Goal: Task Accomplishment & Management: Manage account settings

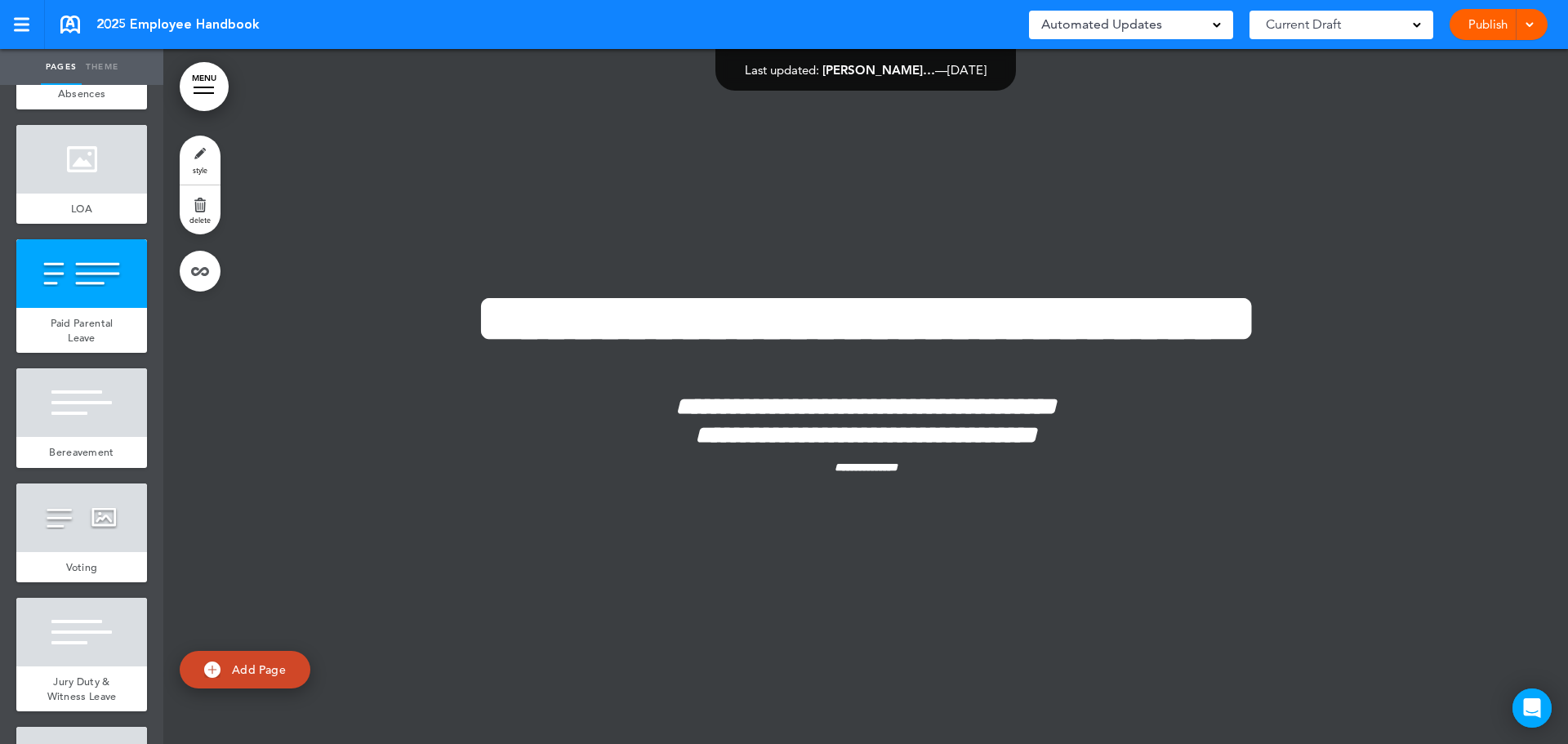
scroll to position [28836, 0]
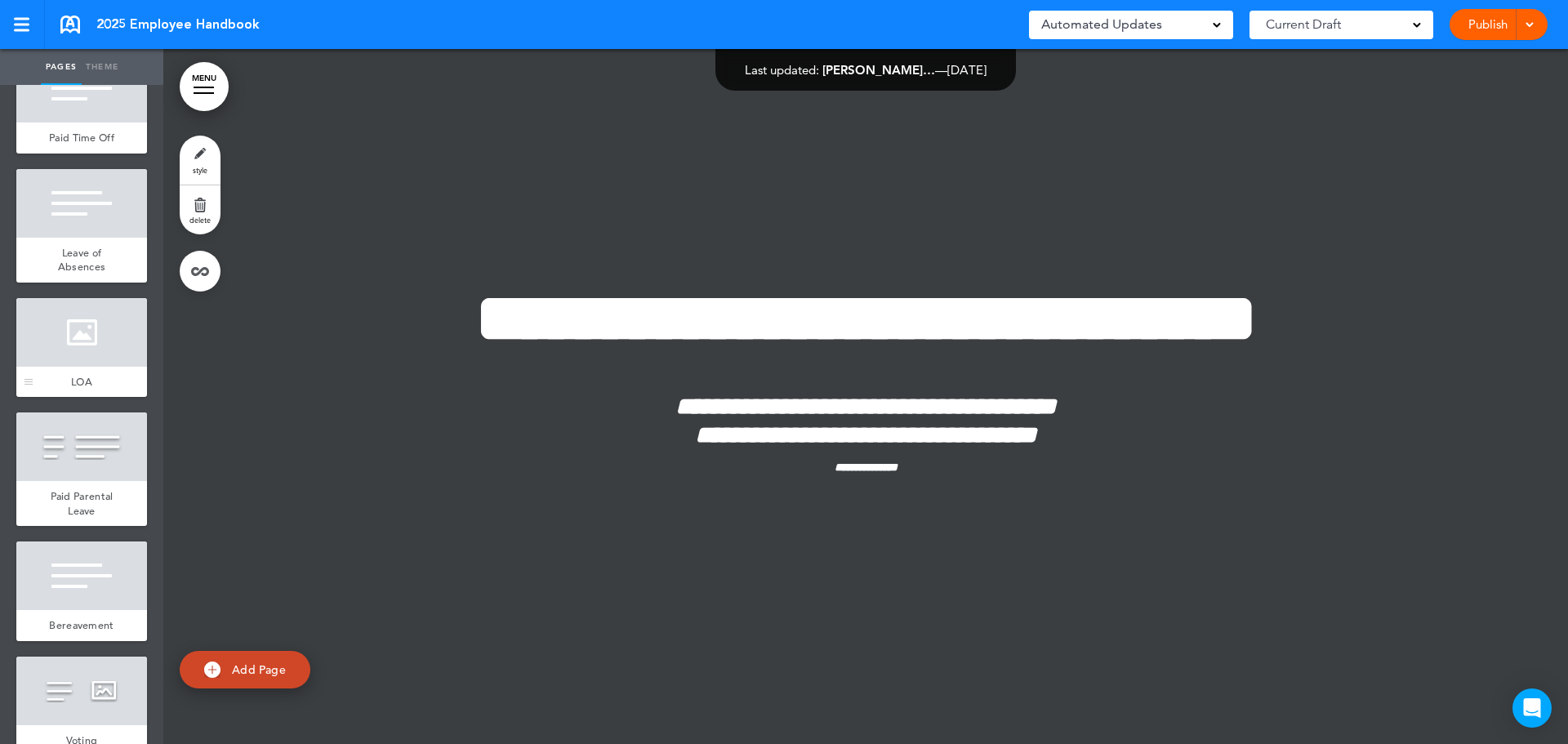
scroll to position [4083, 0]
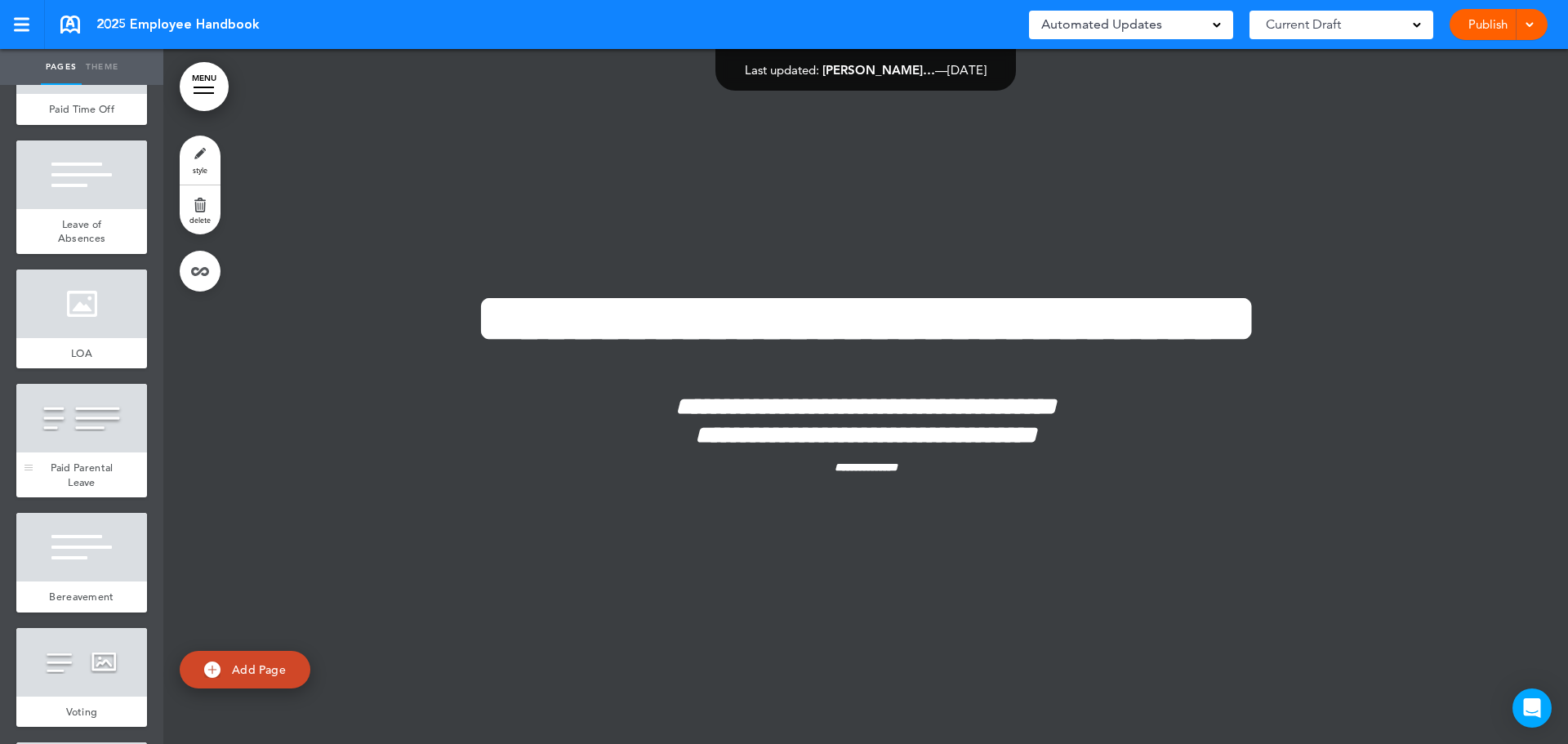
click at [97, 444] on div at bounding box center [81, 418] width 130 height 69
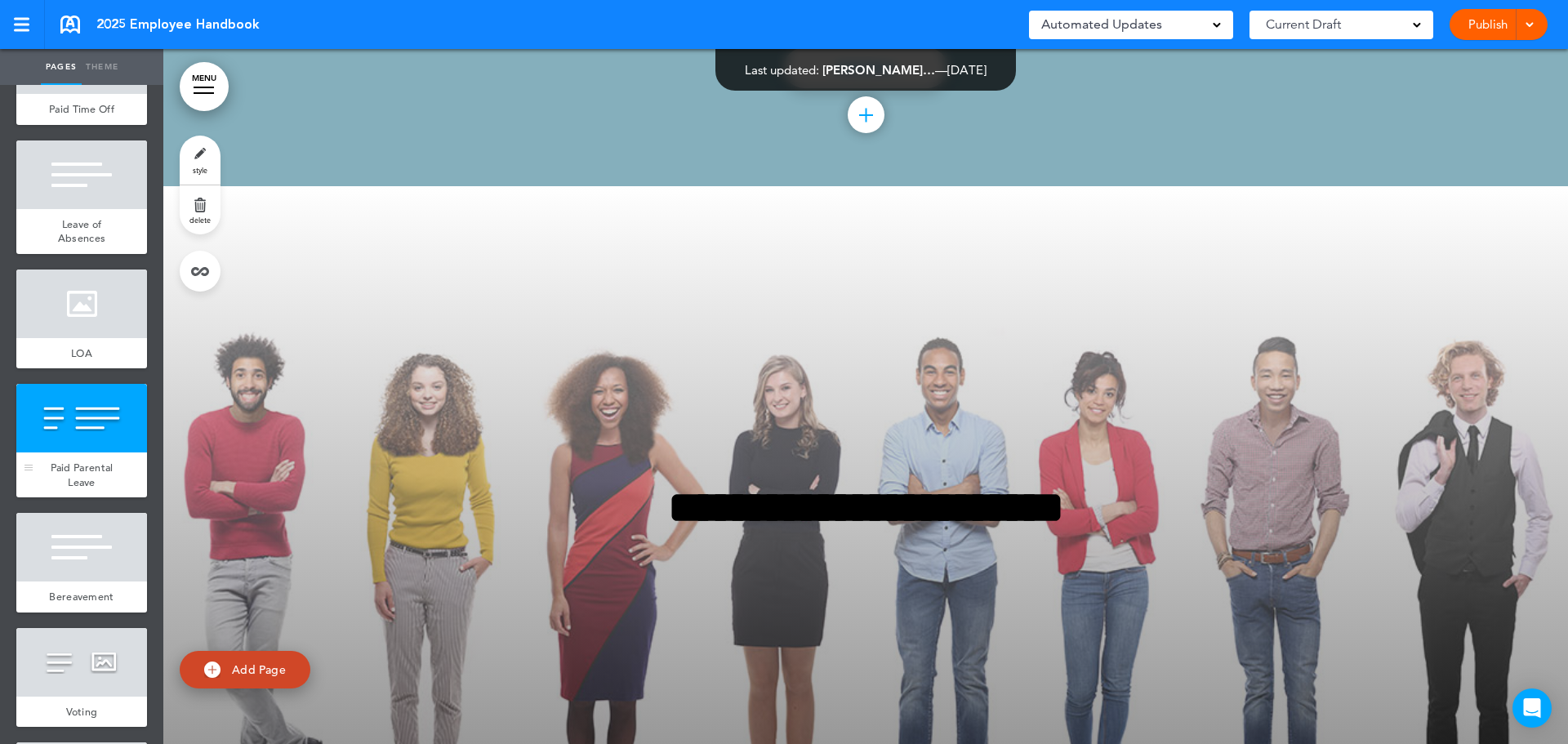
scroll to position [28865, 0]
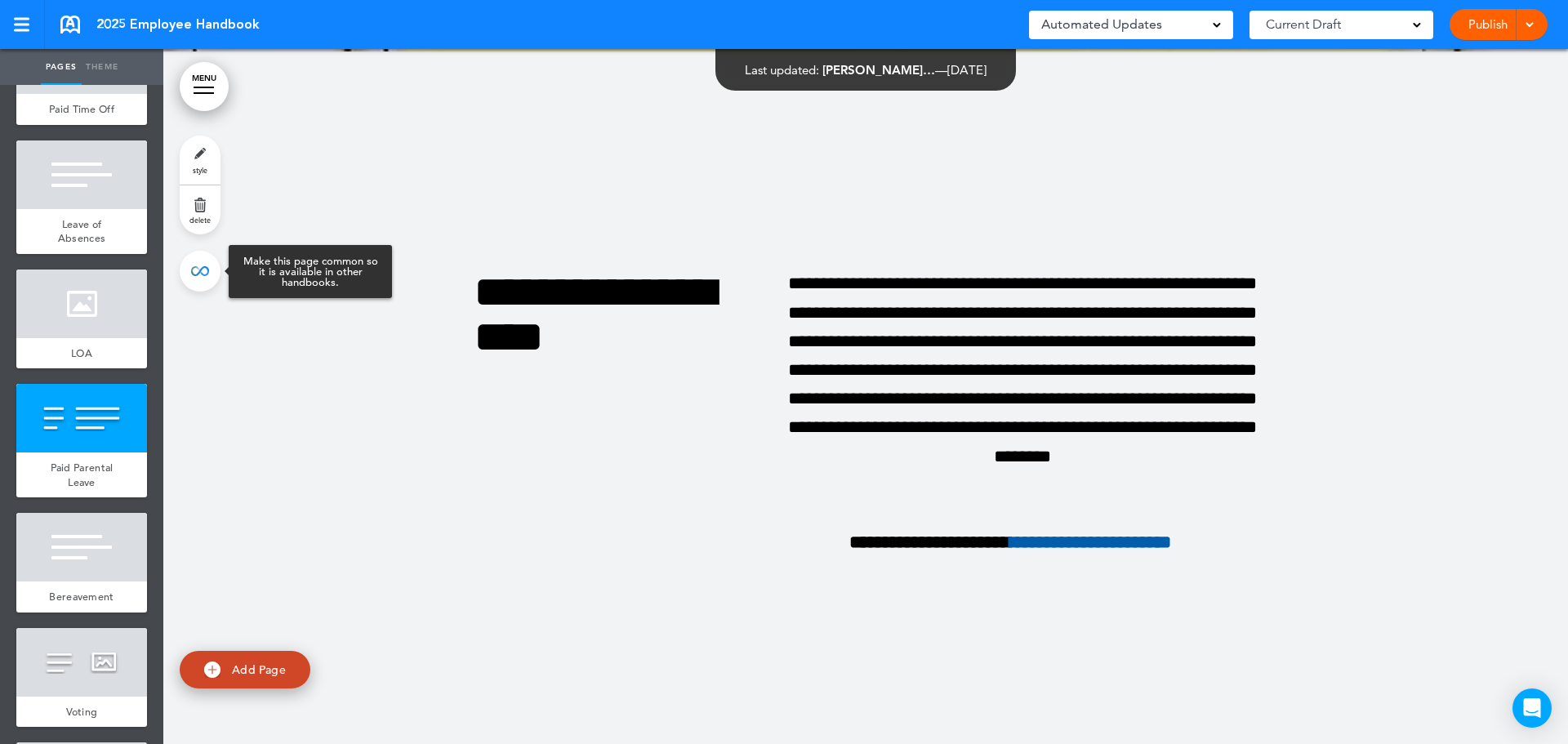
click at [213, 263] on link at bounding box center [200, 270] width 41 height 41
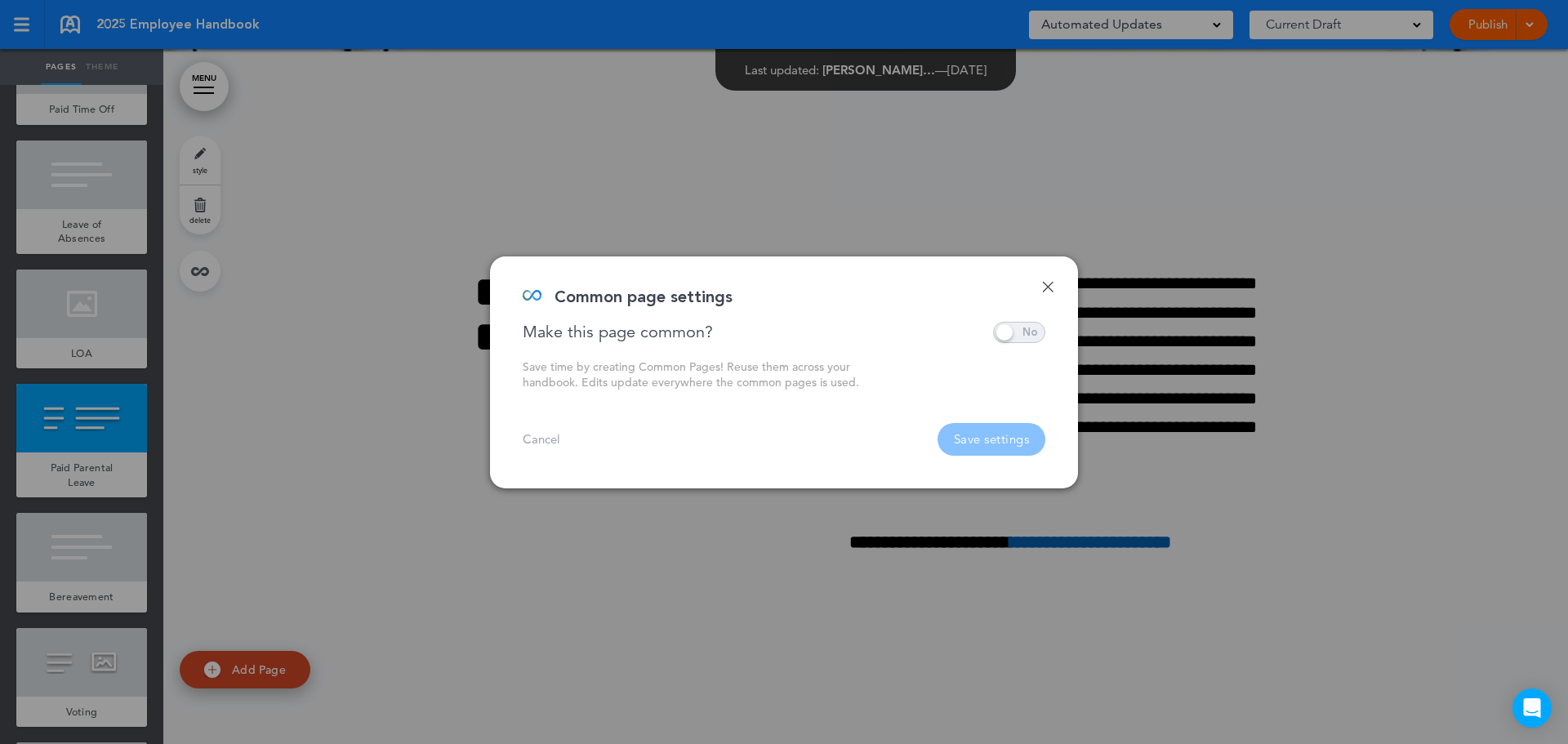
click at [1029, 337] on span at bounding box center [1019, 332] width 52 height 21
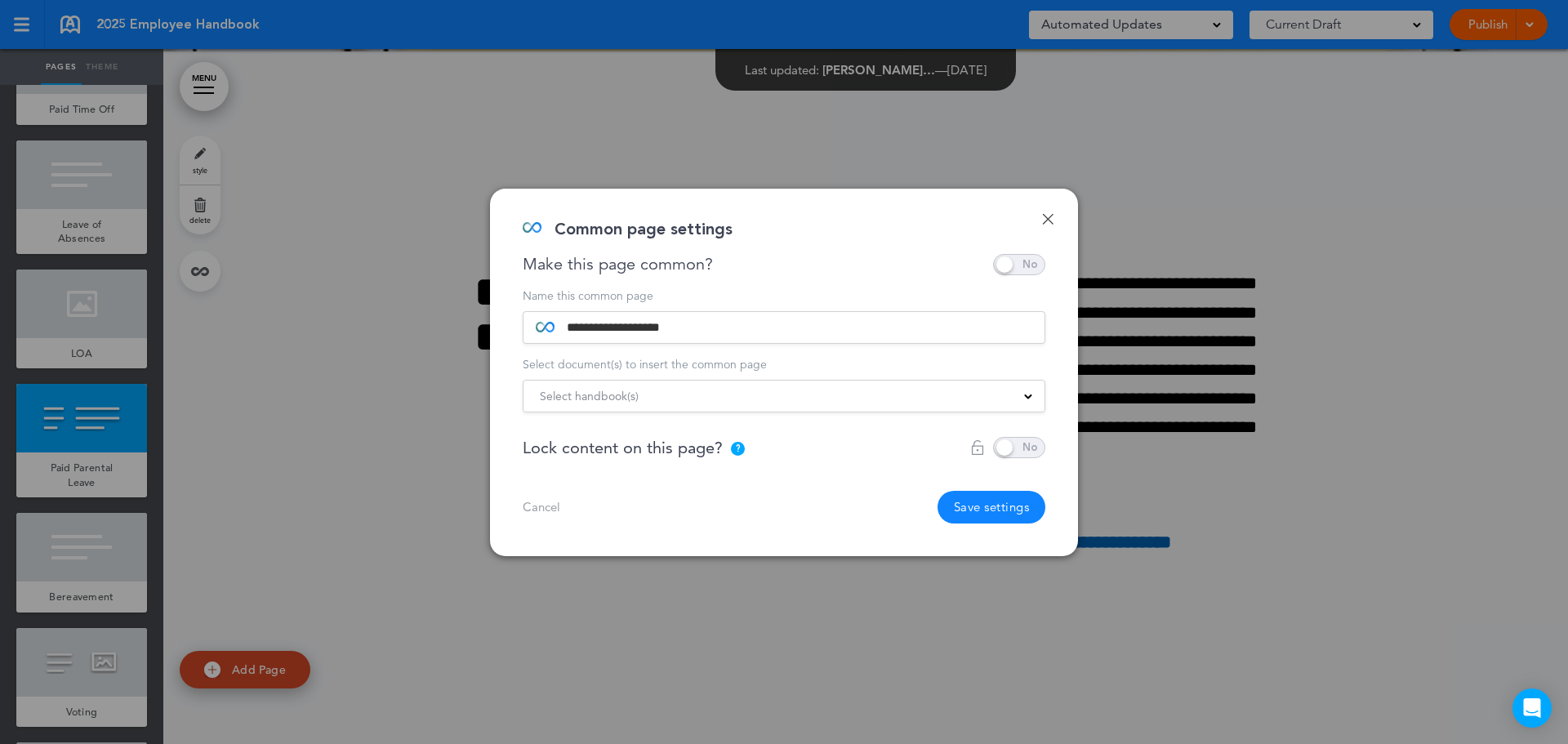
click at [1028, 394] on span at bounding box center [1028, 395] width 9 height 9
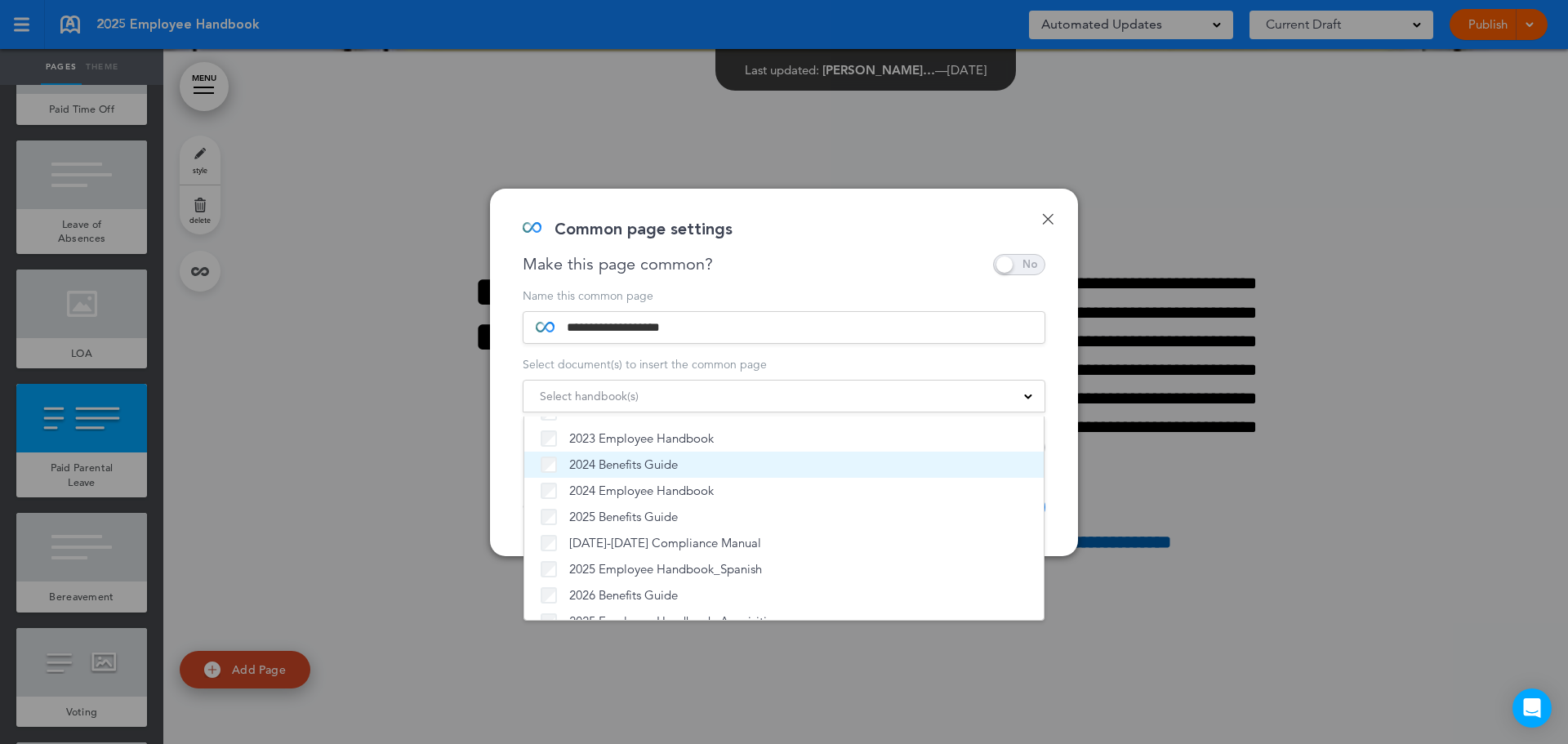
scroll to position [45, 0]
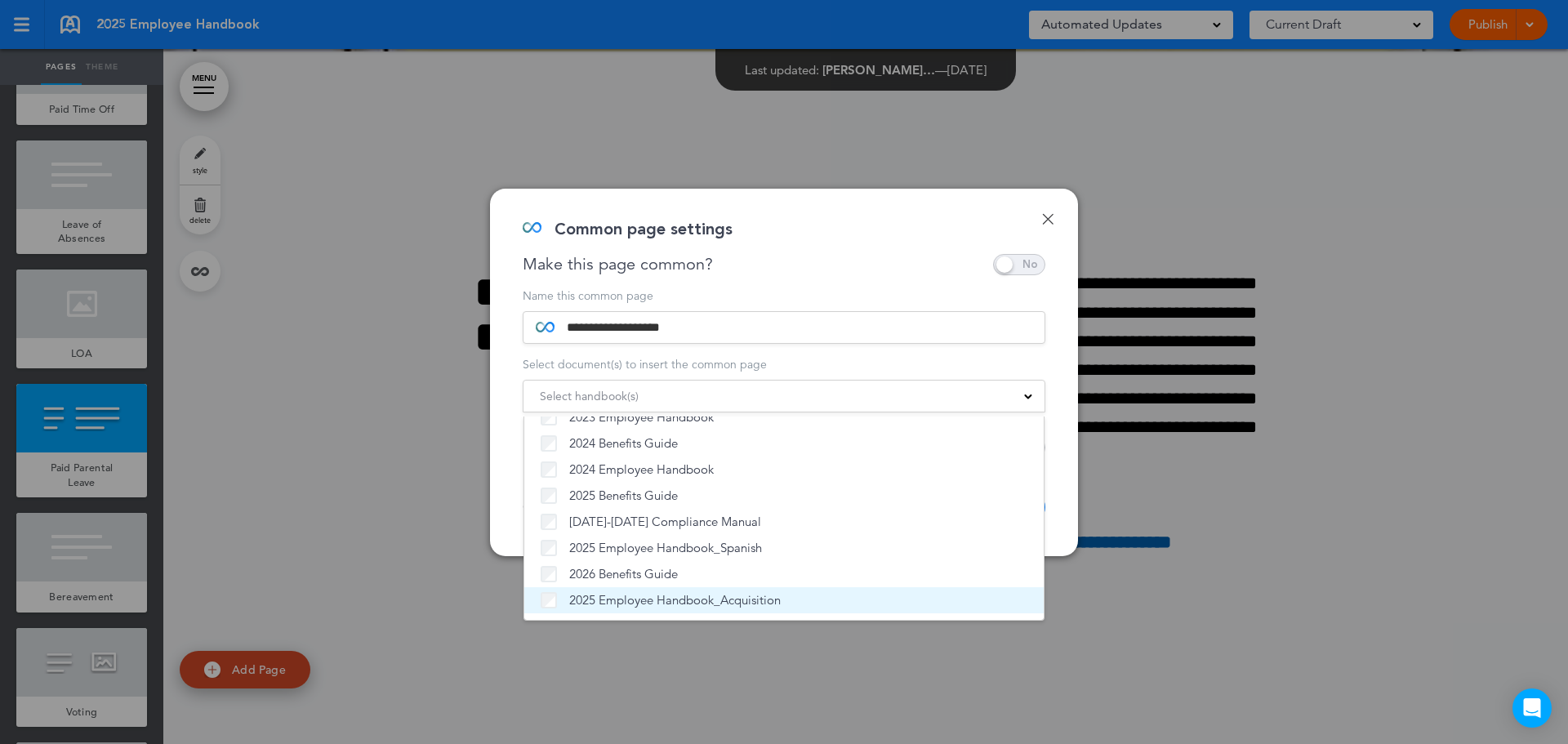
click at [650, 608] on span "2025 Employee Handbook_Acquisition" at bounding box center [675, 599] width 211 height 16
click at [1061, 512] on div "**********" at bounding box center [784, 372] width 588 height 367
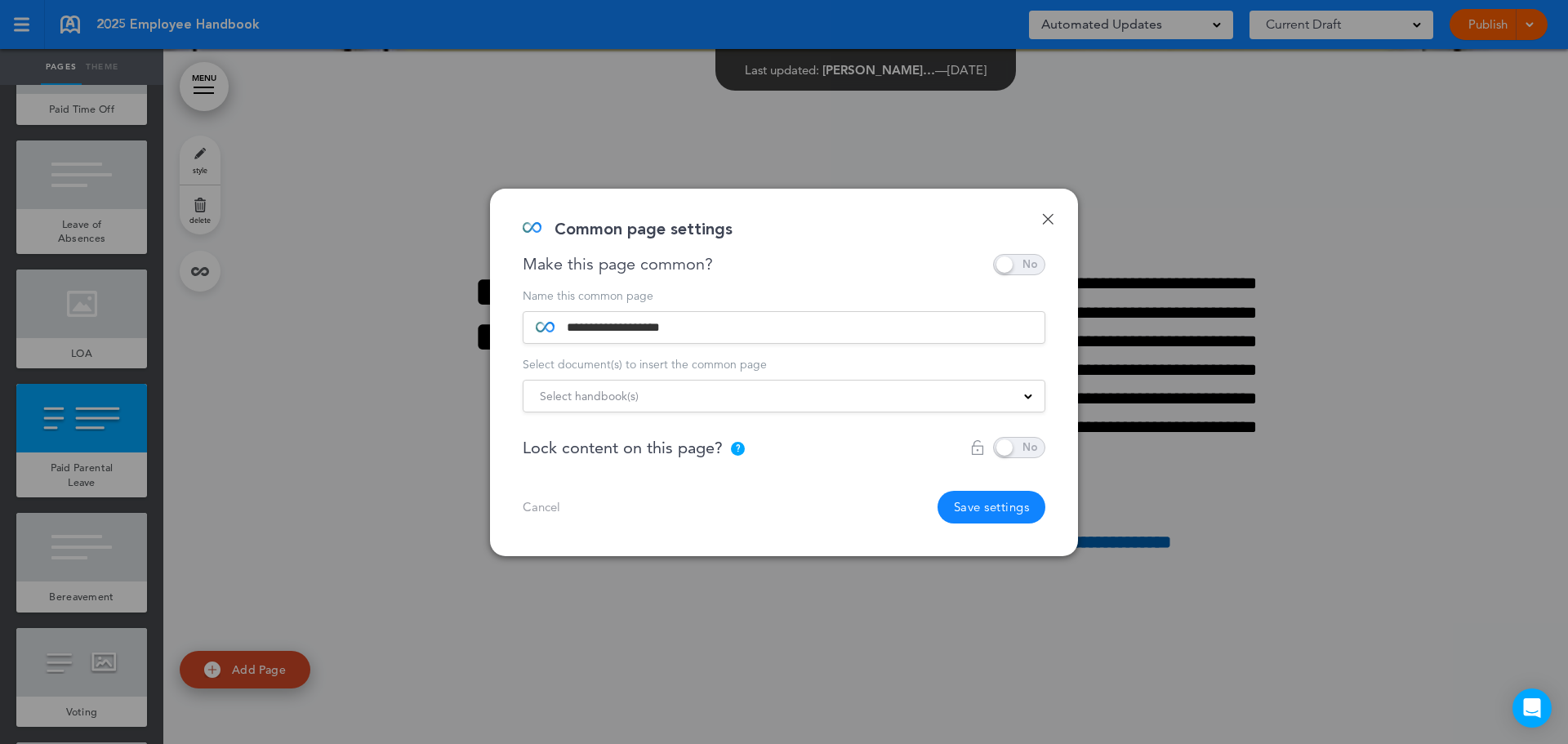
click at [1031, 458] on span at bounding box center [1019, 447] width 52 height 21
click at [1021, 517] on button "Save settings" at bounding box center [991, 507] width 108 height 32
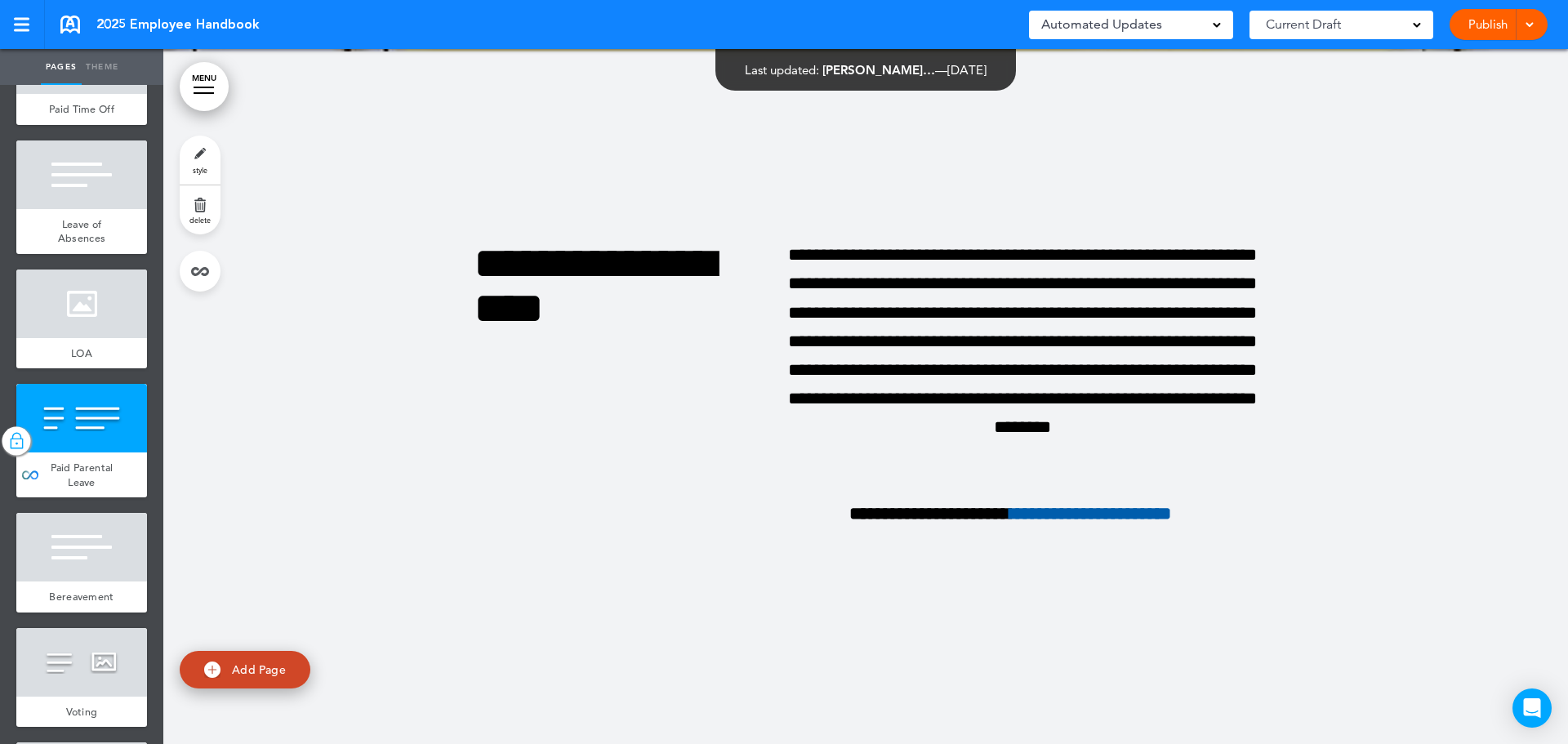
scroll to position [28893, 0]
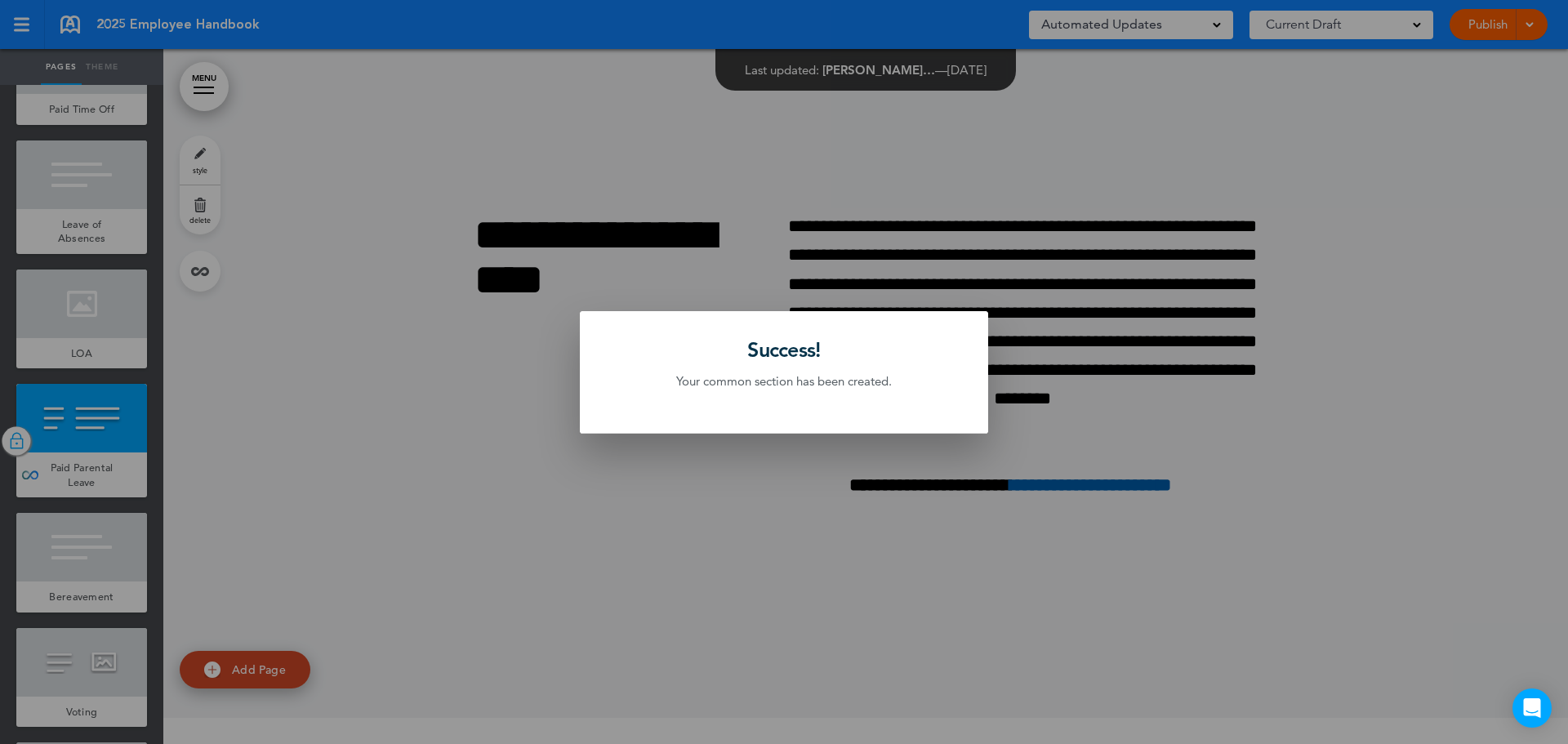
click at [100, 583] on div at bounding box center [784, 372] width 1568 height 744
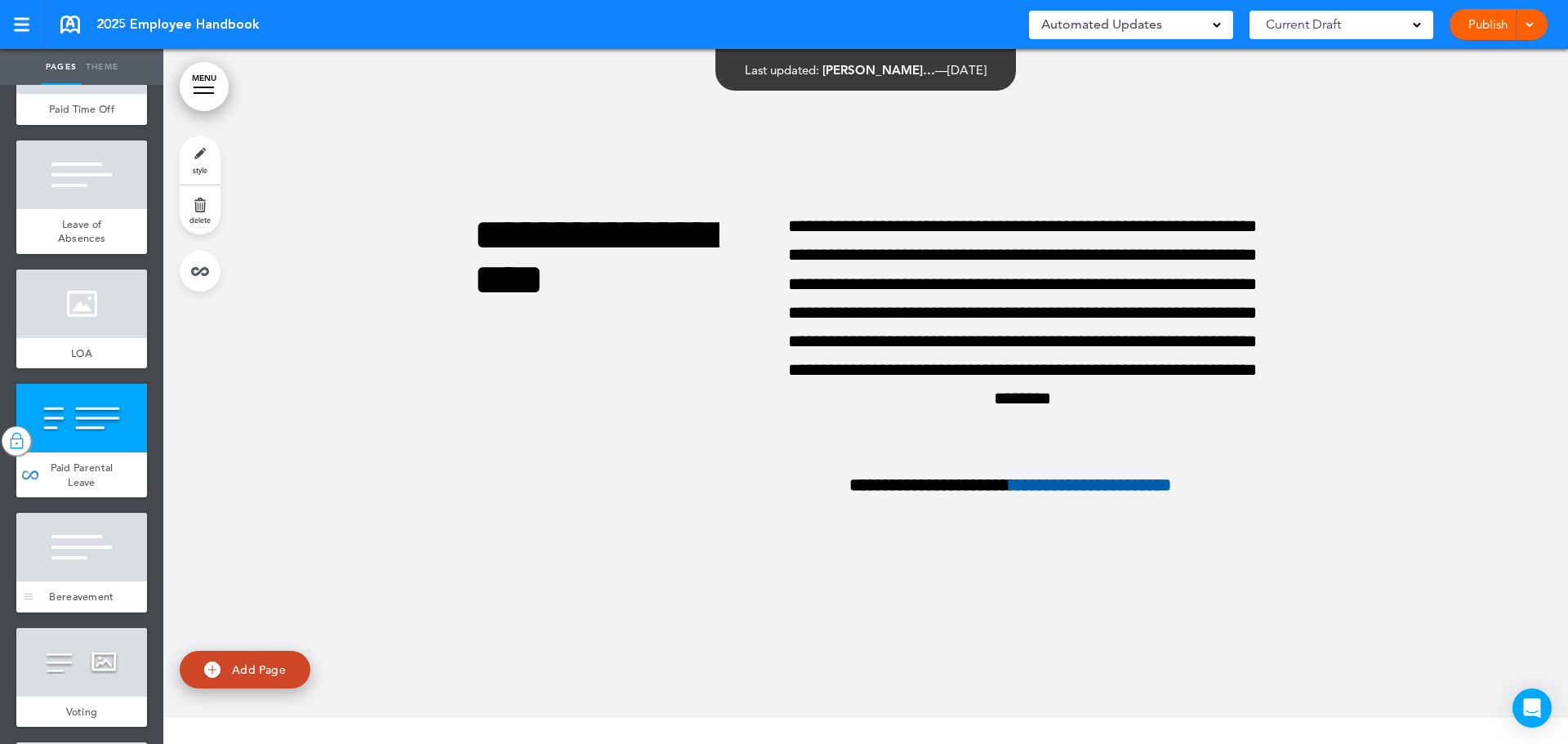
click at [100, 581] on div at bounding box center [81, 547] width 130 height 69
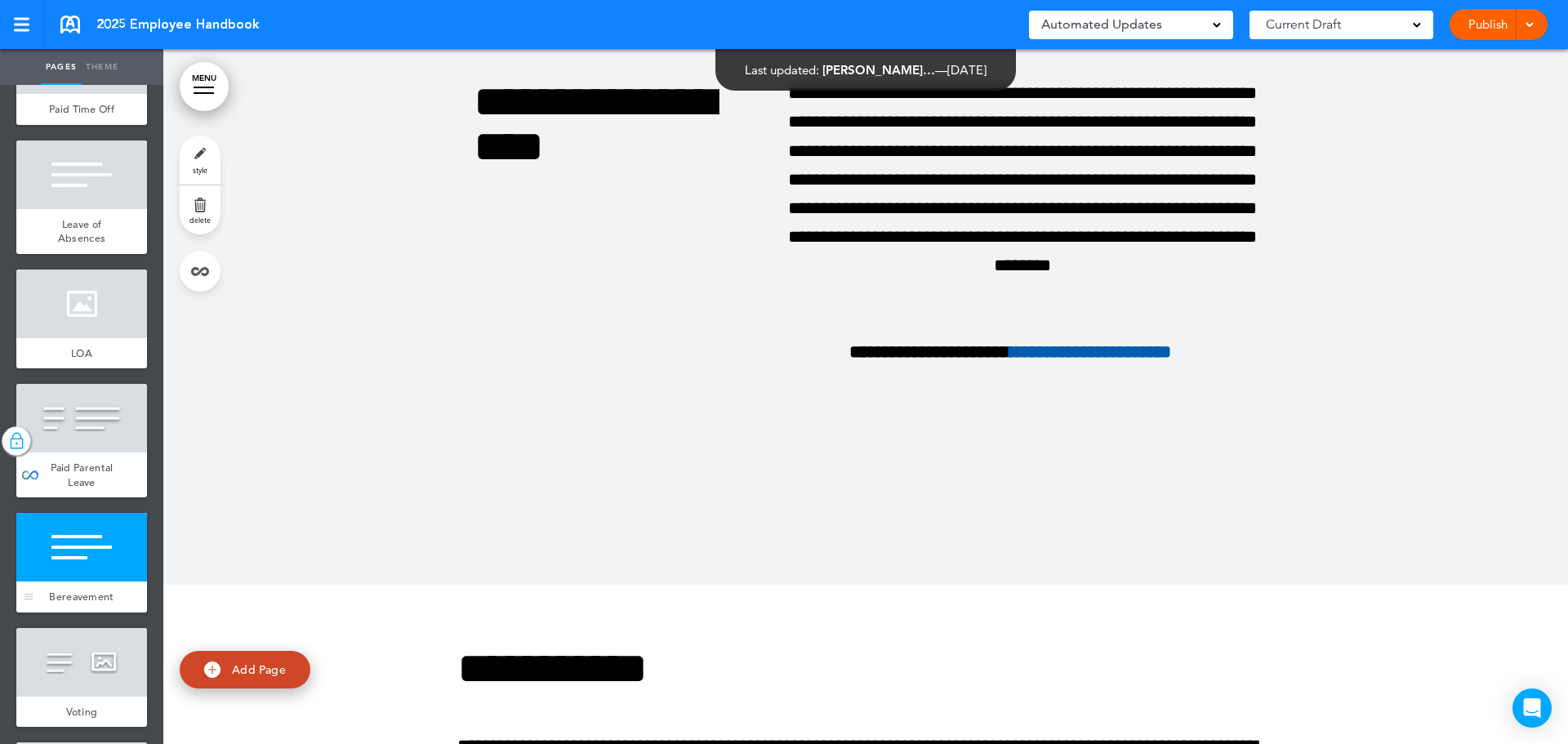
scroll to position [29560, 0]
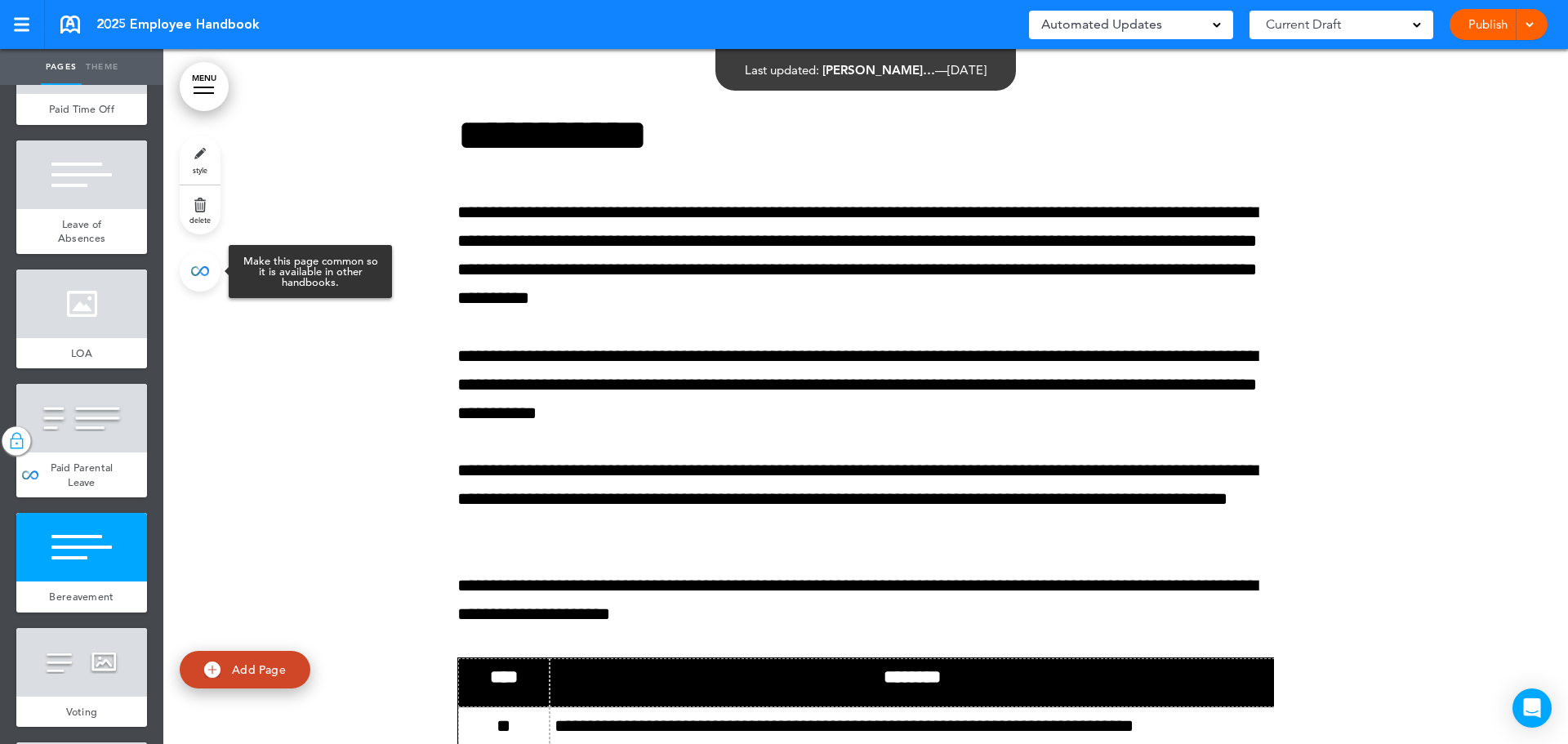
click at [201, 278] on link at bounding box center [200, 270] width 41 height 41
type input "**********"
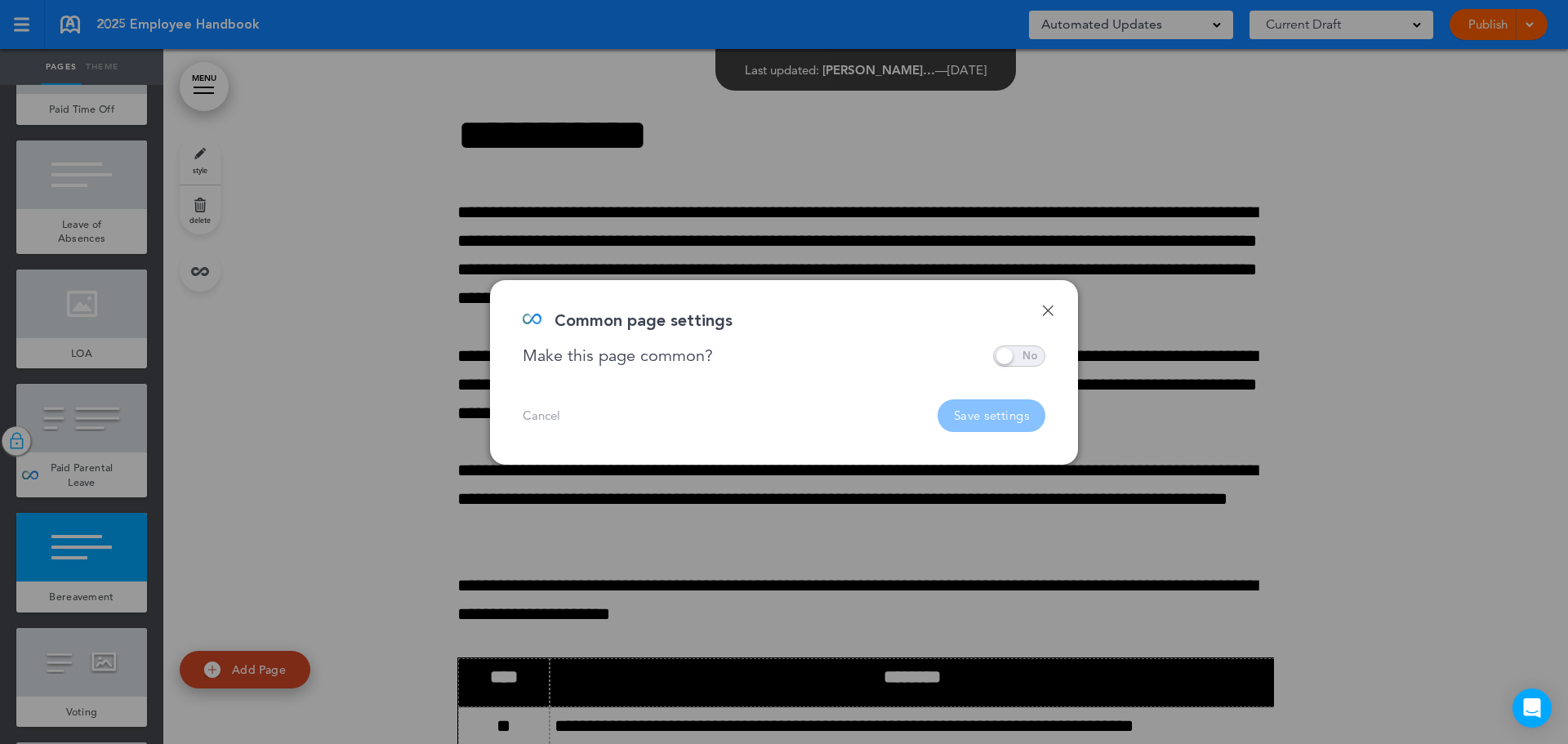
click at [1026, 355] on span at bounding box center [1019, 356] width 52 height 21
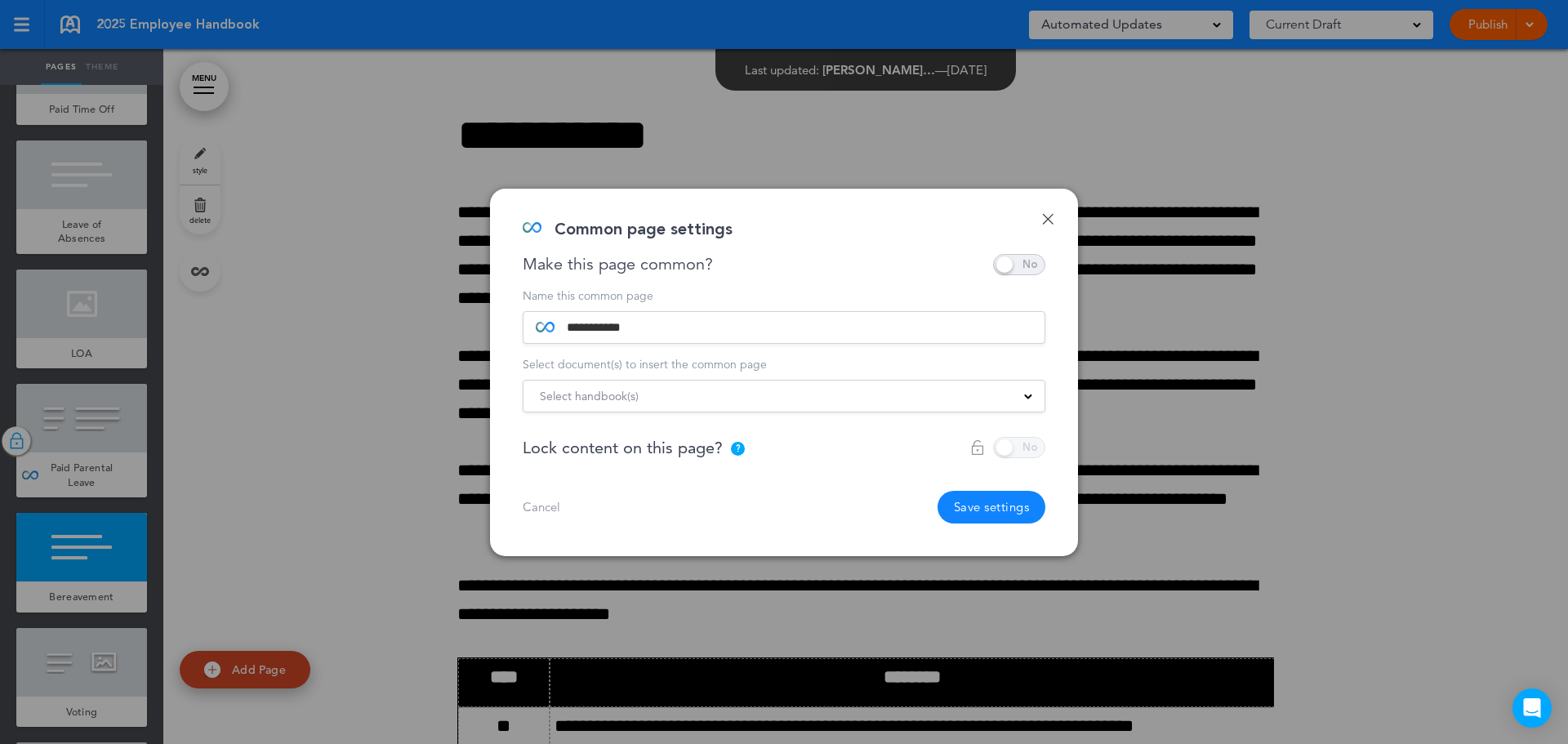
click at [1029, 385] on div "Select handbook(s) 2023 Benefits Guide 2023 Employee Handbook 2024 Benefits Gui…" at bounding box center [783, 396] width 522 height 32
click at [1029, 395] on span at bounding box center [1028, 395] width 9 height 9
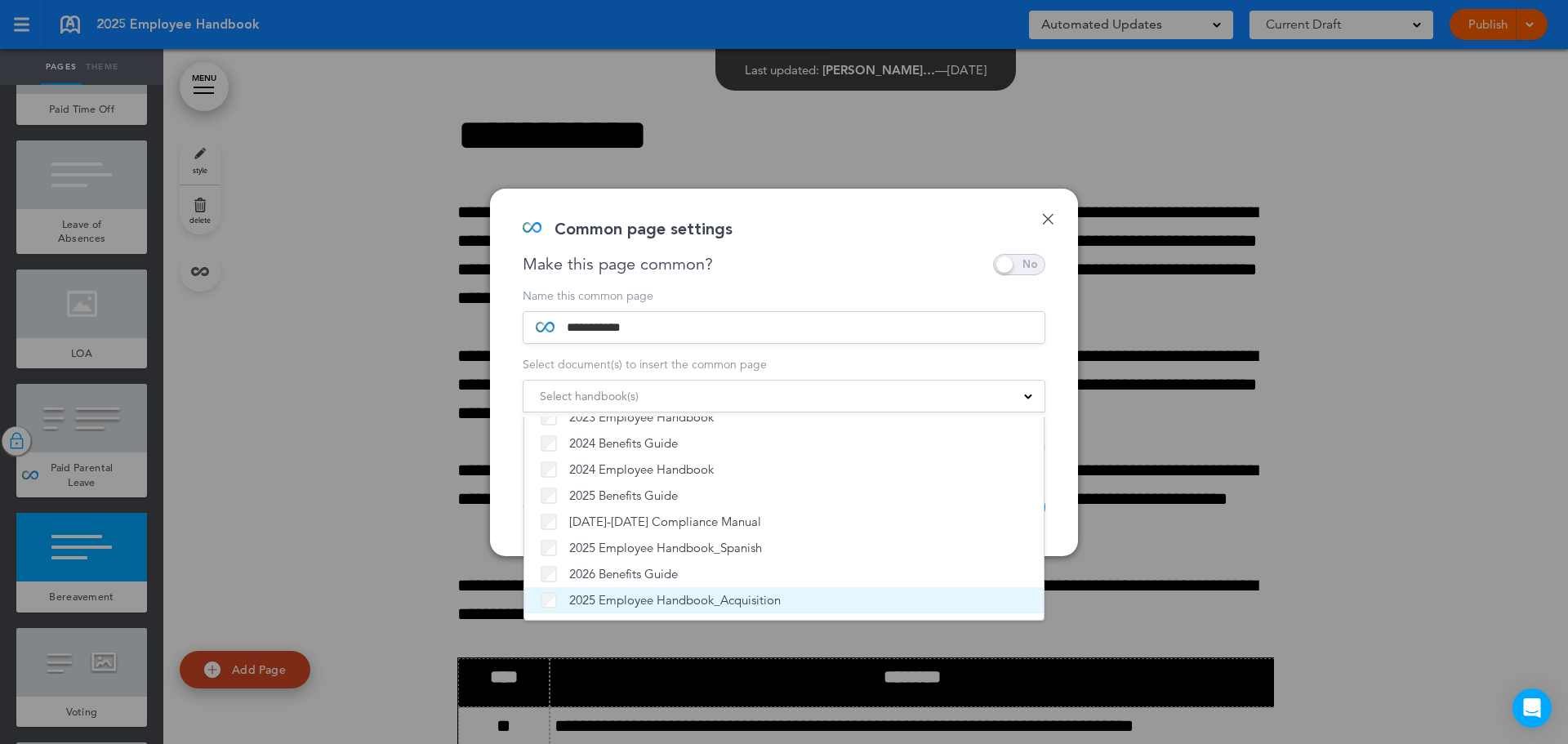
click at [700, 602] on span "2025 Employee Handbook_Acquisition" at bounding box center [675, 599] width 211 height 16
click at [1059, 476] on div "**********" at bounding box center [784, 372] width 588 height 367
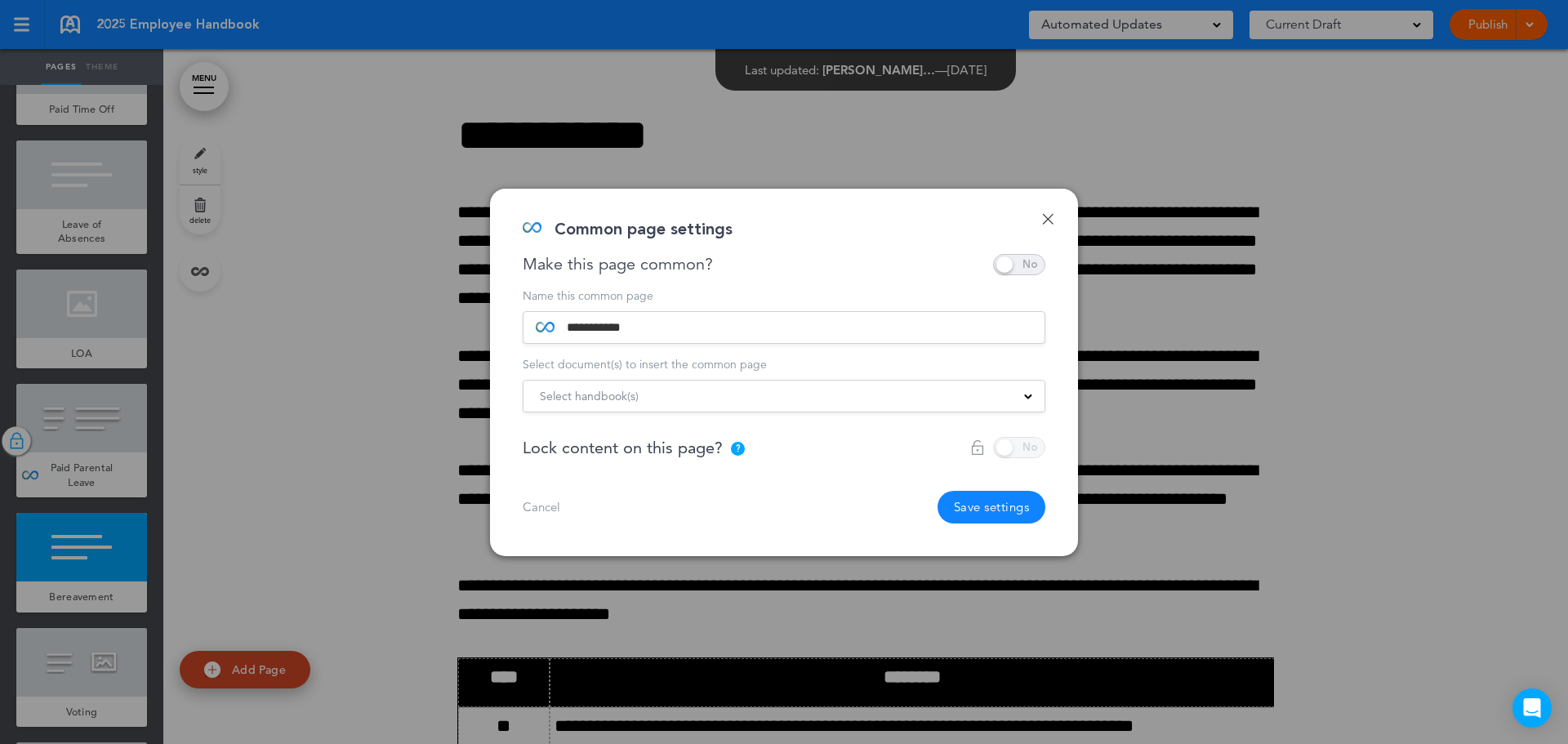
click at [1034, 455] on div at bounding box center [1008, 447] width 75 height 21
click at [1022, 455] on div at bounding box center [1008, 447] width 75 height 21
click at [1018, 457] on div at bounding box center [1008, 447] width 75 height 21
click at [1017, 457] on div at bounding box center [1008, 447] width 75 height 21
click at [1013, 458] on div at bounding box center [1008, 447] width 75 height 21
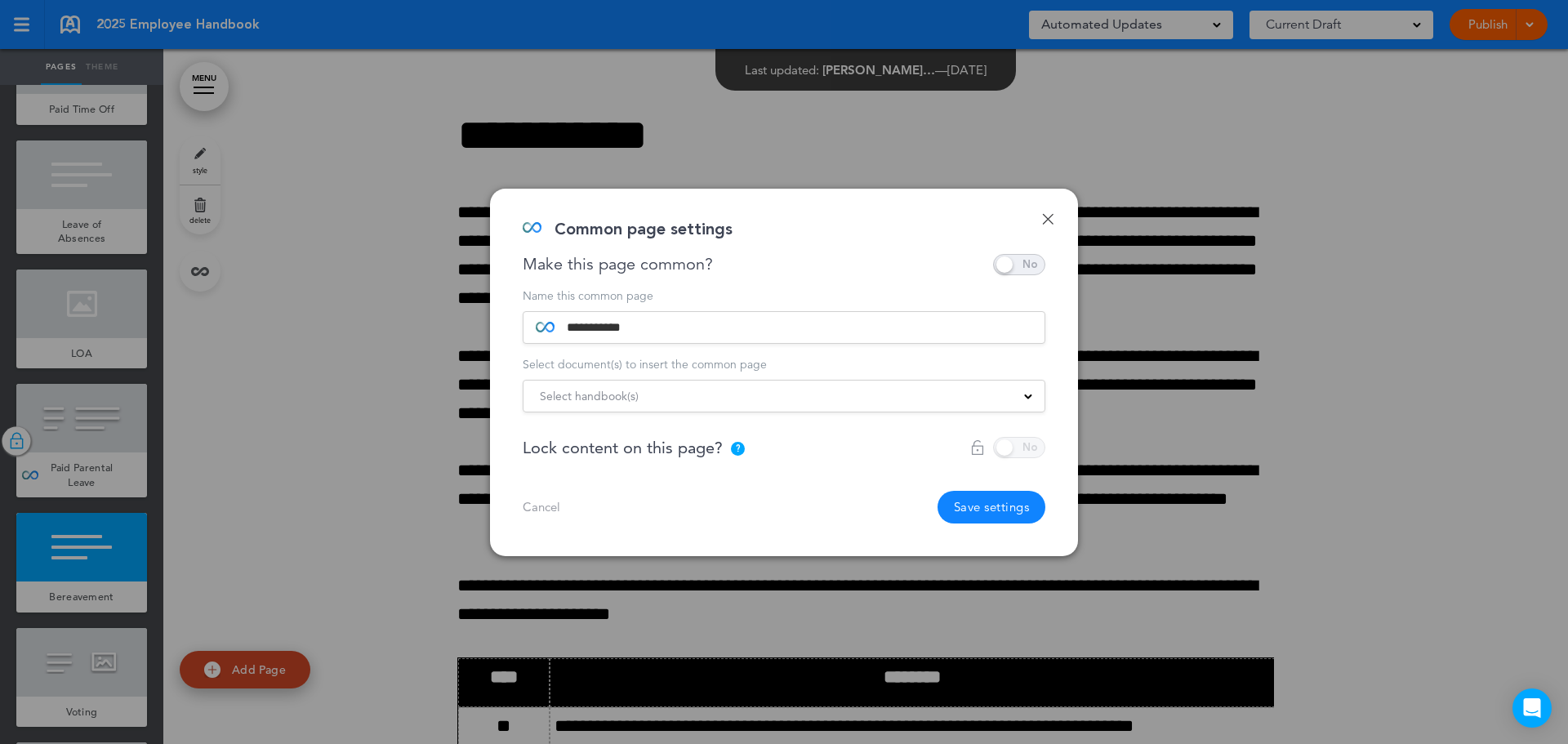
click at [1013, 458] on div at bounding box center [1008, 447] width 75 height 21
click at [1003, 448] on div at bounding box center [1008, 447] width 75 height 21
click at [1003, 442] on div at bounding box center [1008, 447] width 75 height 21
click at [1031, 441] on div at bounding box center [1008, 447] width 75 height 21
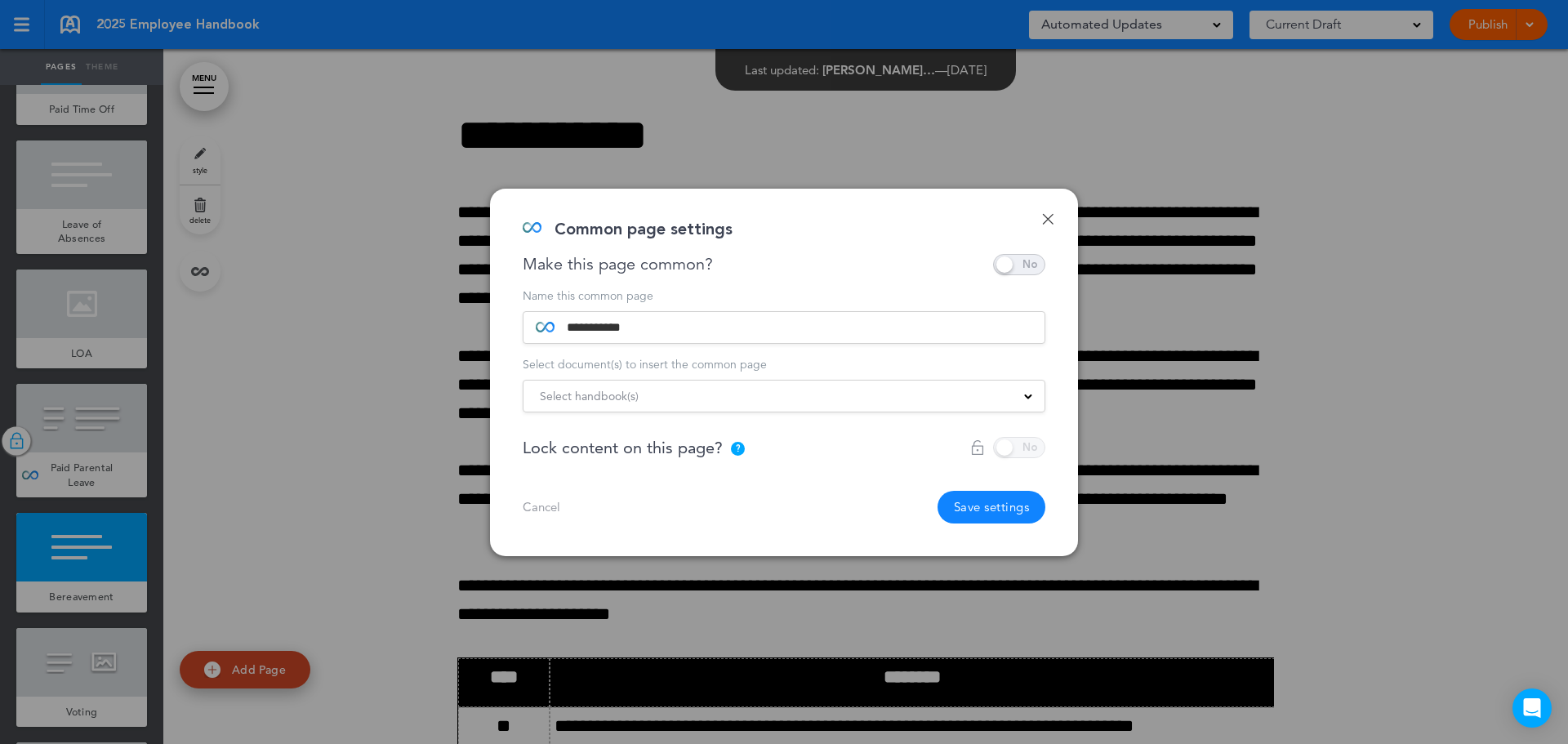
click at [1032, 441] on div at bounding box center [1008, 447] width 75 height 21
click at [1019, 456] on div at bounding box center [1008, 447] width 75 height 21
click at [1002, 453] on div at bounding box center [1008, 447] width 75 height 21
click at [1012, 455] on div at bounding box center [1008, 447] width 75 height 21
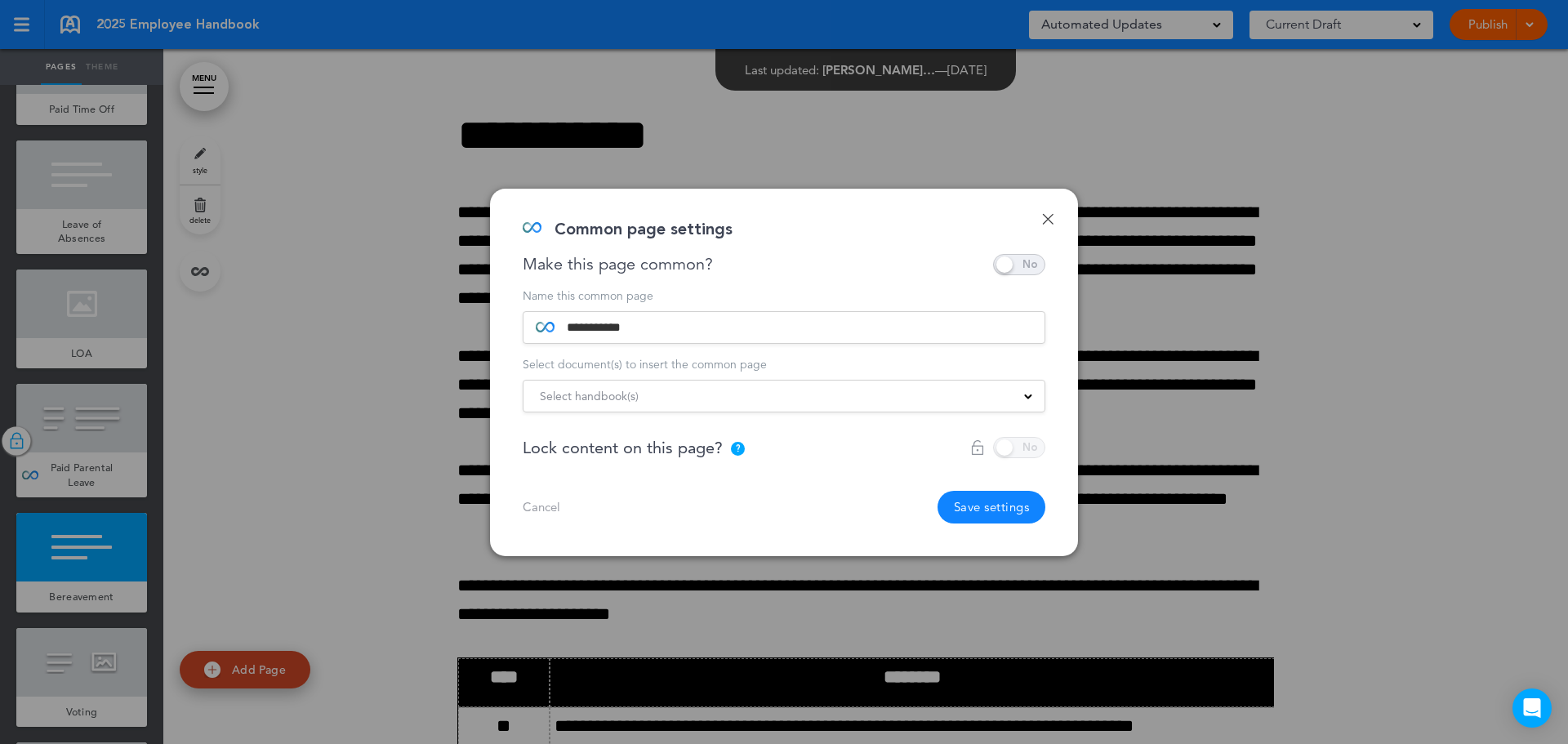
click at [1019, 455] on div at bounding box center [1008, 447] width 75 height 21
click at [1043, 214] on link "Done" at bounding box center [1048, 219] width 11 height 11
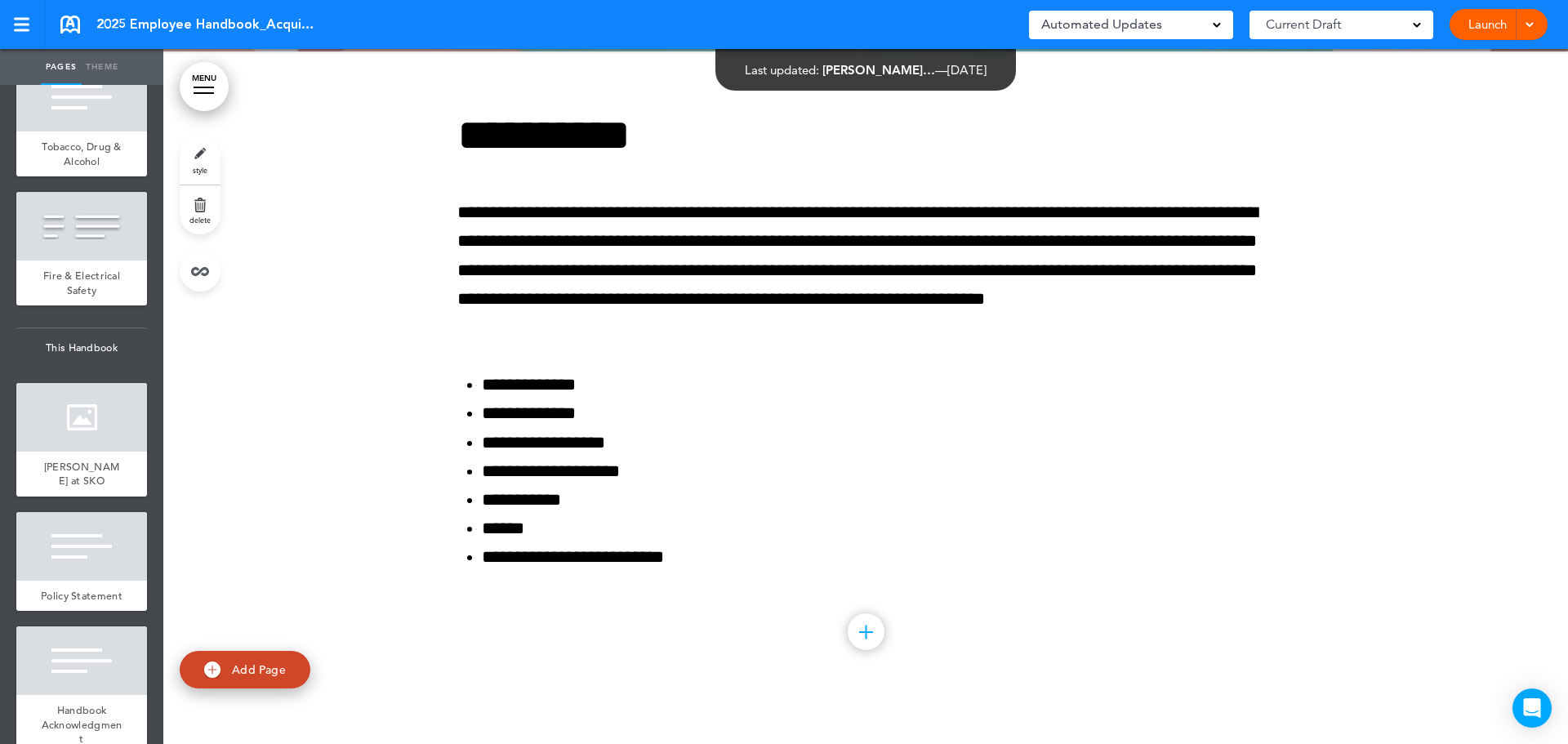
scroll to position [7283, 0]
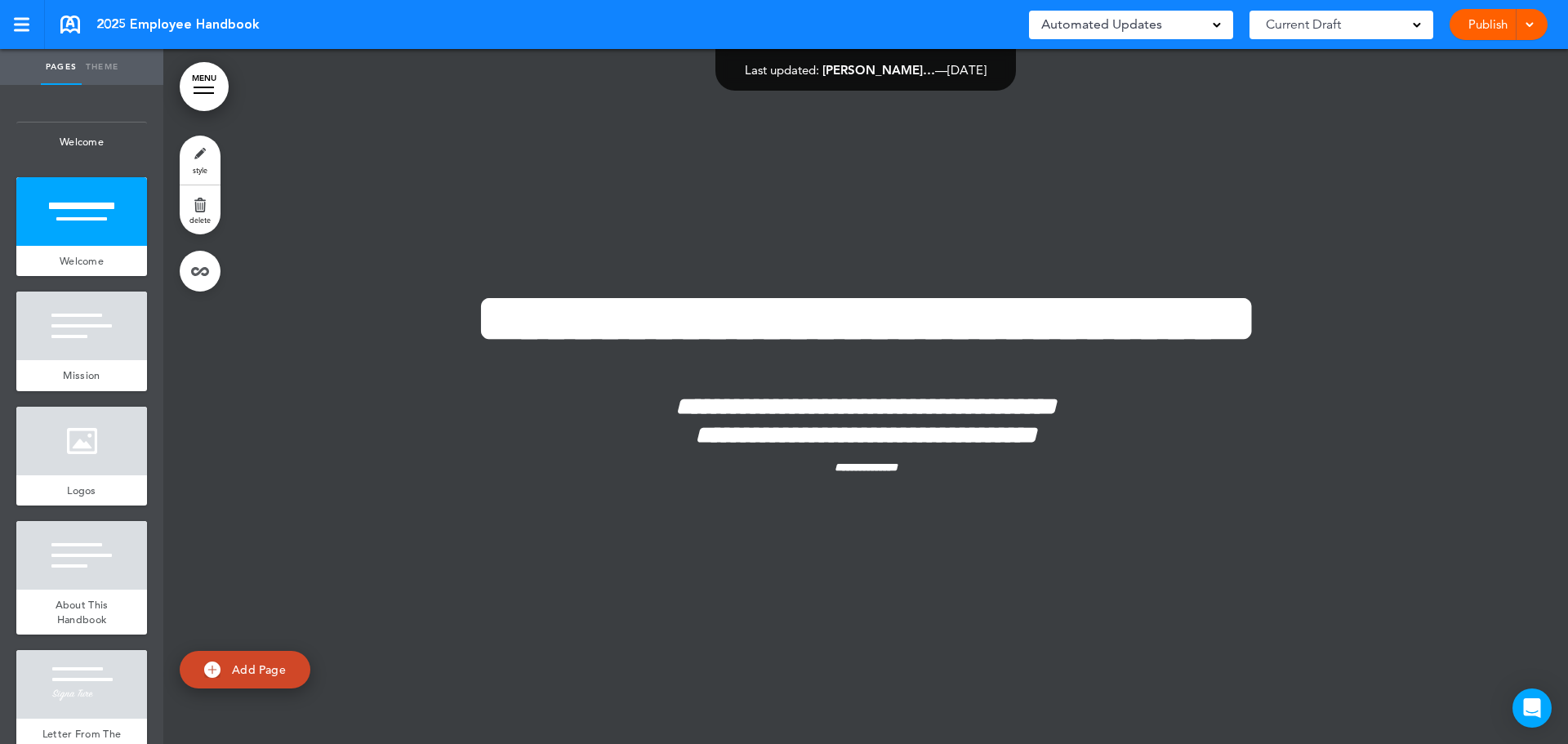
click at [219, 94] on link "MENU" at bounding box center [204, 86] width 49 height 49
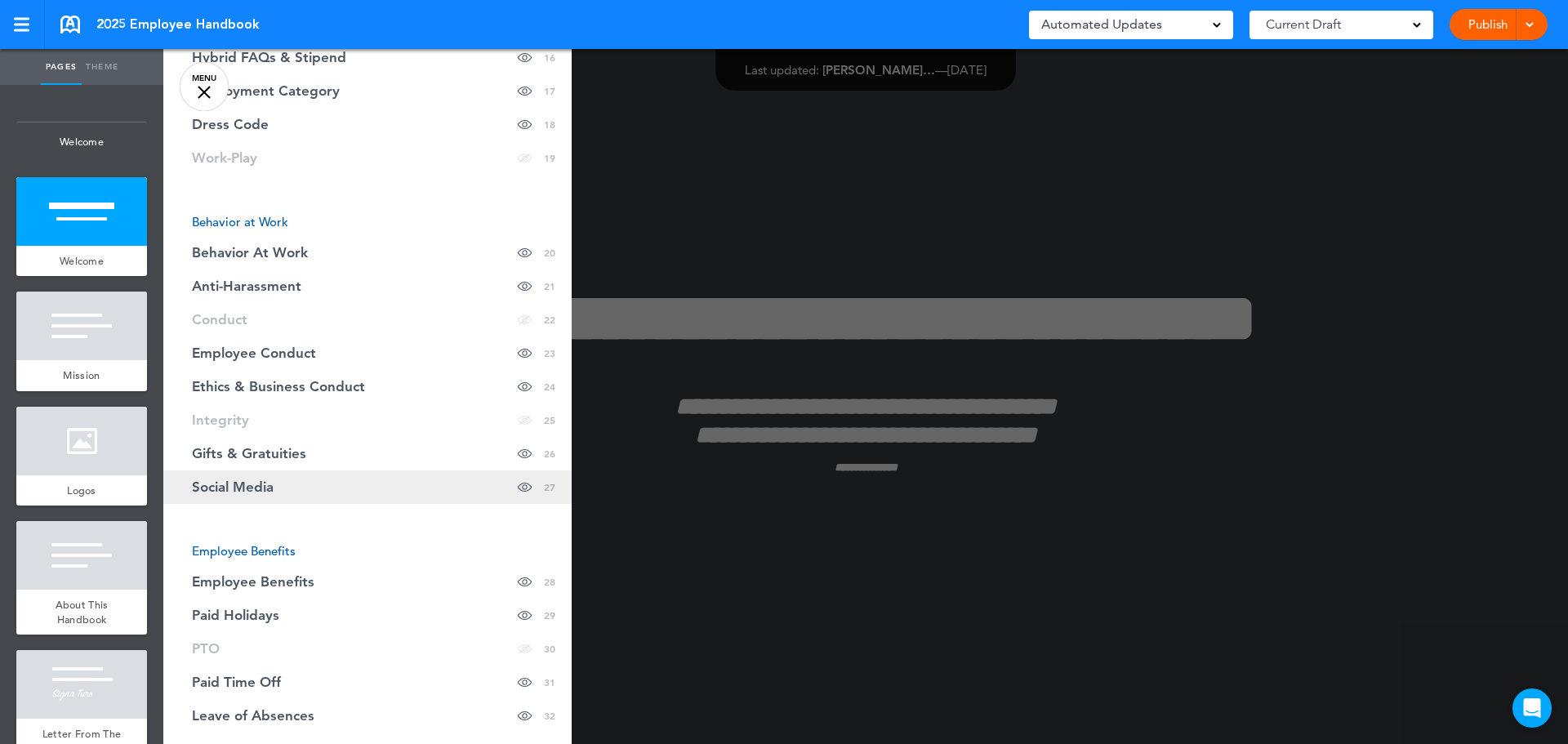
scroll to position [898, 0]
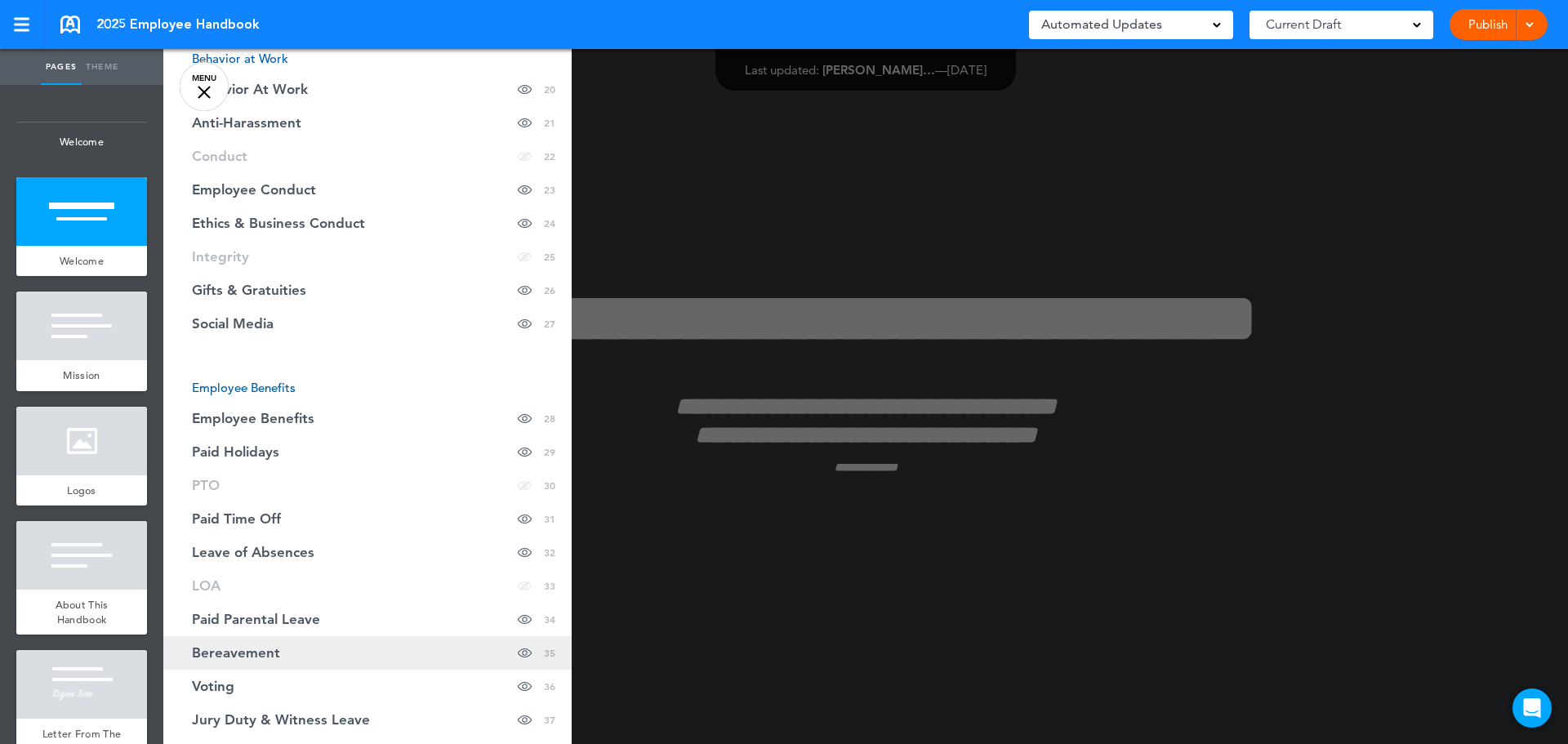
click at [256, 661] on link "Bereavement Hide page in table of contents 35" at bounding box center [367, 653] width 408 height 33
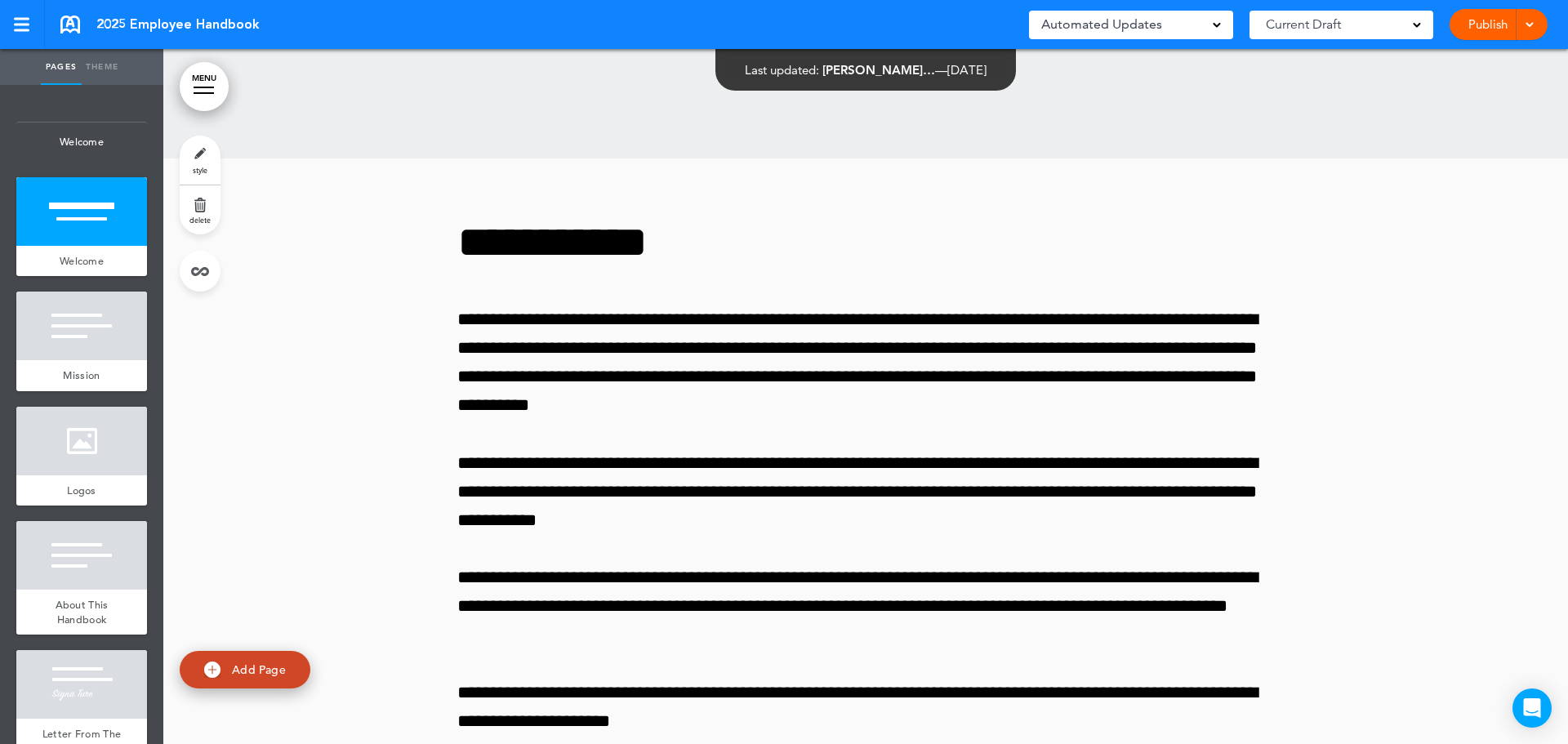
scroll to position [29560, 0]
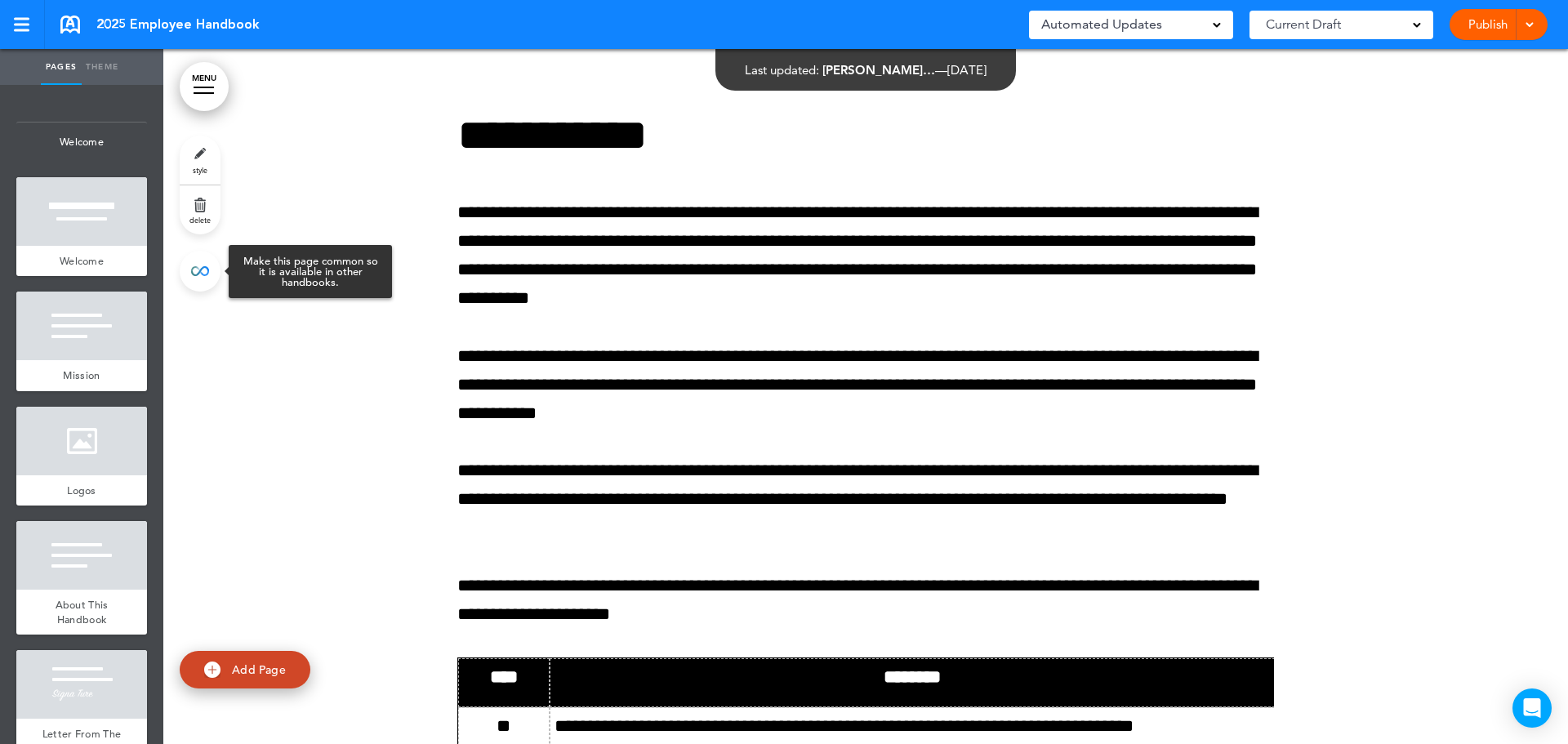
click at [190, 279] on link at bounding box center [200, 270] width 41 height 41
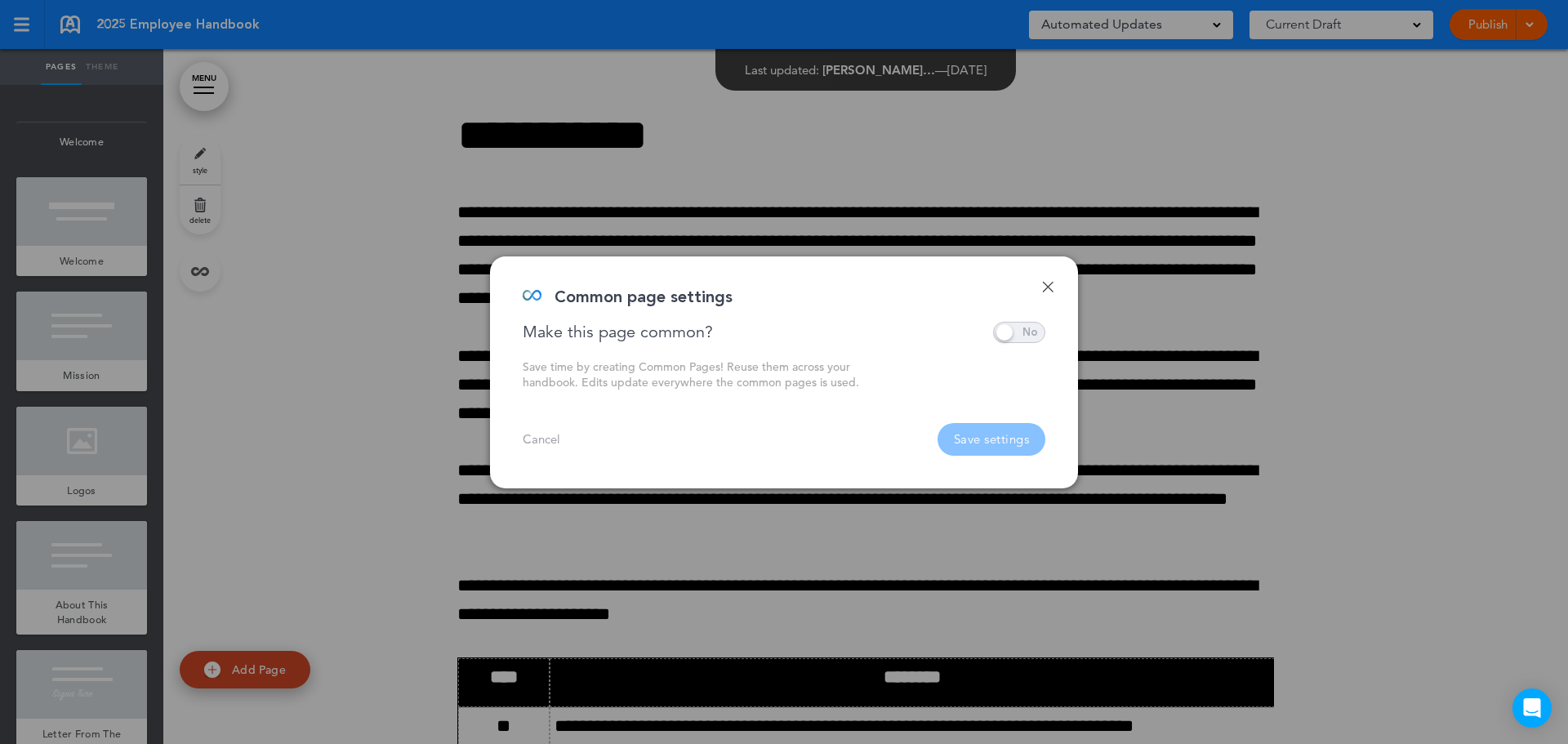
click at [1038, 334] on span at bounding box center [1019, 332] width 52 height 21
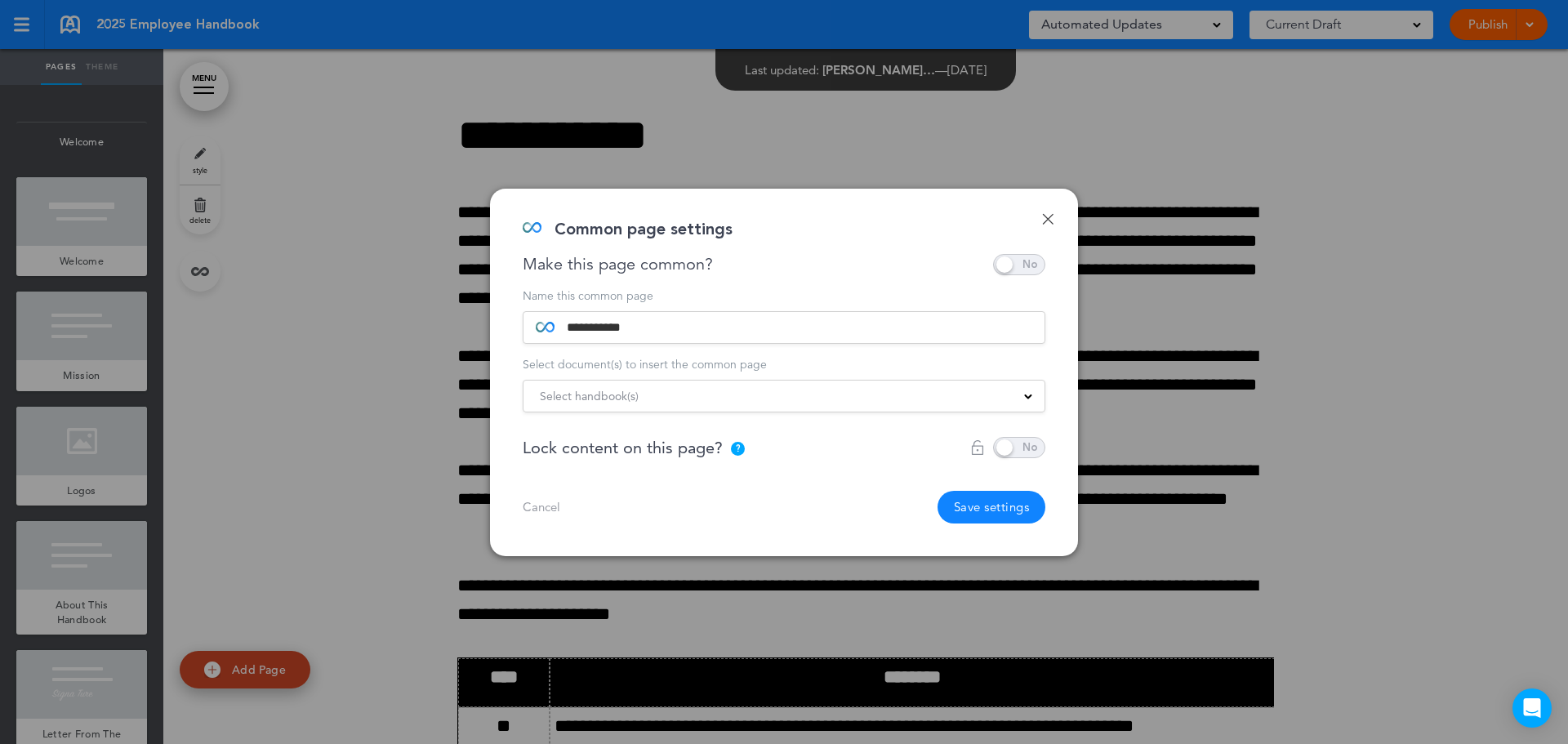
click at [1034, 396] on div "Select handbook(s)" at bounding box center [784, 396] width 521 height 18
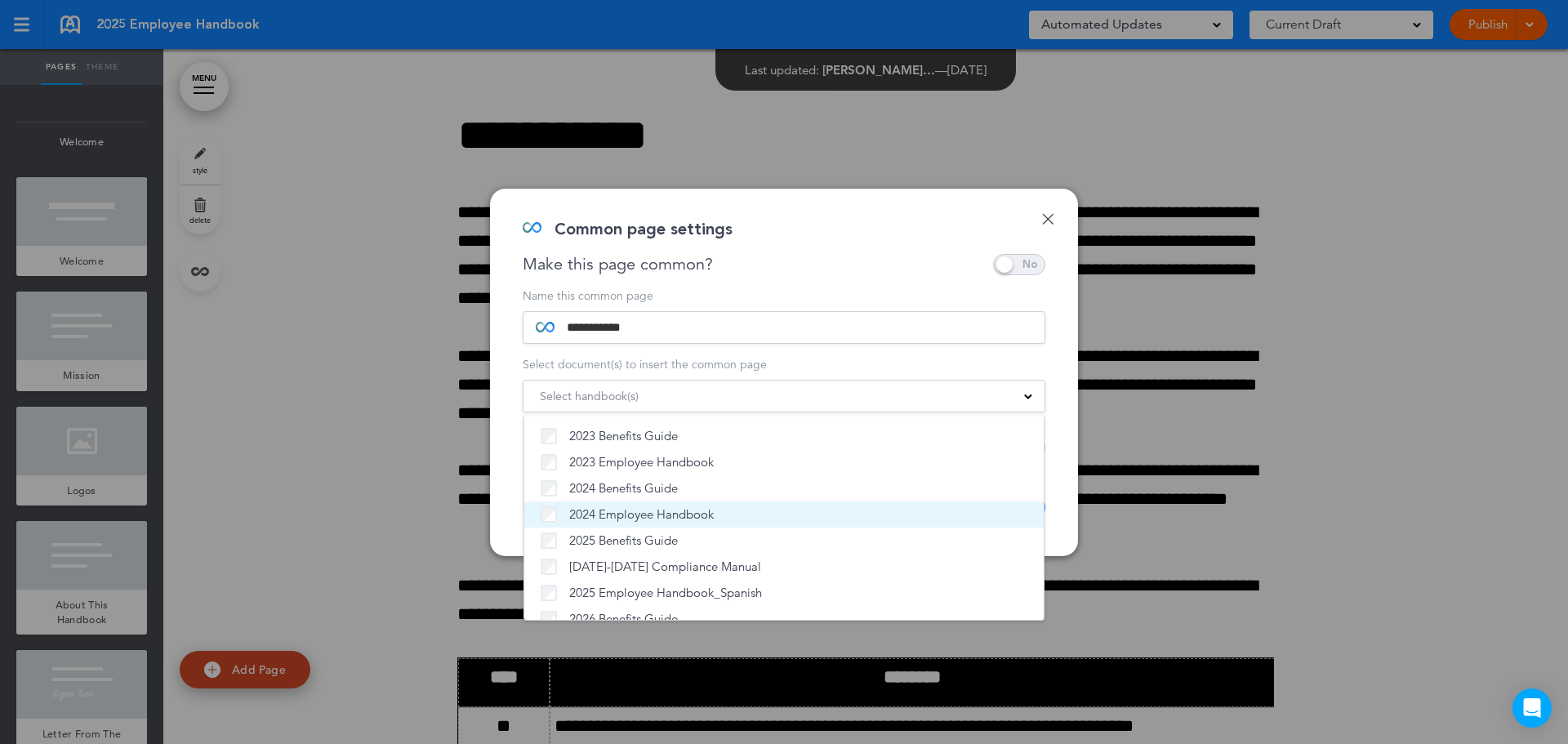
scroll to position [45, 0]
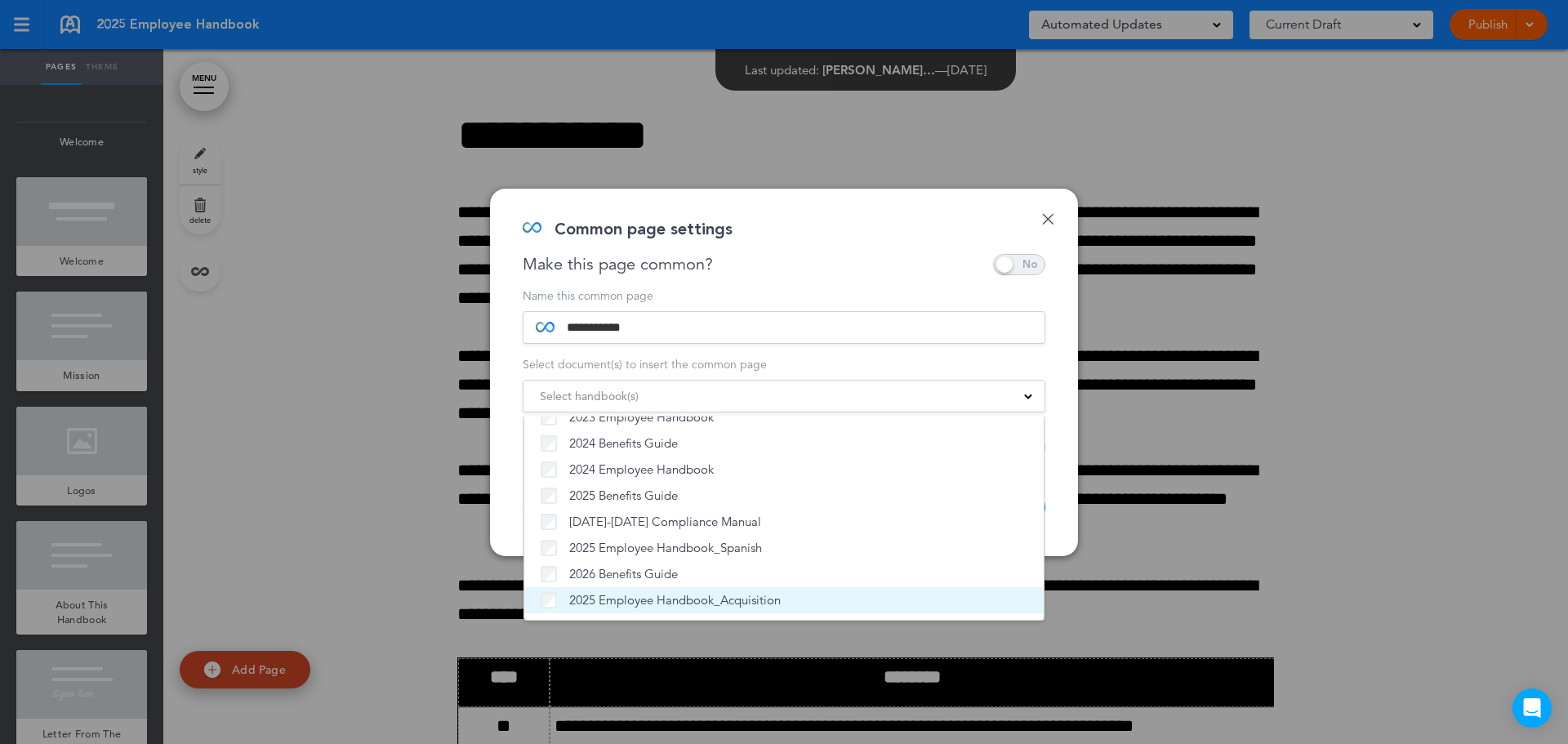
click at [624, 598] on span "2025 Employee Handbook_Acquisition" at bounding box center [675, 599] width 211 height 16
click at [1072, 534] on div "**********" at bounding box center [784, 372] width 588 height 367
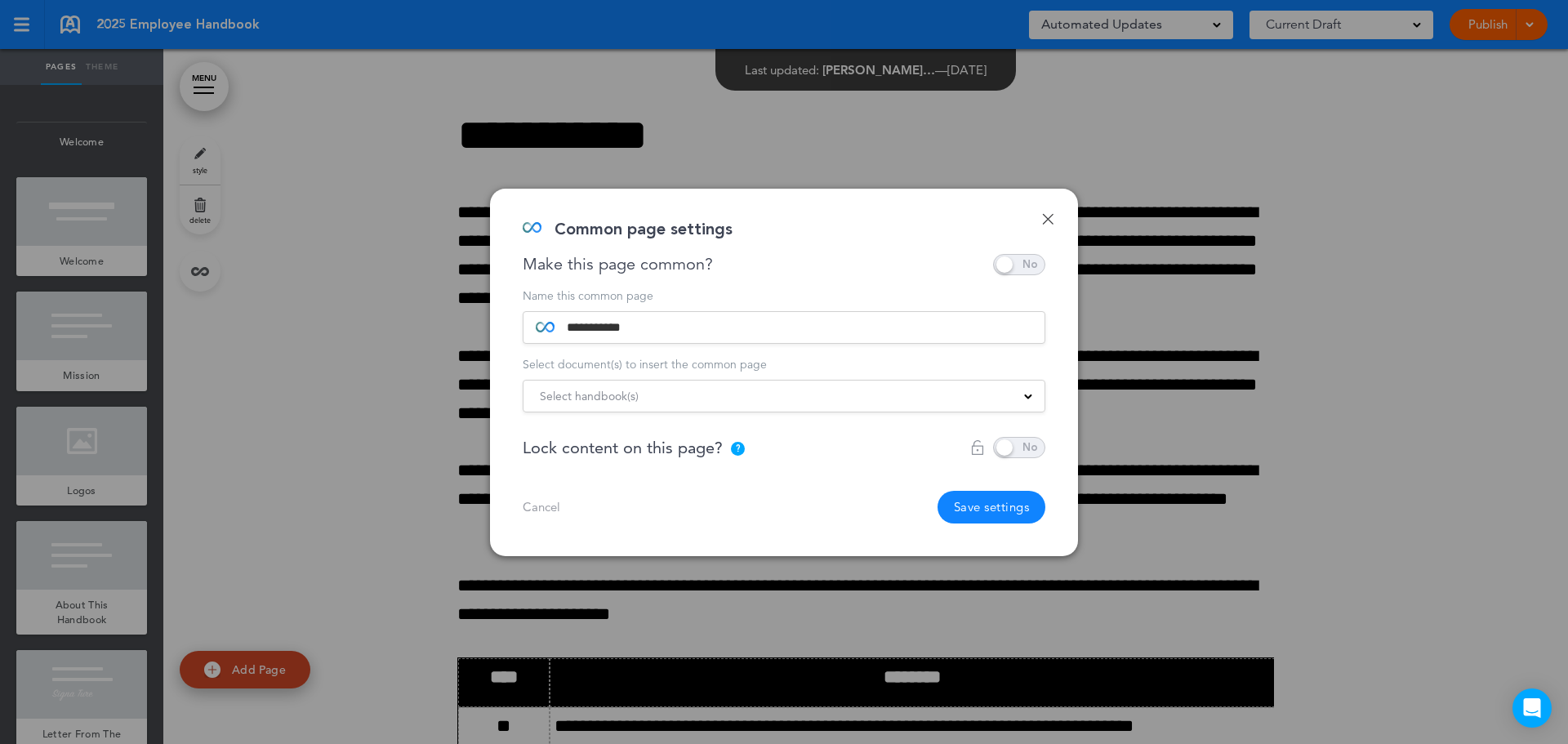
click at [1028, 458] on span at bounding box center [1019, 447] width 52 height 21
click at [1009, 510] on button "Save settings" at bounding box center [991, 507] width 108 height 32
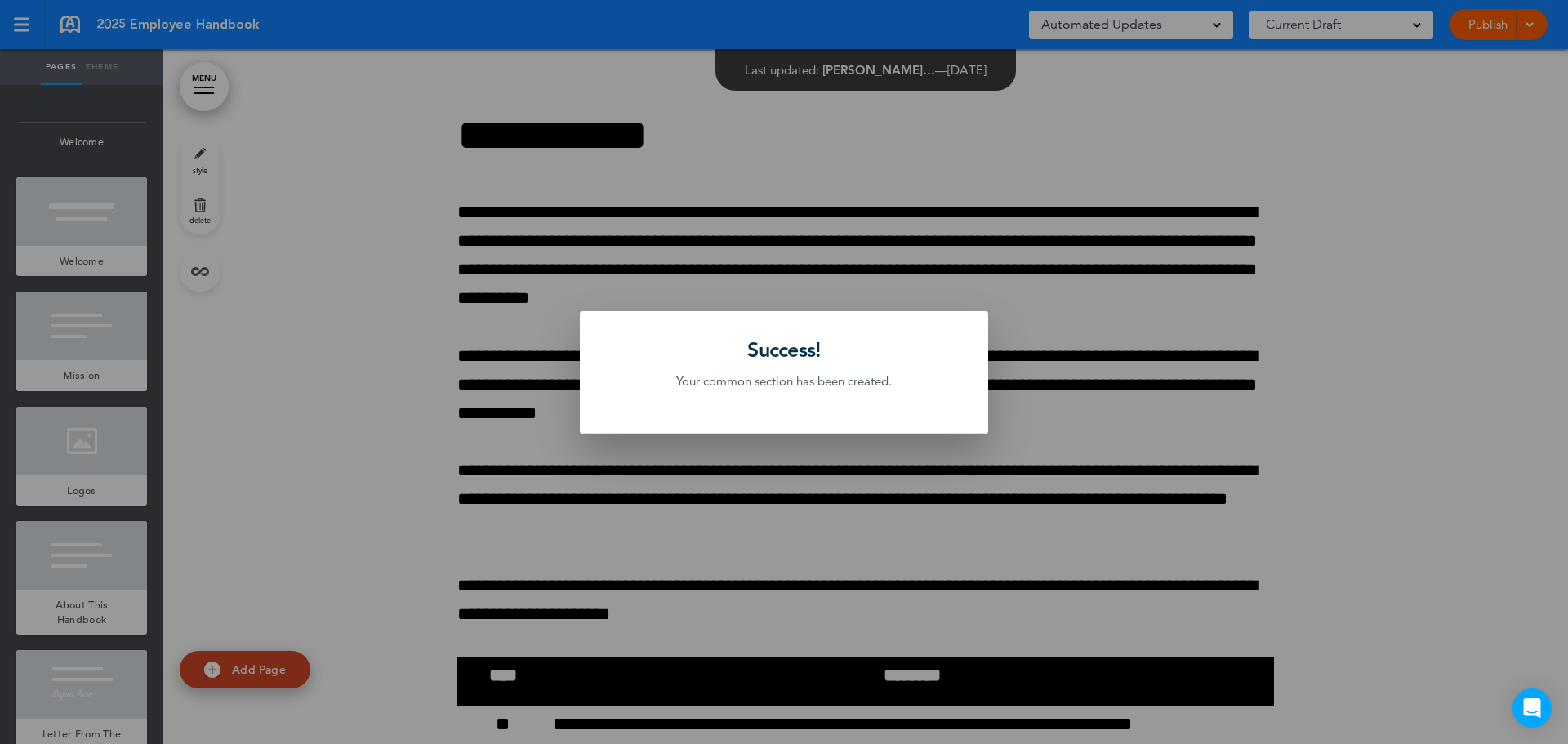
click at [278, 469] on div at bounding box center [784, 372] width 1568 height 744
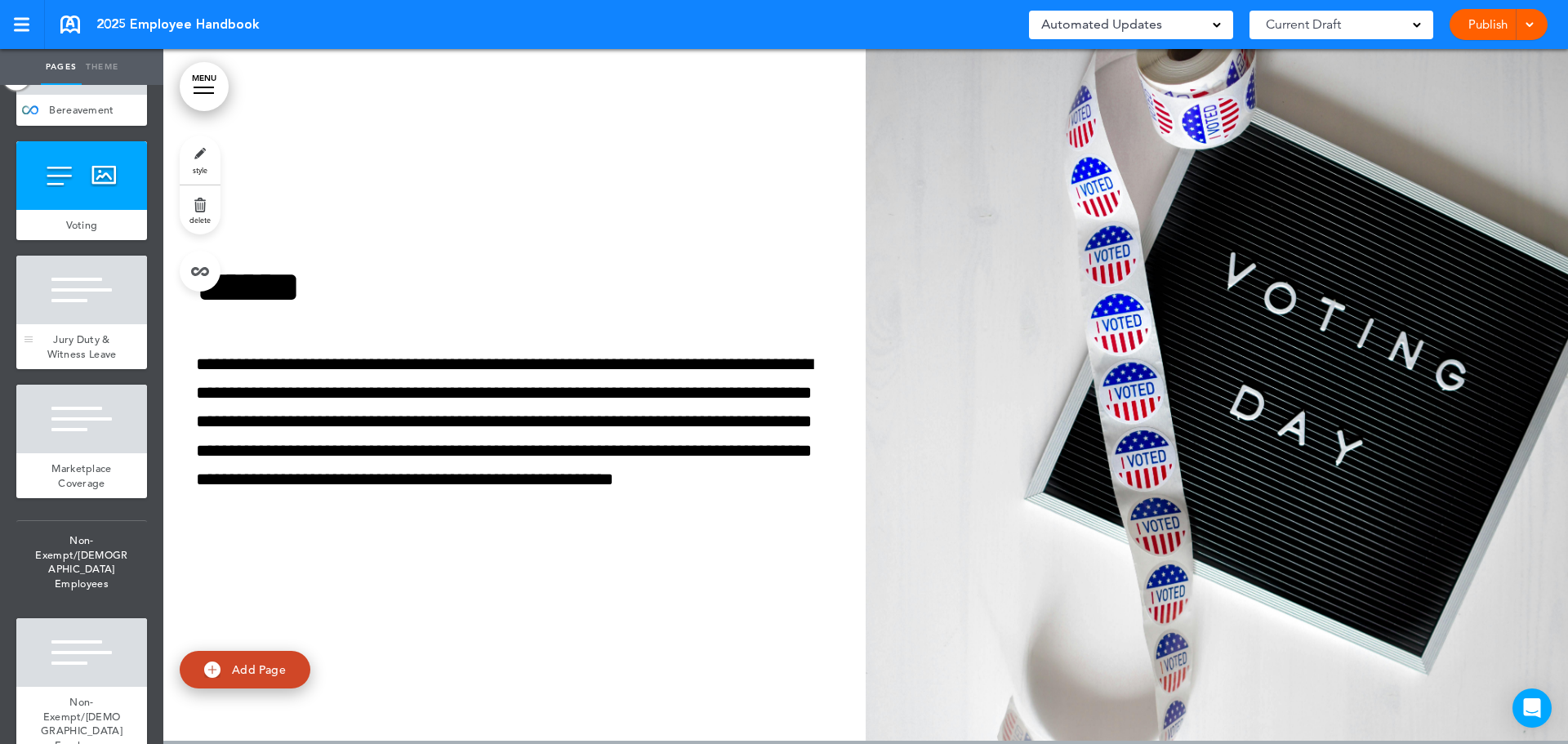
scroll to position [4410, 0]
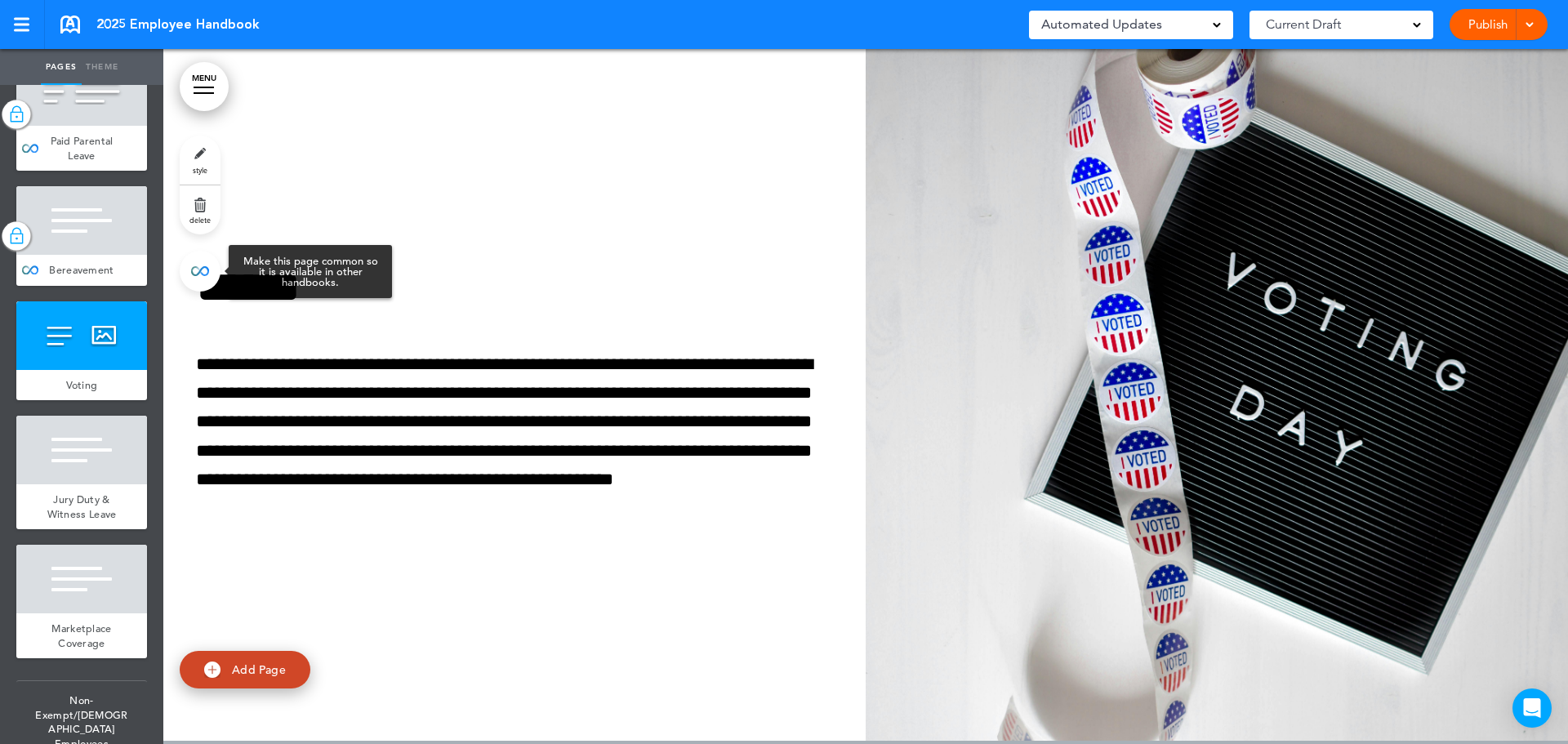
click at [199, 278] on link at bounding box center [200, 270] width 41 height 41
type input "******"
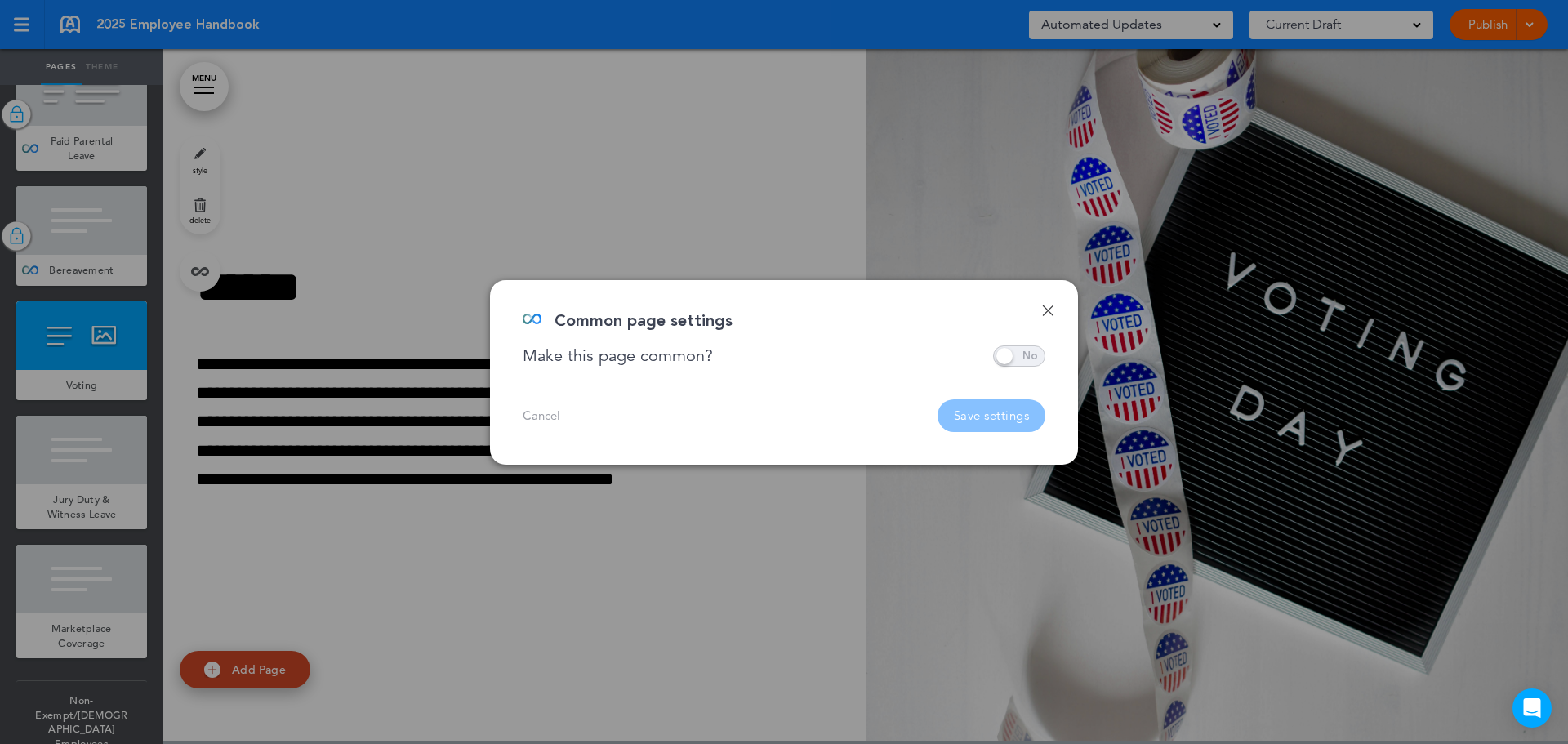
click at [1036, 362] on span at bounding box center [1019, 356] width 52 height 21
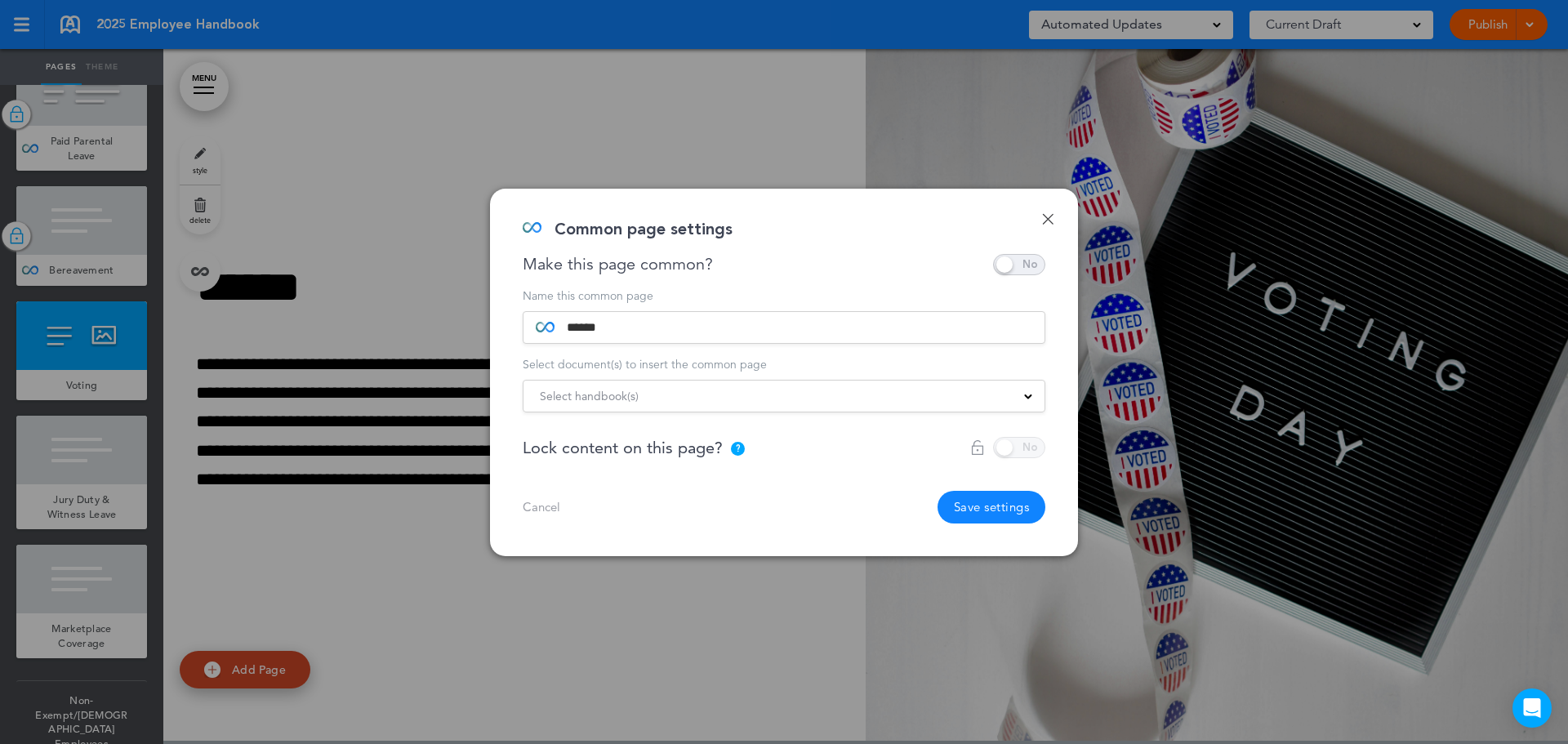
click at [1031, 394] on span at bounding box center [1028, 395] width 9 height 9
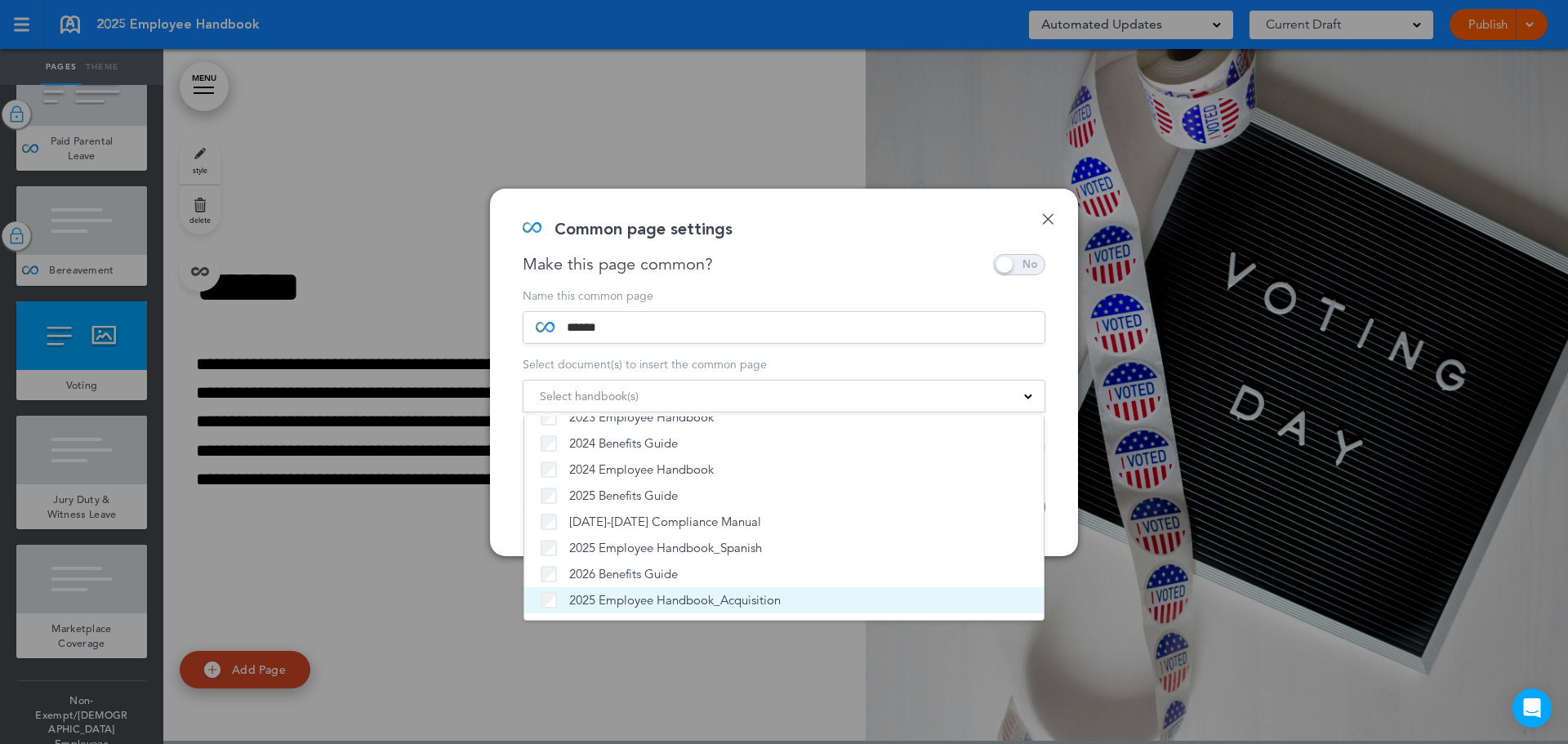
click at [757, 605] on span "2025 Employee Handbook_Acquisition" at bounding box center [675, 599] width 211 height 16
click at [1071, 526] on div "Done Common page settings Make this page common? Save time by creating Common P…" at bounding box center [784, 372] width 588 height 367
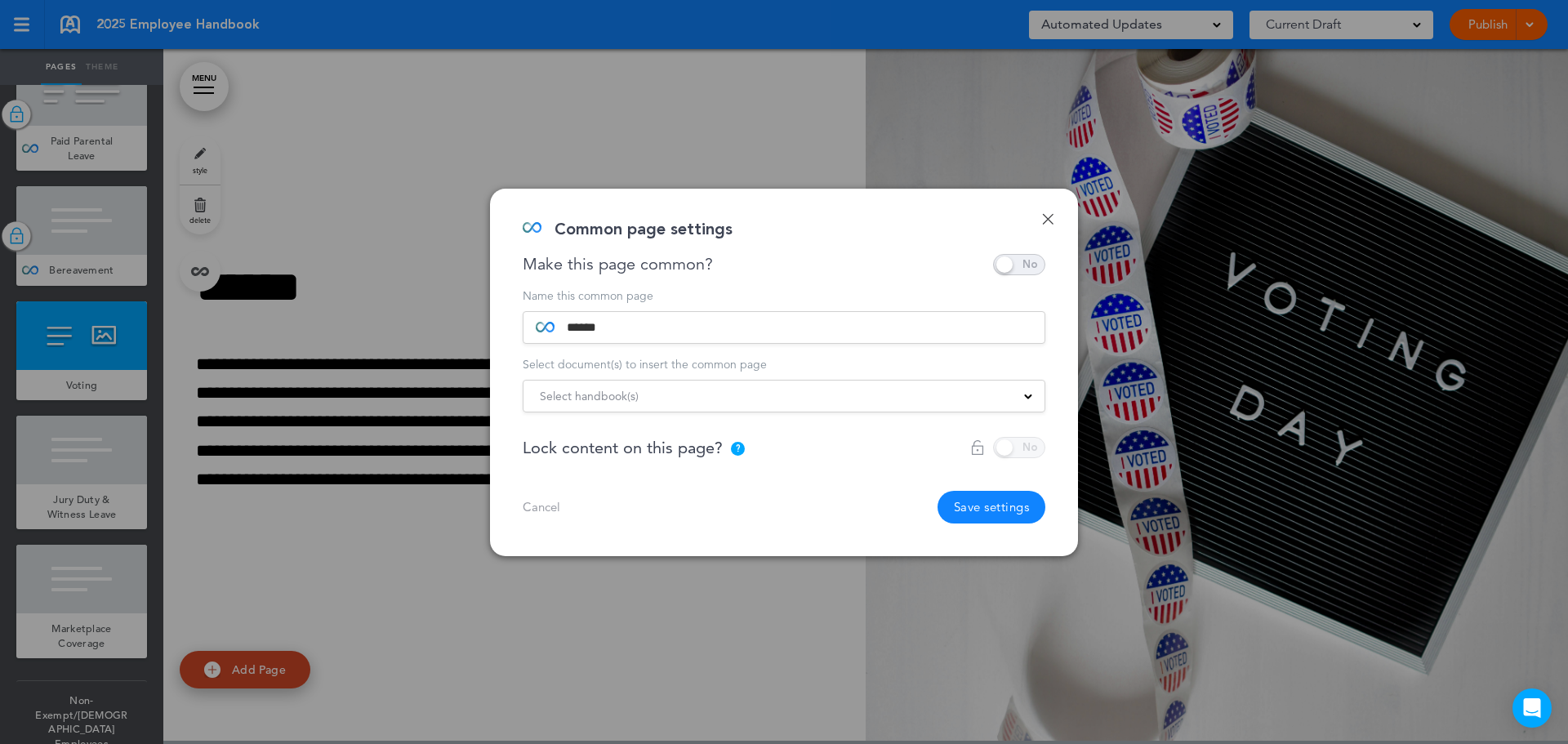
click at [1027, 459] on div "Name this common page ****** Select document(s) to insert the common page Selec…" at bounding box center [783, 406] width 522 height 233
click at [1026, 459] on div "Name this common page ****** Select document(s) to insert the common page Selec…" at bounding box center [783, 406] width 522 height 233
click at [1020, 455] on div at bounding box center [1008, 447] width 75 height 21
click at [1006, 446] on div at bounding box center [1008, 447] width 75 height 21
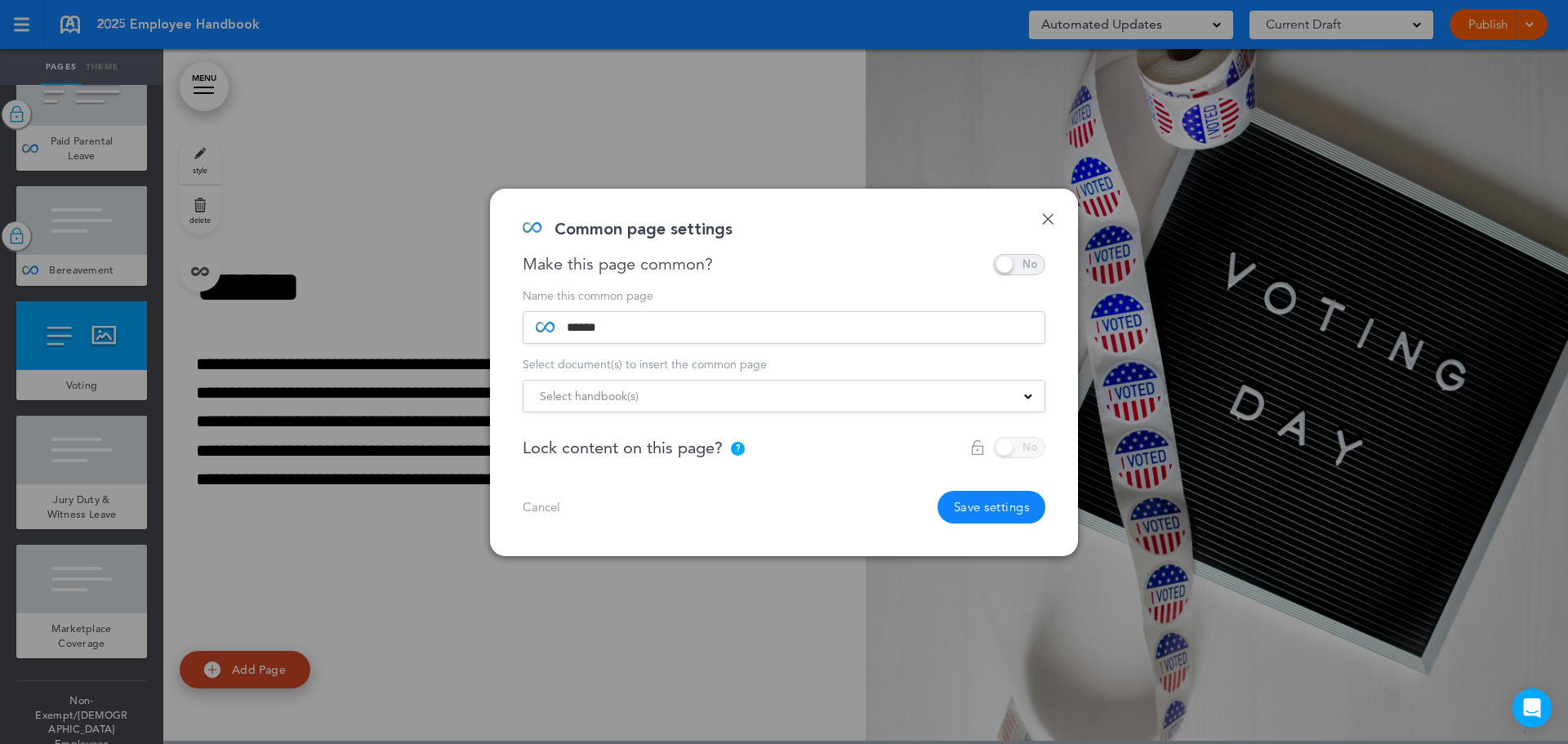
click at [1006, 446] on div at bounding box center [1008, 447] width 75 height 21
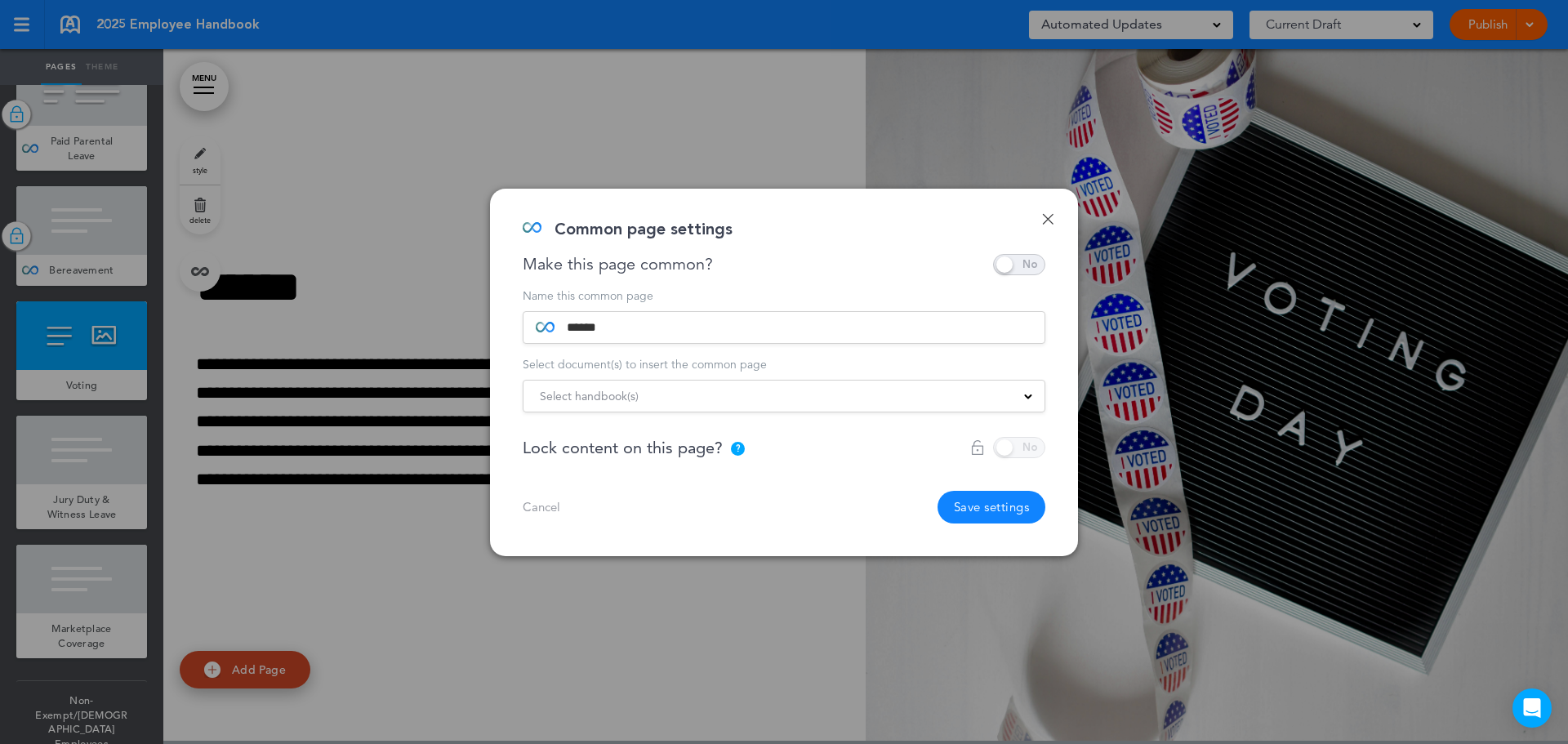
click at [1006, 446] on div at bounding box center [1008, 447] width 75 height 21
click at [1049, 218] on link "Done" at bounding box center [1048, 219] width 11 height 11
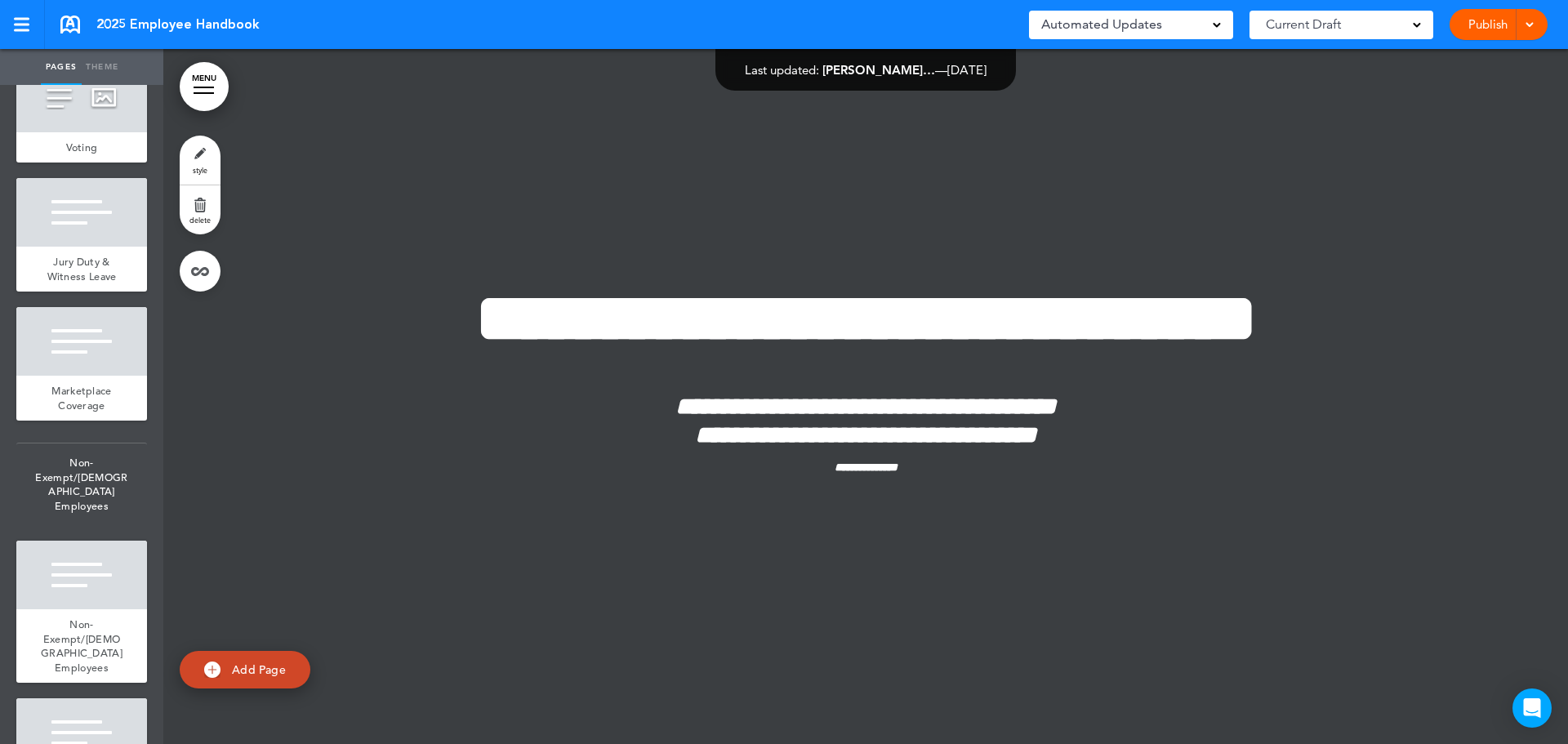
scroll to position [4552, 0]
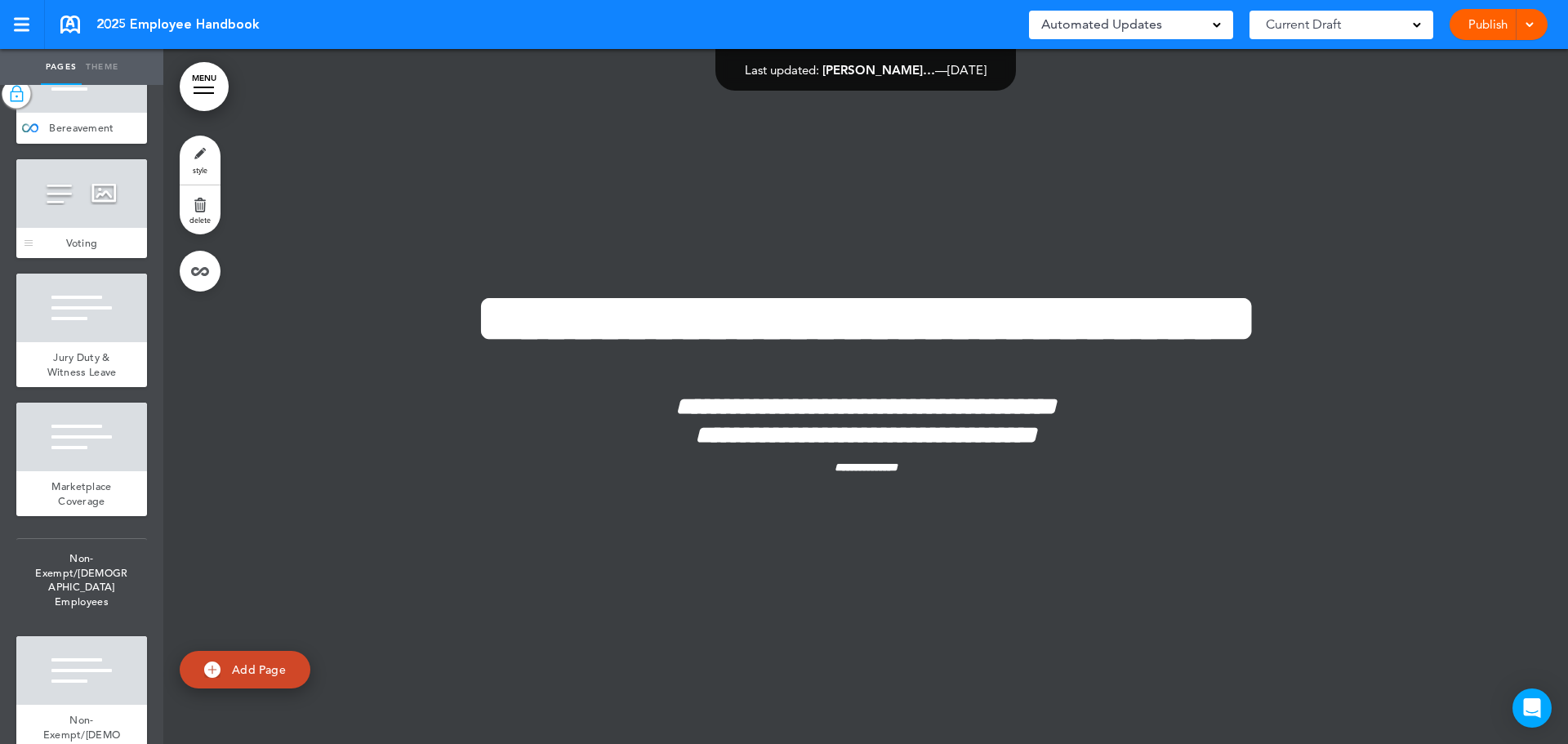
click at [54, 246] on div "Voting" at bounding box center [81, 243] width 130 height 31
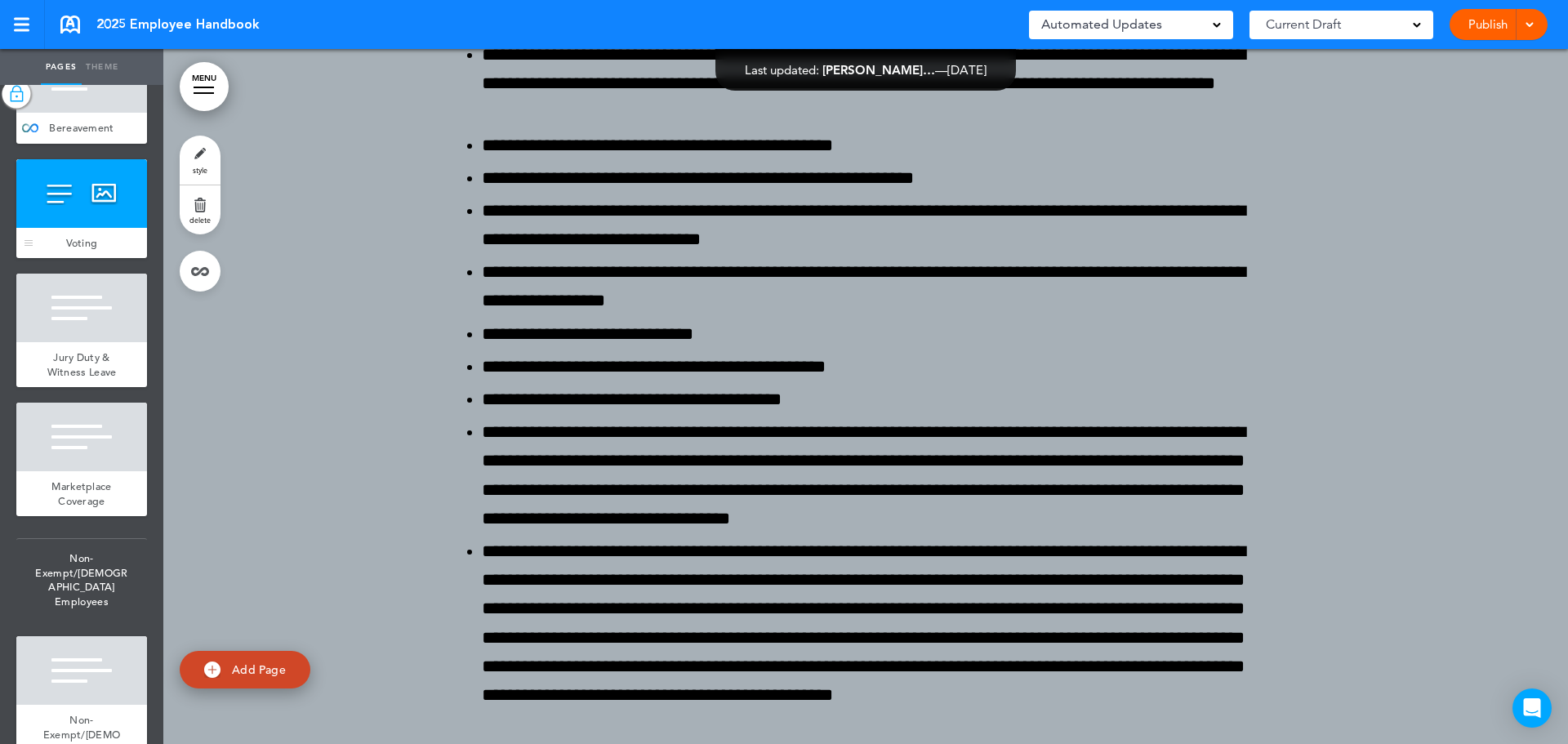
scroll to position [30534, 0]
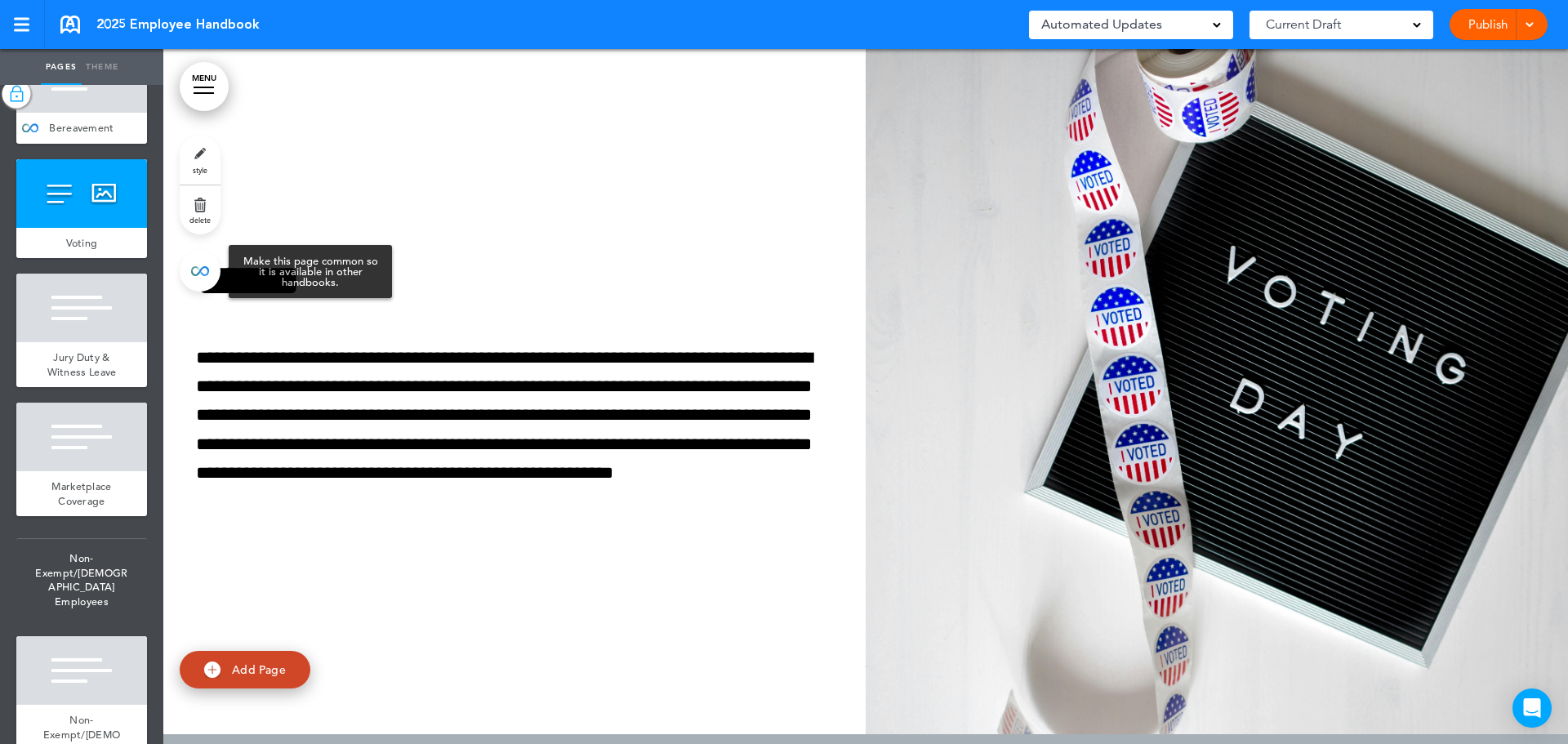
click at [206, 266] on link at bounding box center [200, 270] width 41 height 41
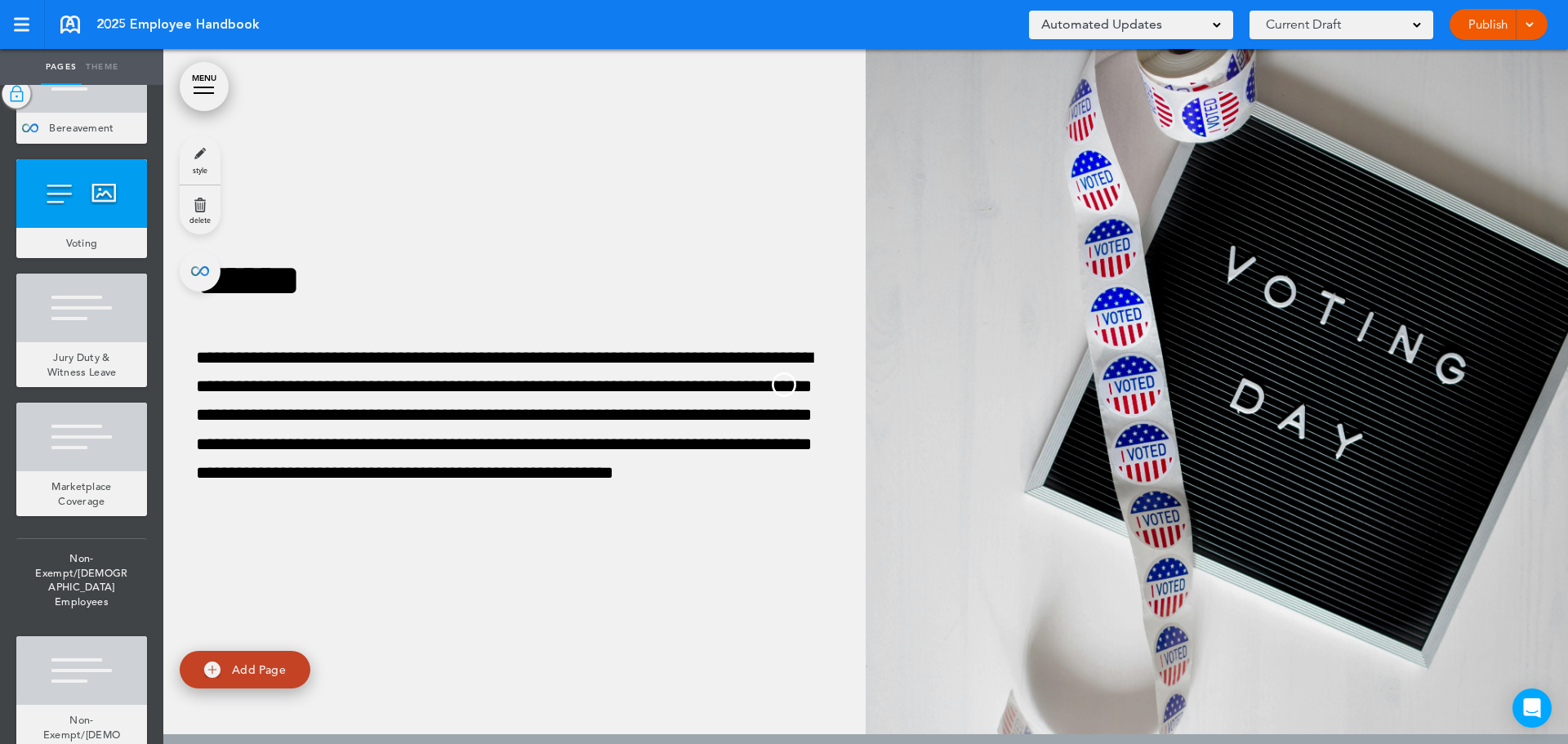
type input "******"
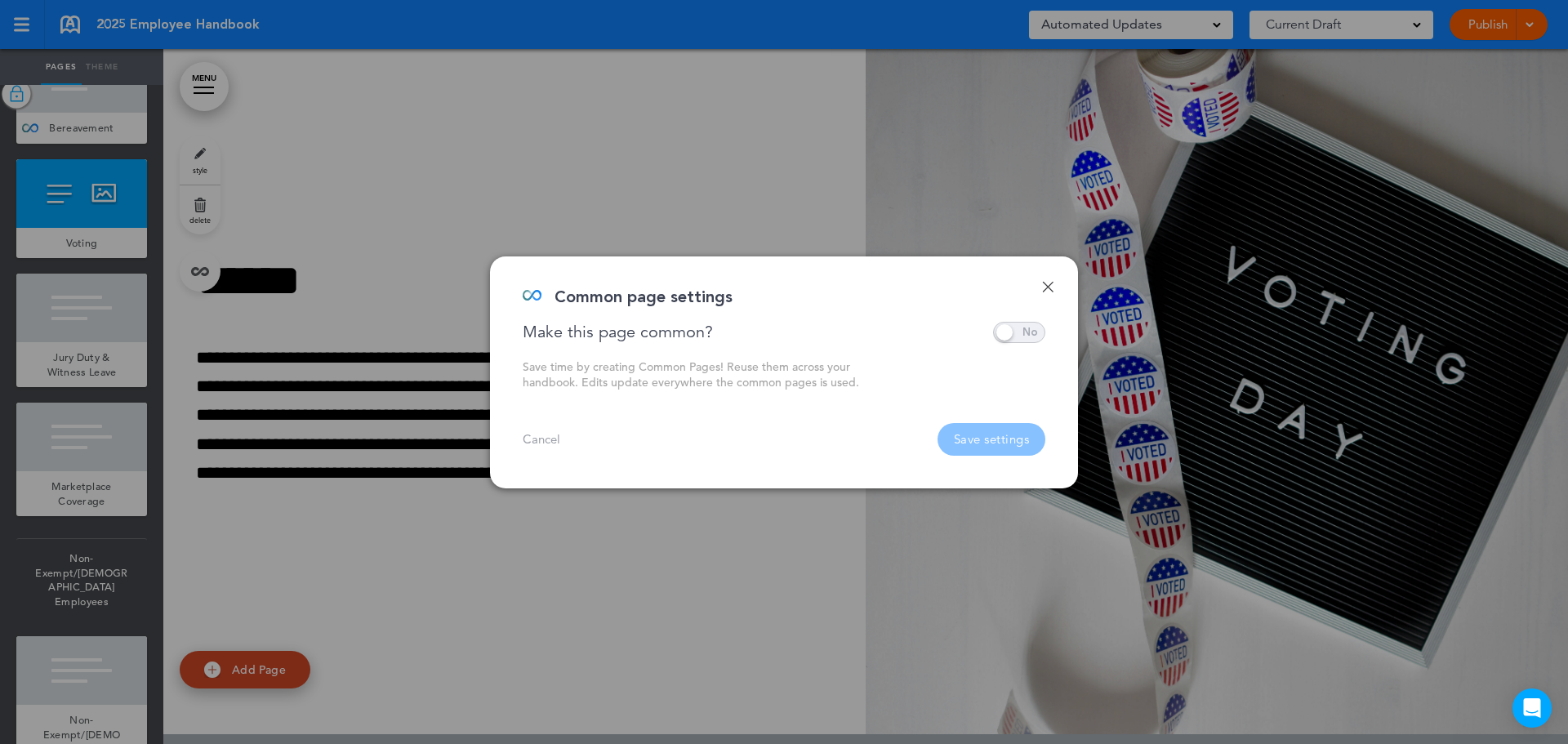
click at [1034, 327] on span at bounding box center [1019, 332] width 52 height 21
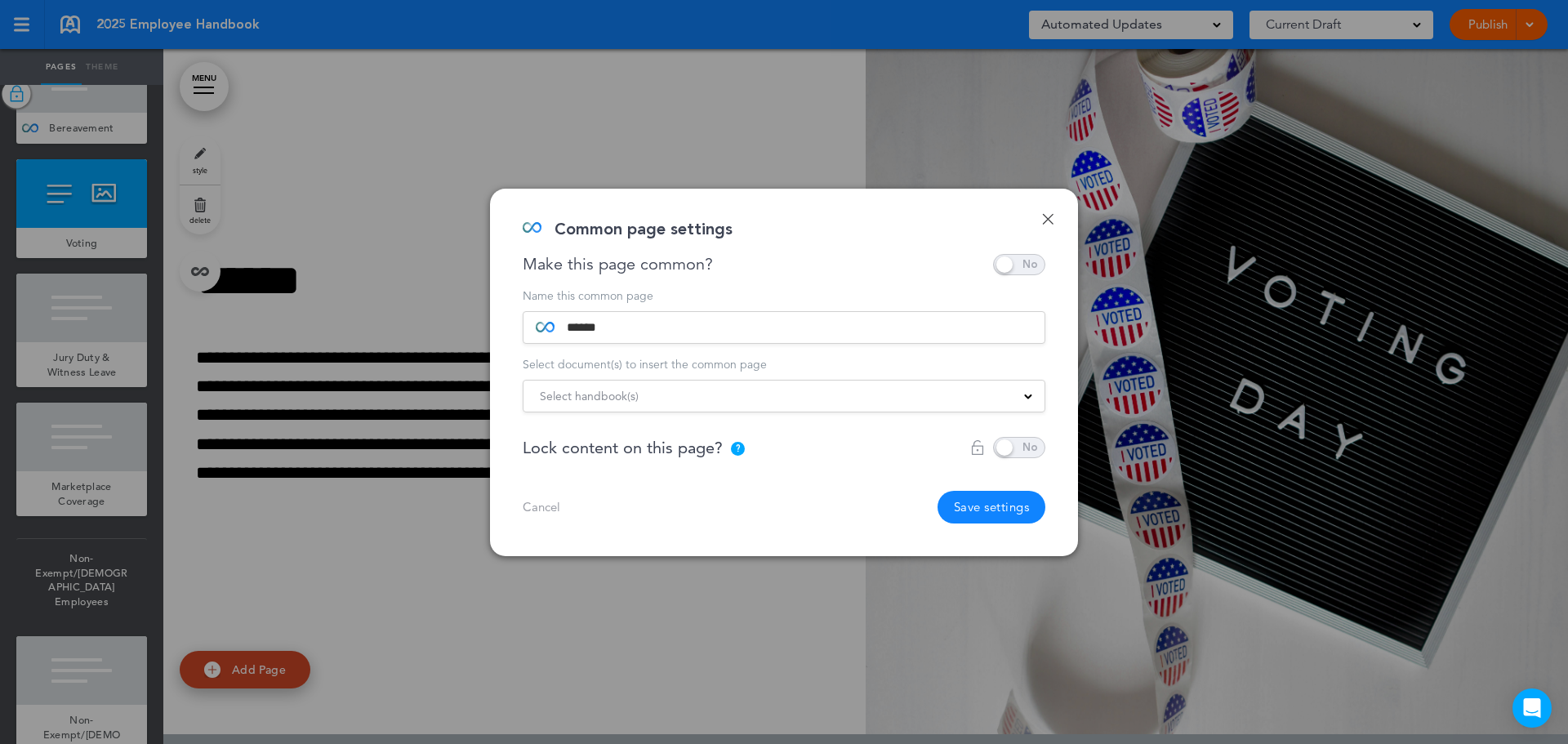
click at [1031, 391] on span at bounding box center [1028, 395] width 9 height 9
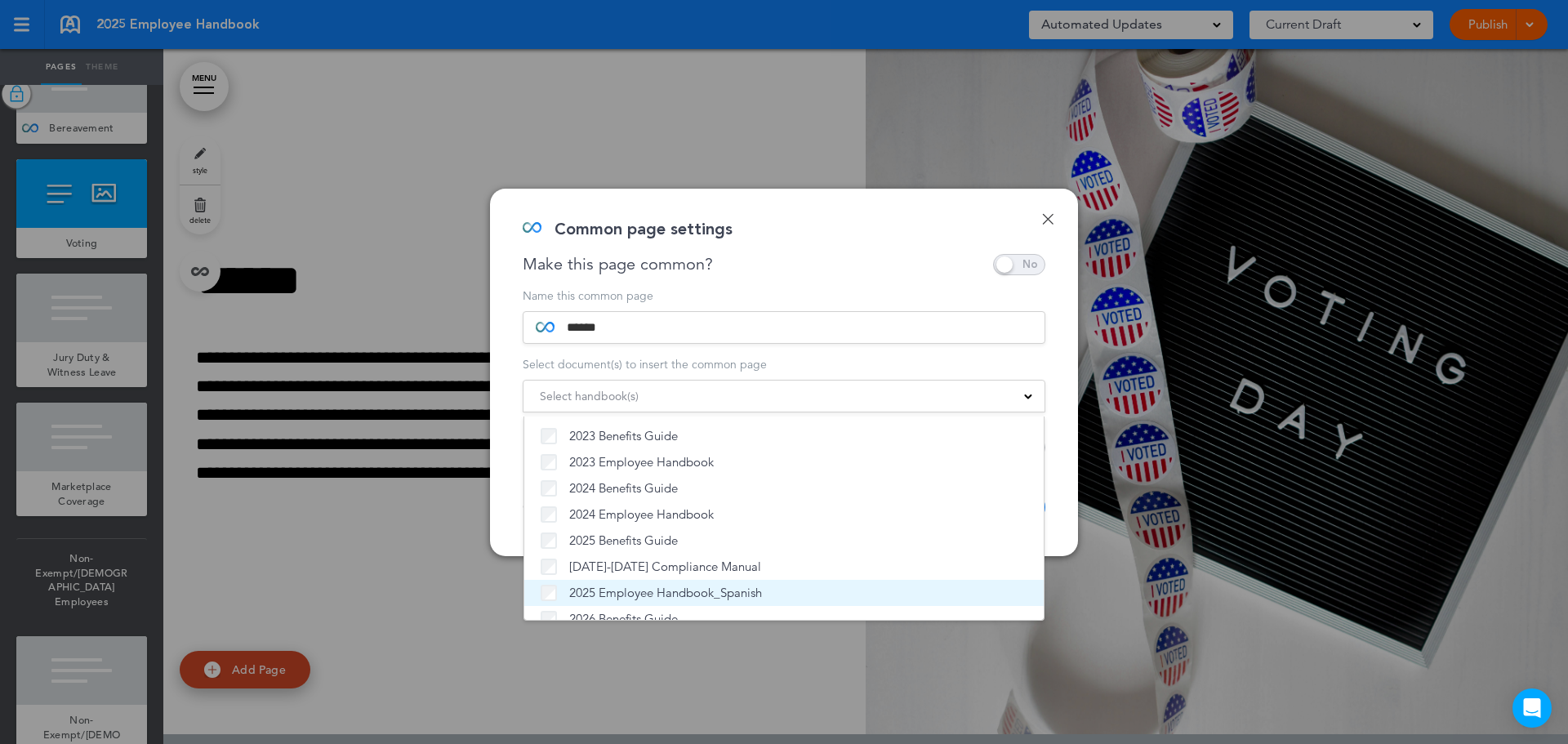
scroll to position [45, 0]
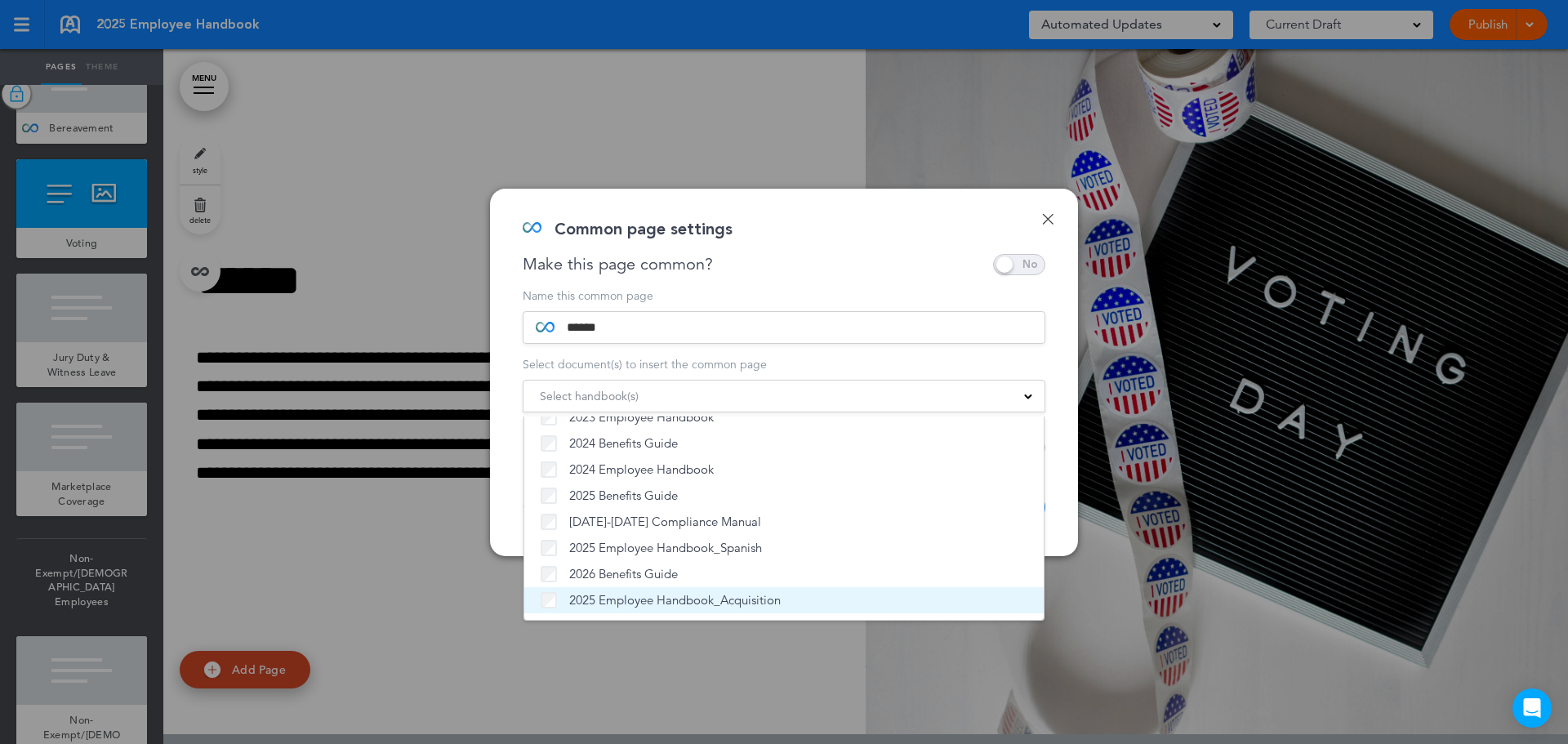
click at [644, 600] on span "2025 Employee Handbook_Acquisition" at bounding box center [675, 599] width 211 height 16
click at [1066, 494] on div "Done Common page settings Make this page common? Save time by creating Common P…" at bounding box center [784, 372] width 588 height 367
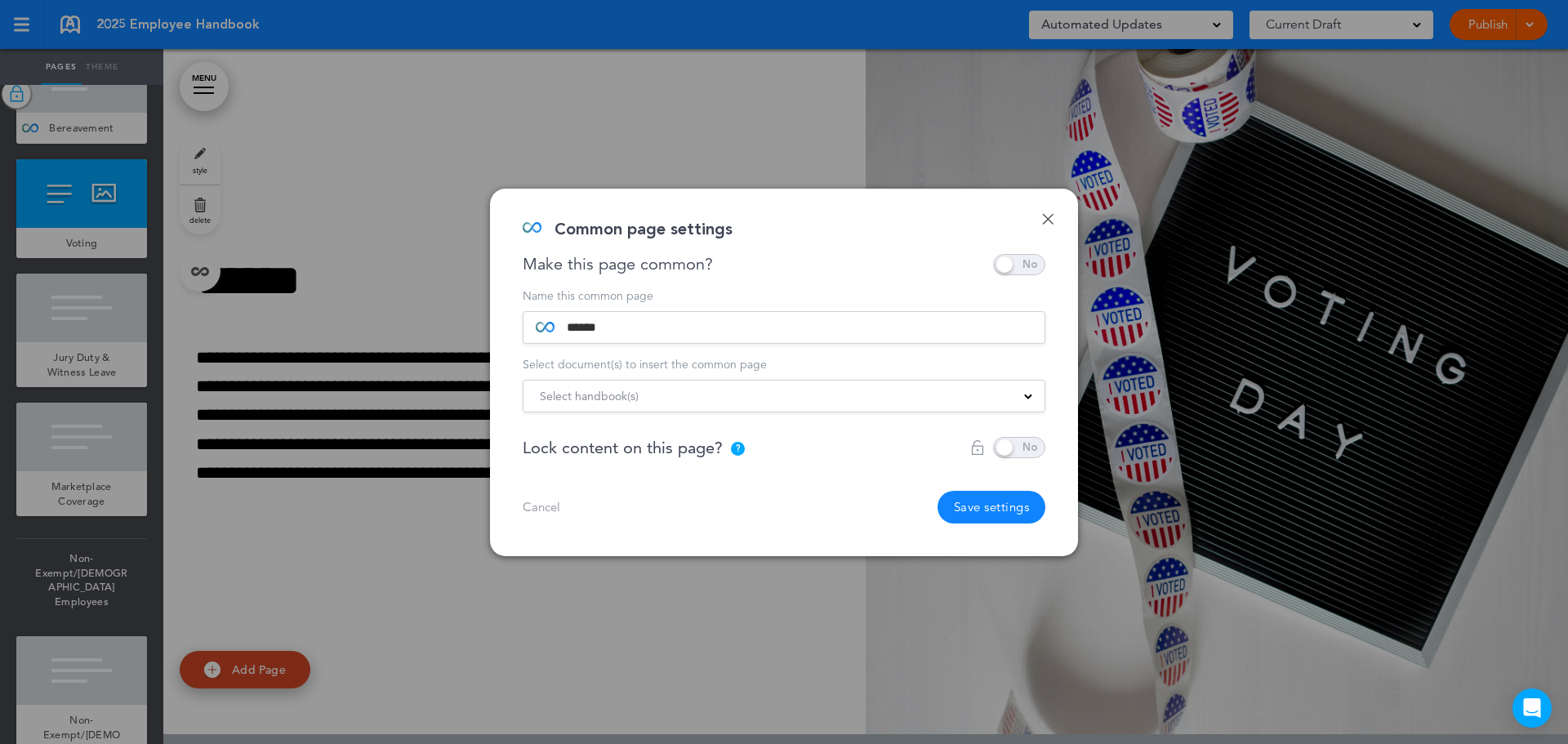
click at [1024, 455] on span at bounding box center [1019, 447] width 52 height 21
click at [1011, 513] on button "Save settings" at bounding box center [991, 507] width 108 height 32
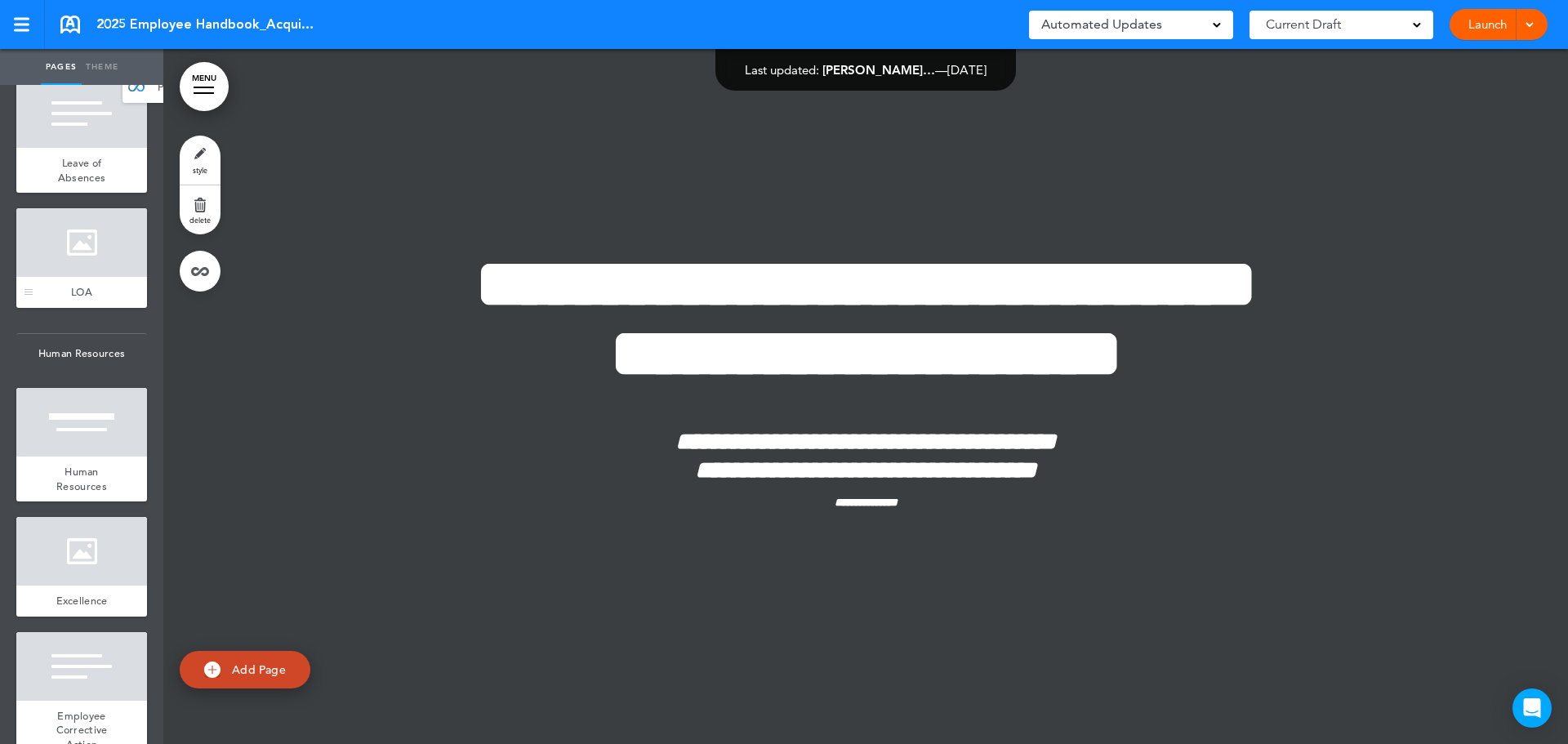
scroll to position [3534, 0]
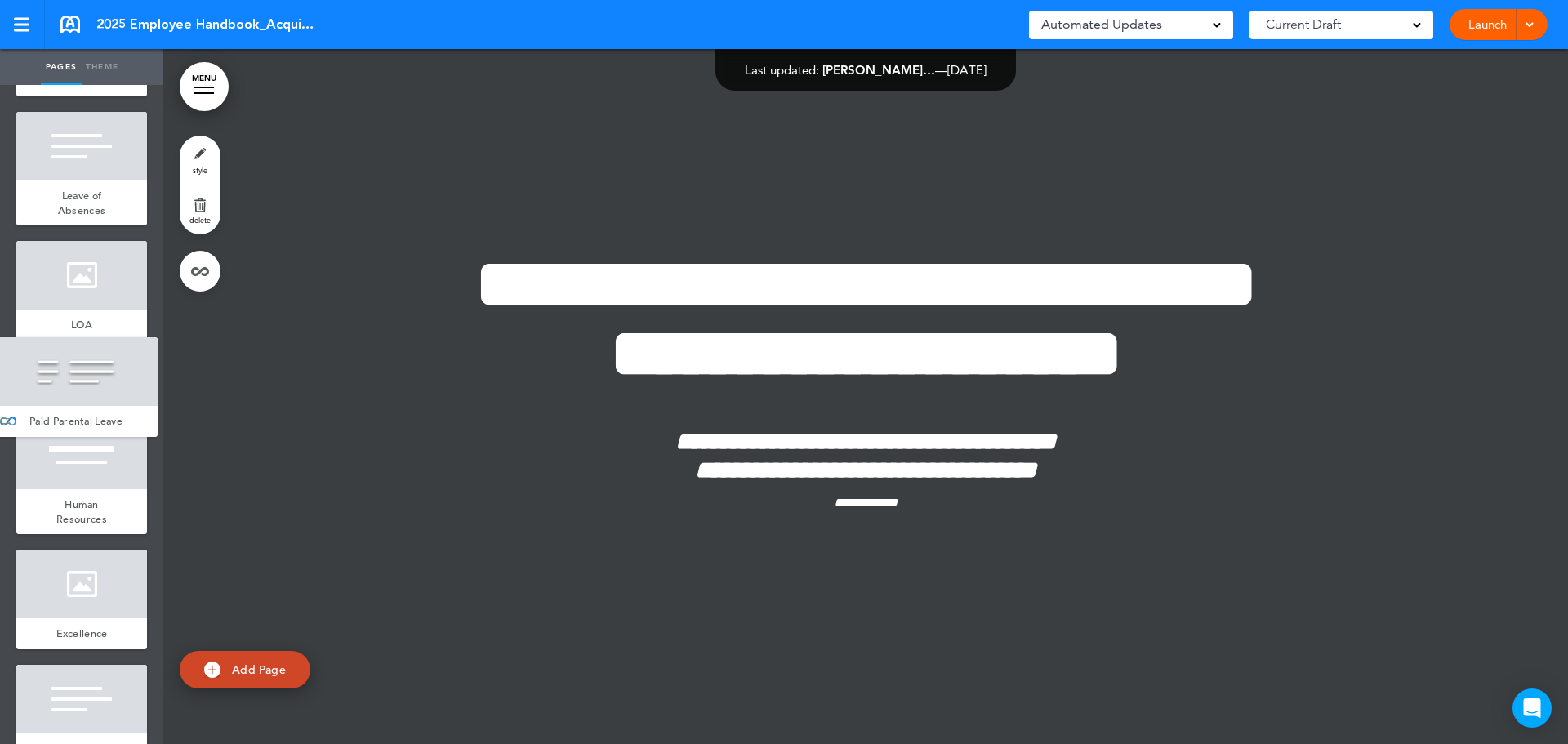
drag, startPoint x: 29, startPoint y: 588, endPoint x: 7, endPoint y: 428, distance: 161.5
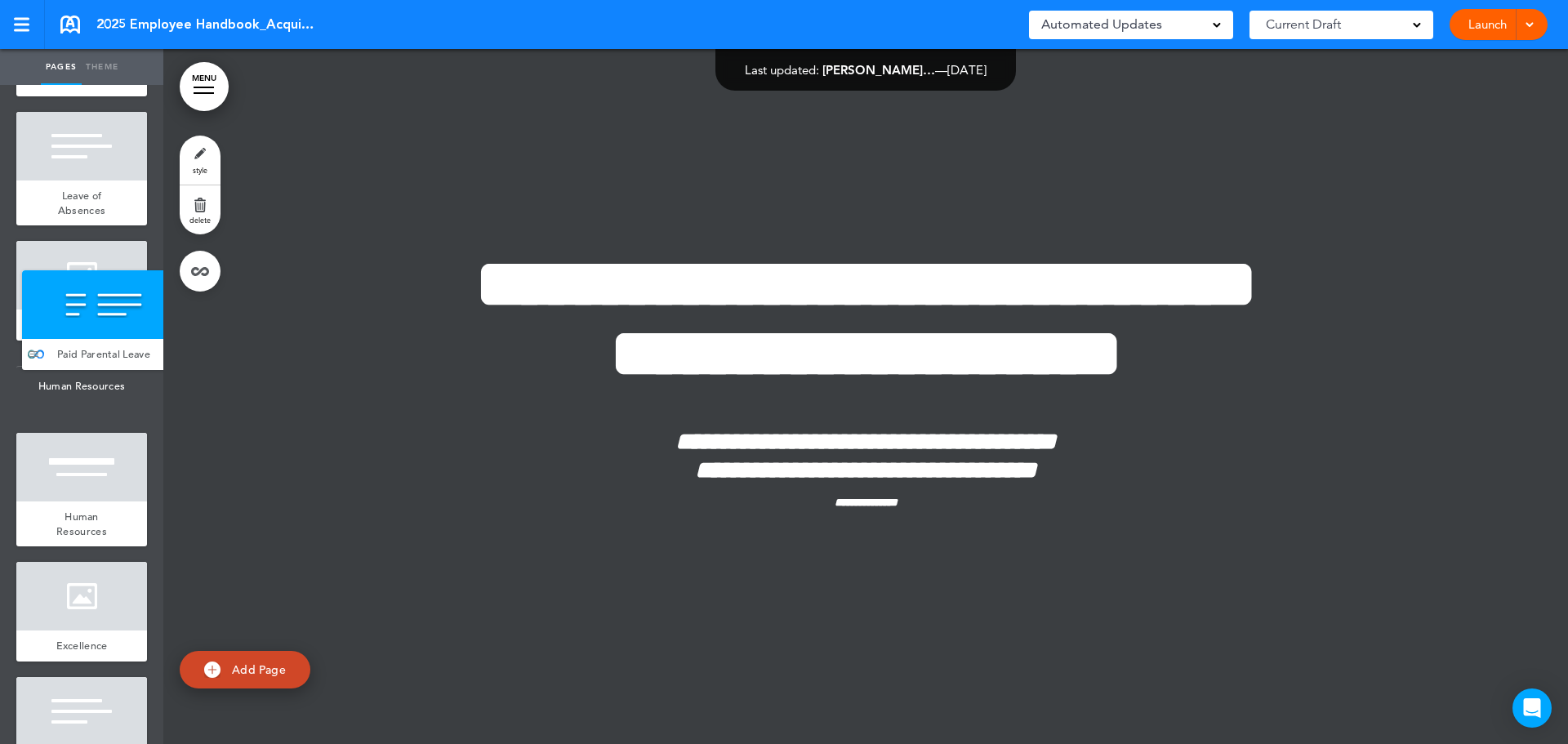
drag, startPoint x: 25, startPoint y: 533, endPoint x: 30, endPoint y: 357, distance: 176.1
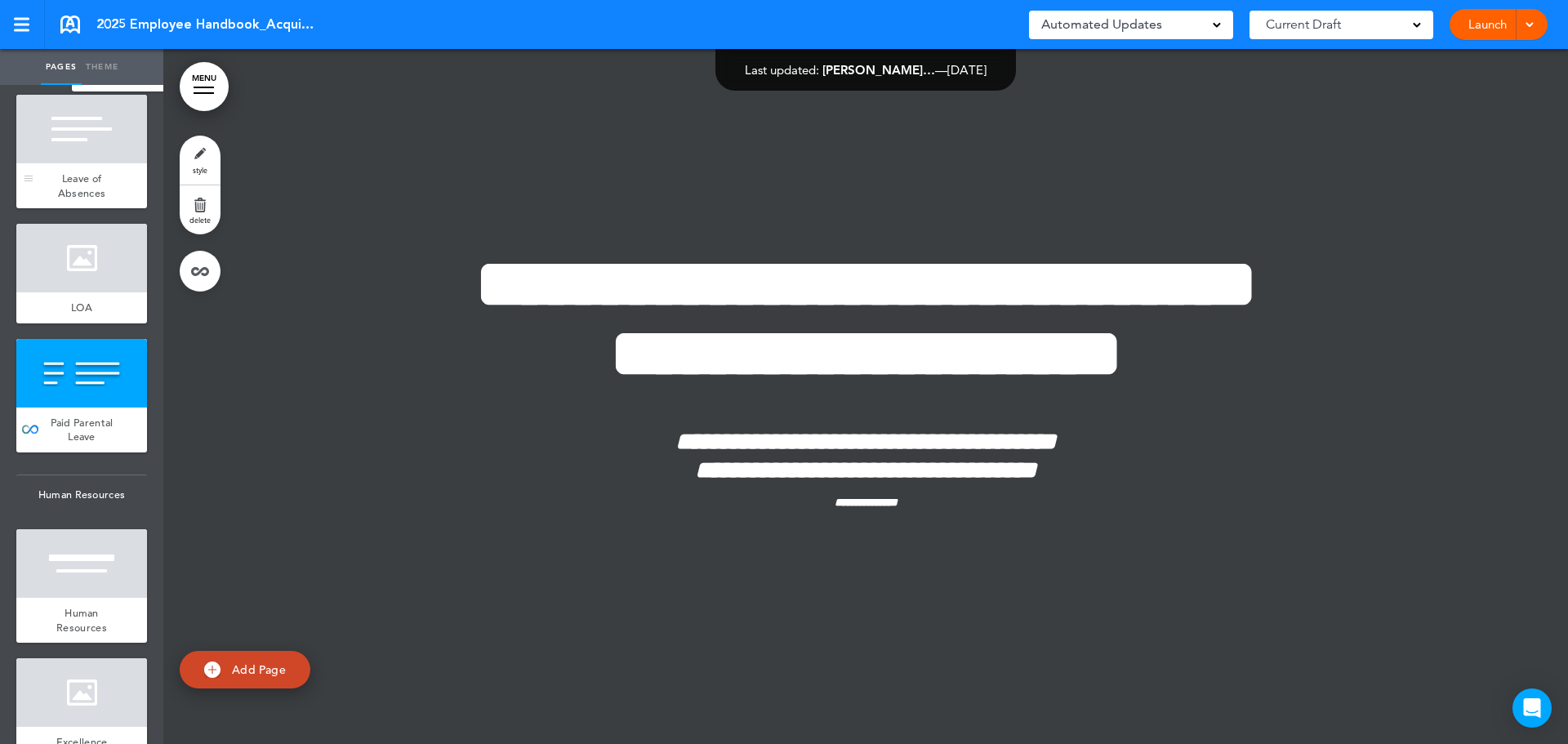
scroll to position [3518, 0]
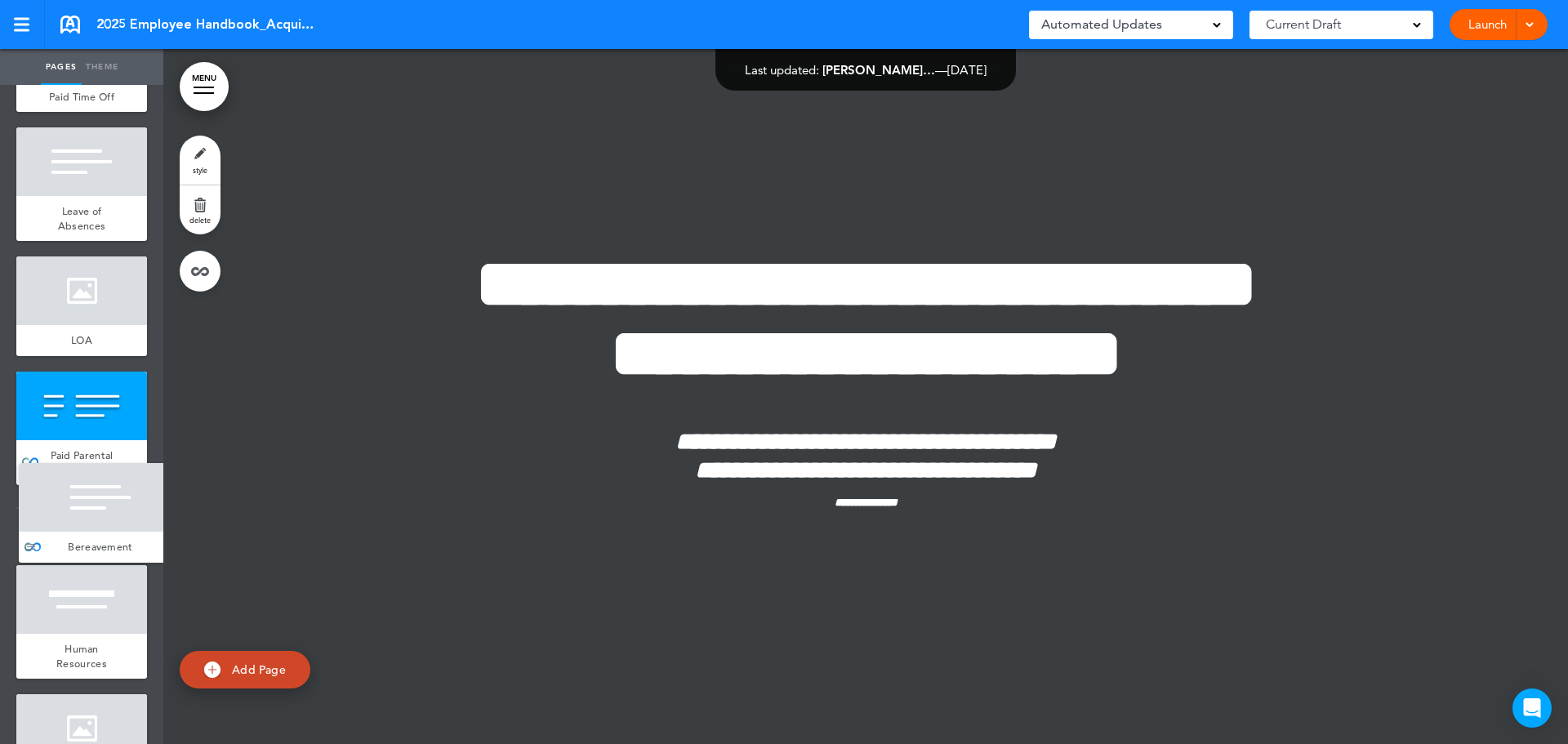
drag, startPoint x: 26, startPoint y: 715, endPoint x: 29, endPoint y: 551, distance: 164.0
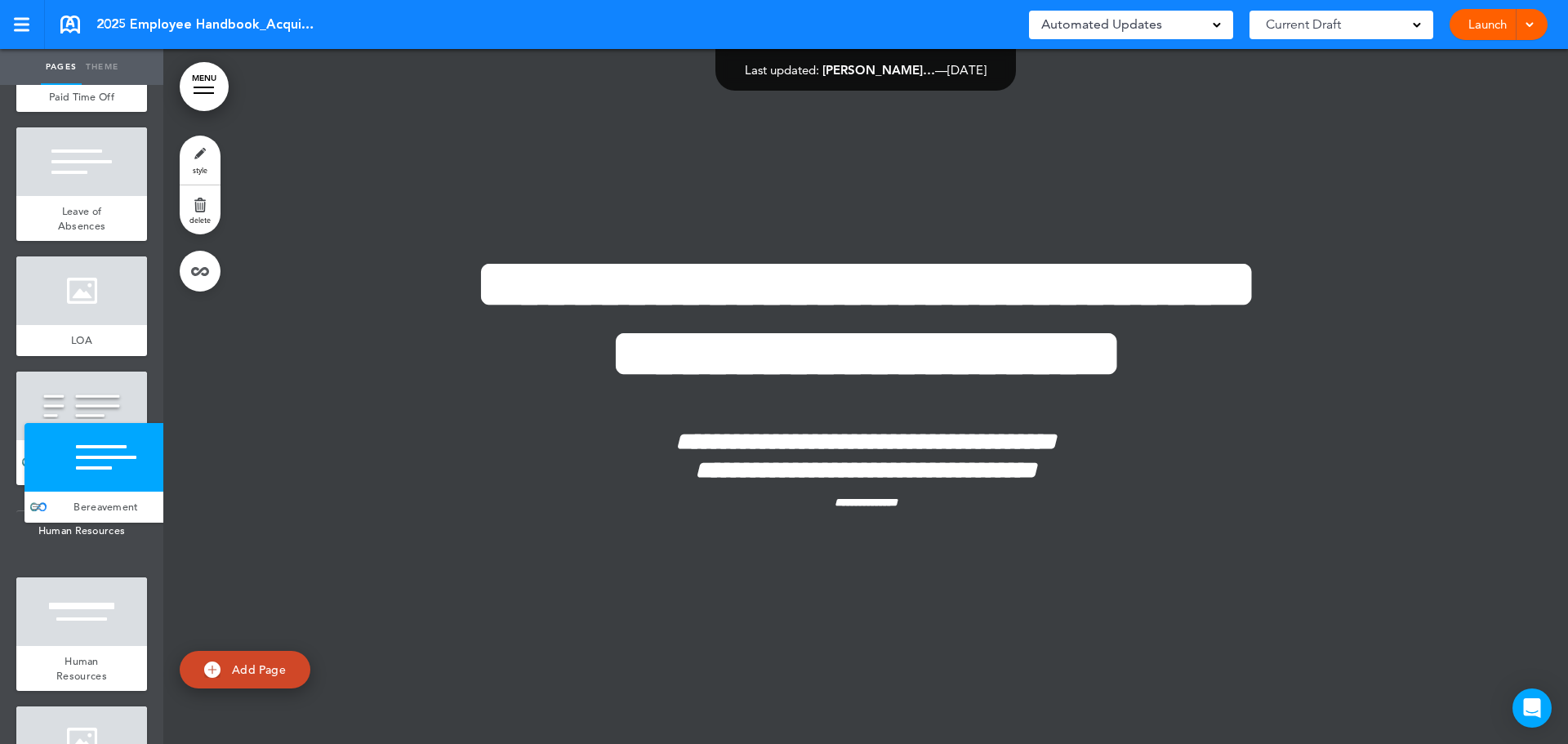
drag, startPoint x: 30, startPoint y: 682, endPoint x: 38, endPoint y: 515, distance: 167.2
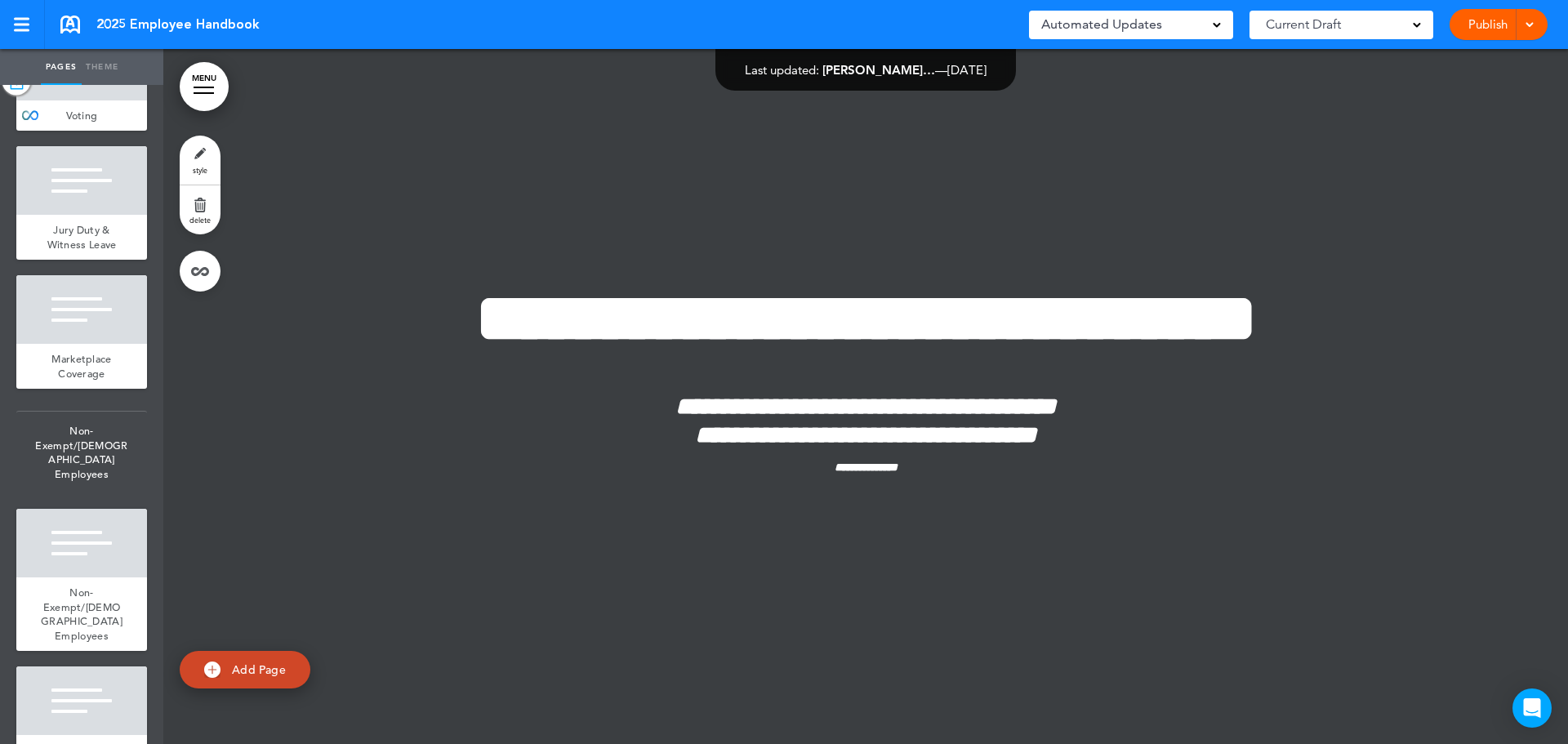
scroll to position [4504, 0]
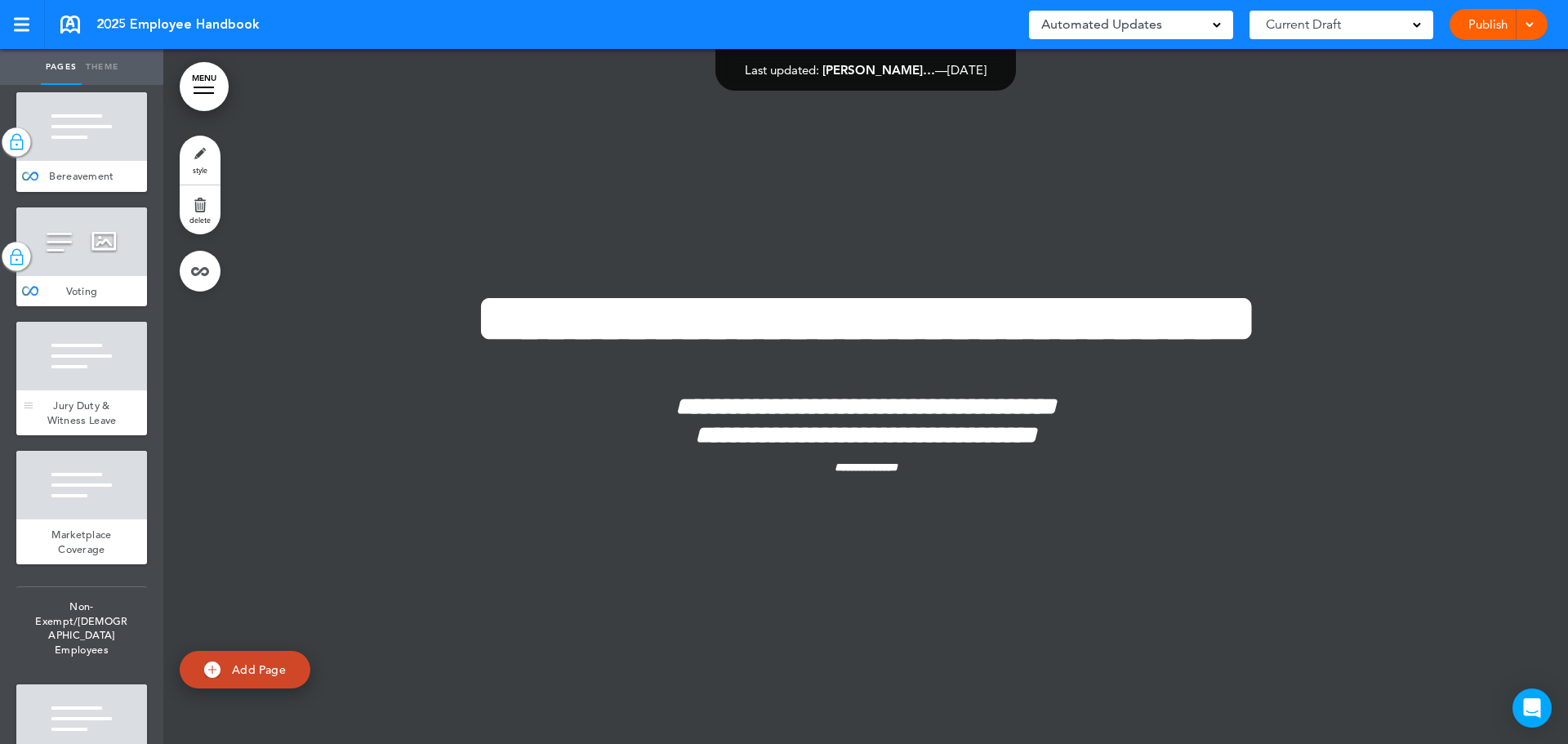
click at [101, 383] on div at bounding box center [81, 356] width 130 height 69
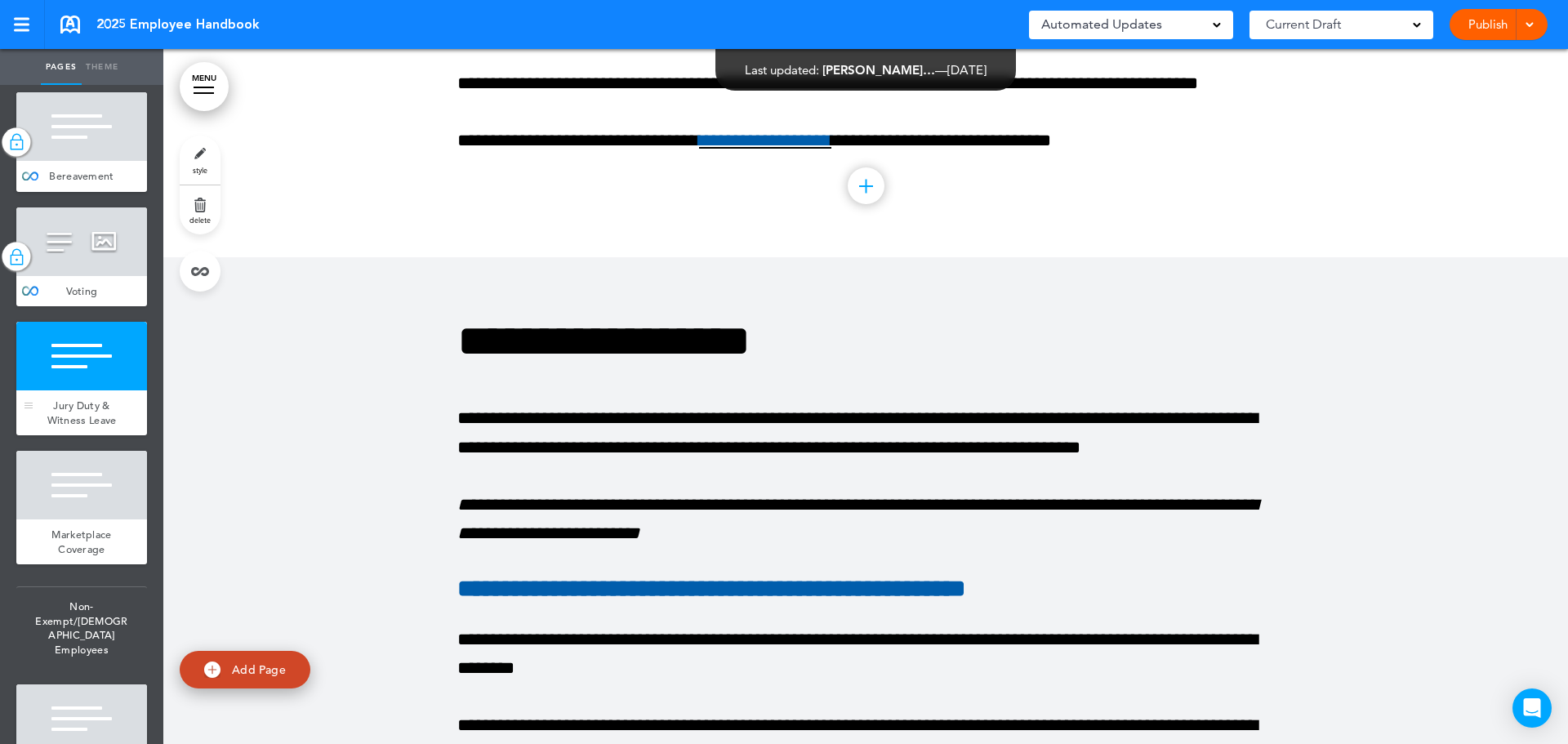
scroll to position [31229, 0]
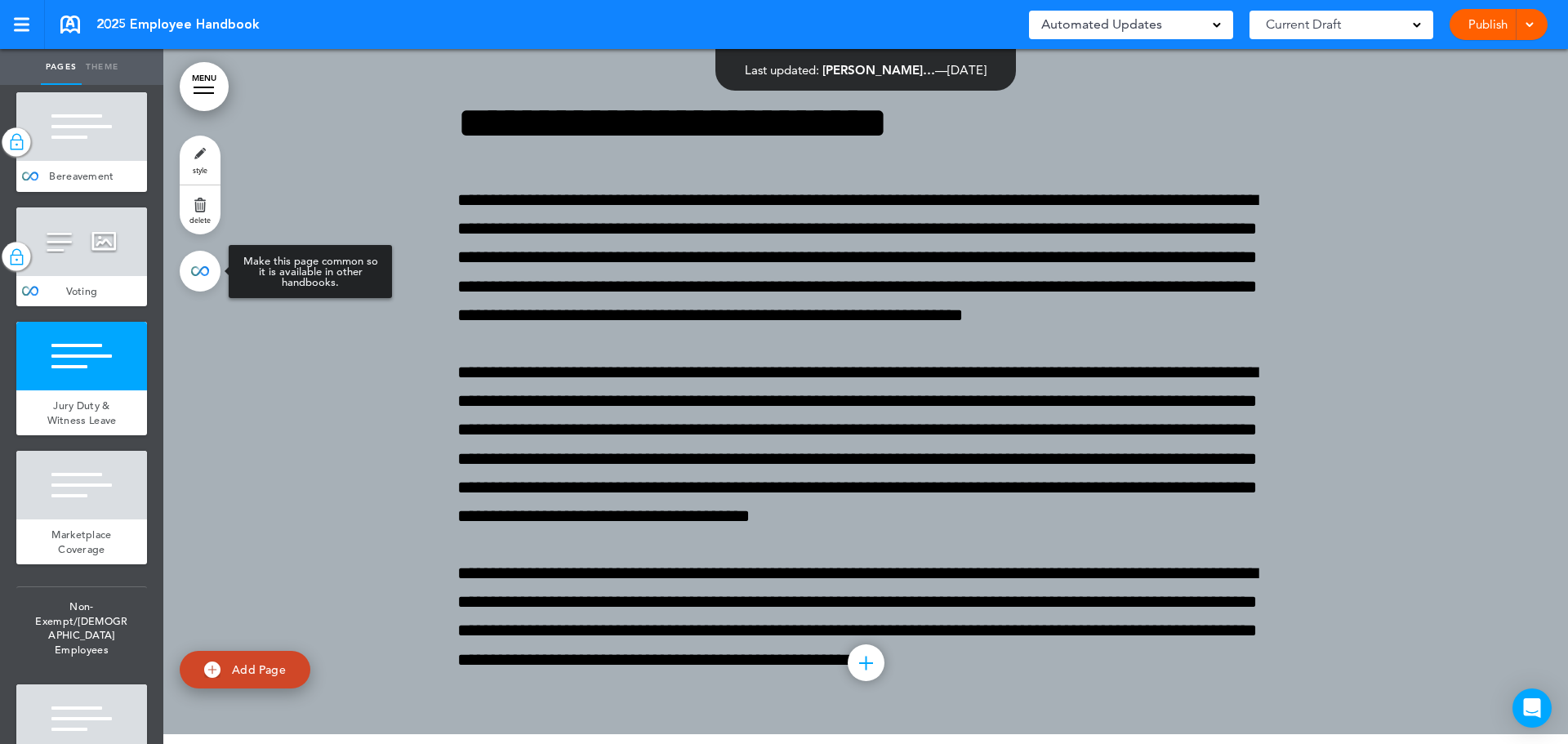
click at [206, 259] on link at bounding box center [200, 270] width 41 height 41
type input "**********"
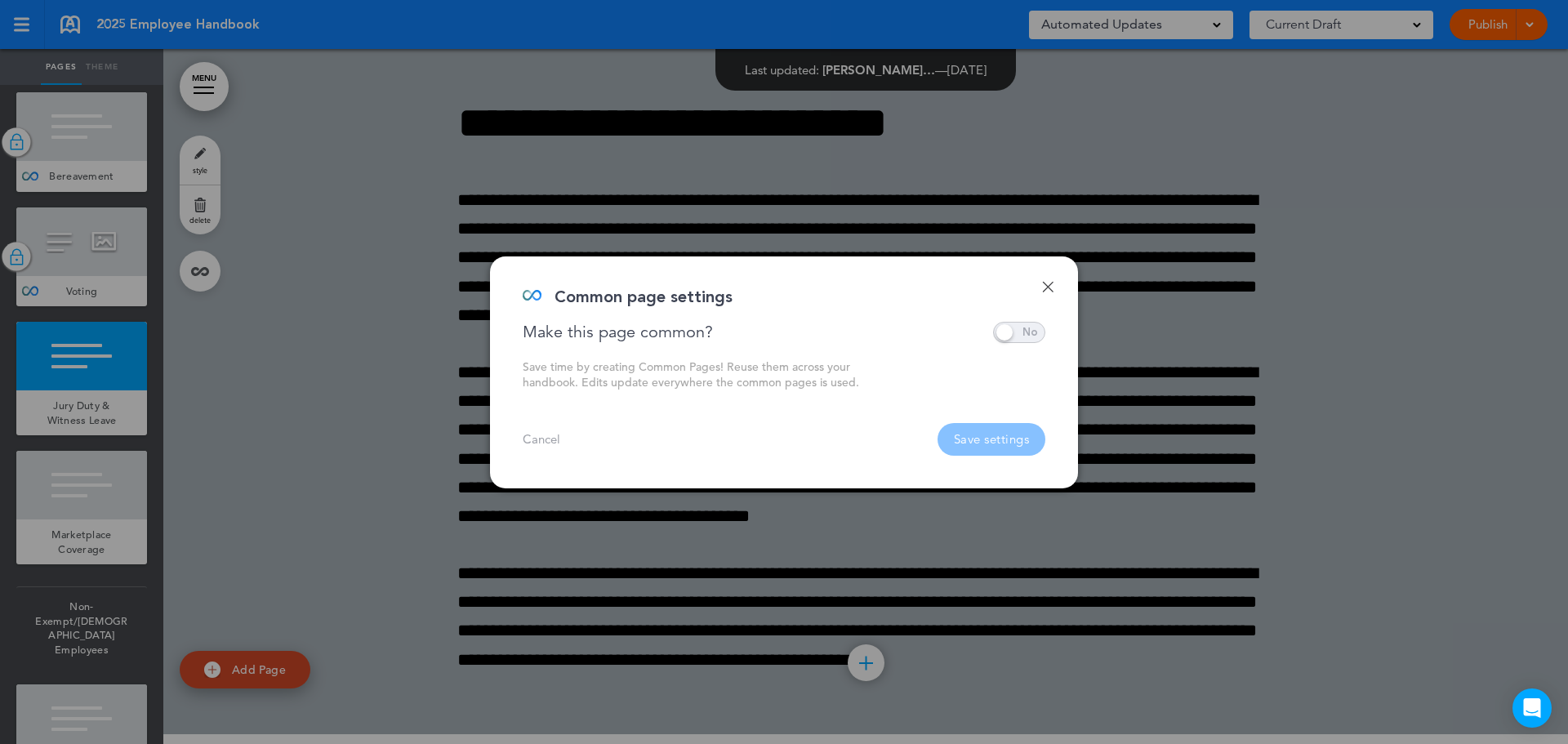
click at [1030, 329] on span at bounding box center [1019, 332] width 52 height 21
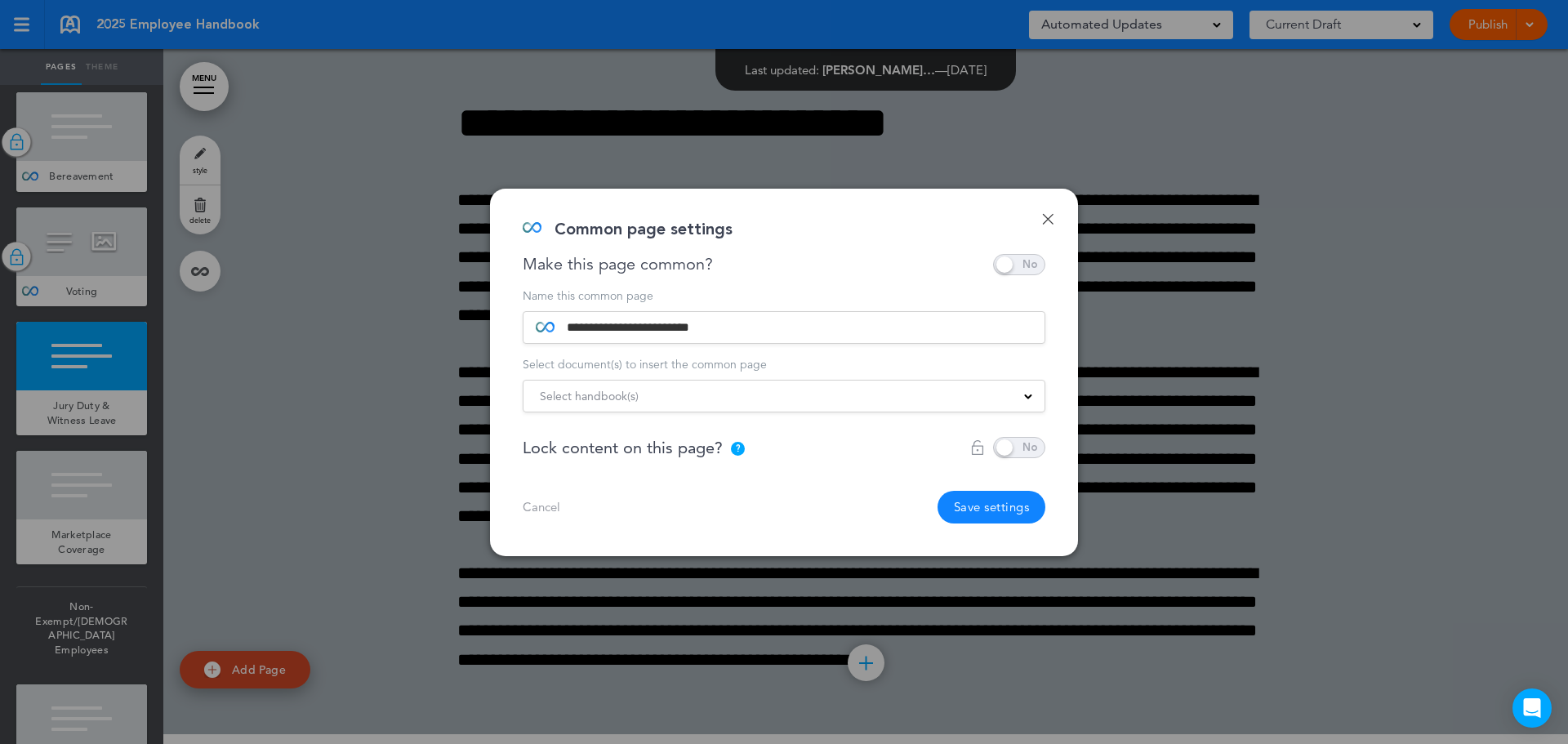
click at [1029, 387] on div "Select handbook(s)" at bounding box center [784, 396] width 521 height 18
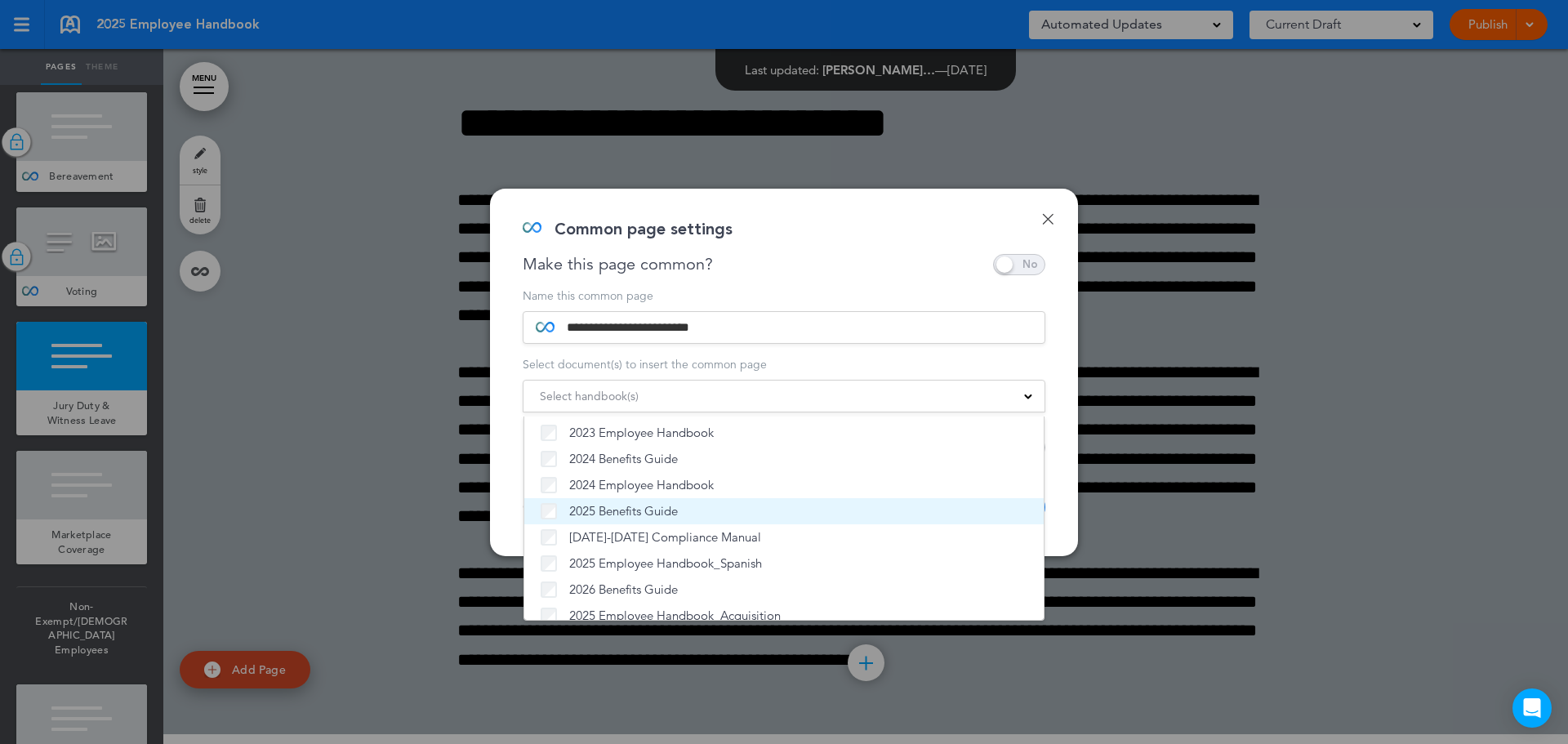
scroll to position [45, 0]
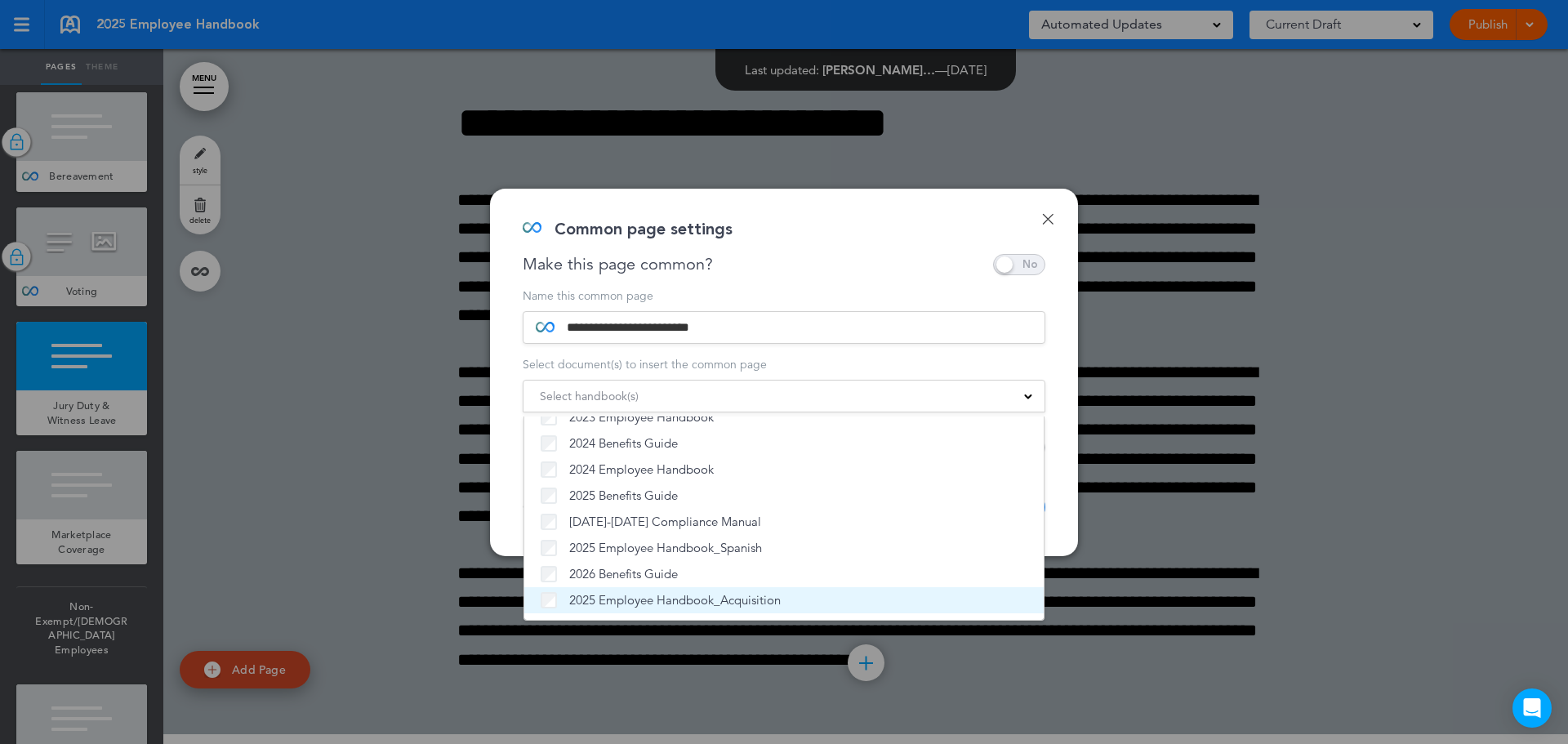
click at [735, 592] on span "2025 Employee Handbook_Acquisition" at bounding box center [675, 599] width 211 height 16
click at [1058, 530] on div "**********" at bounding box center [784, 372] width 588 height 367
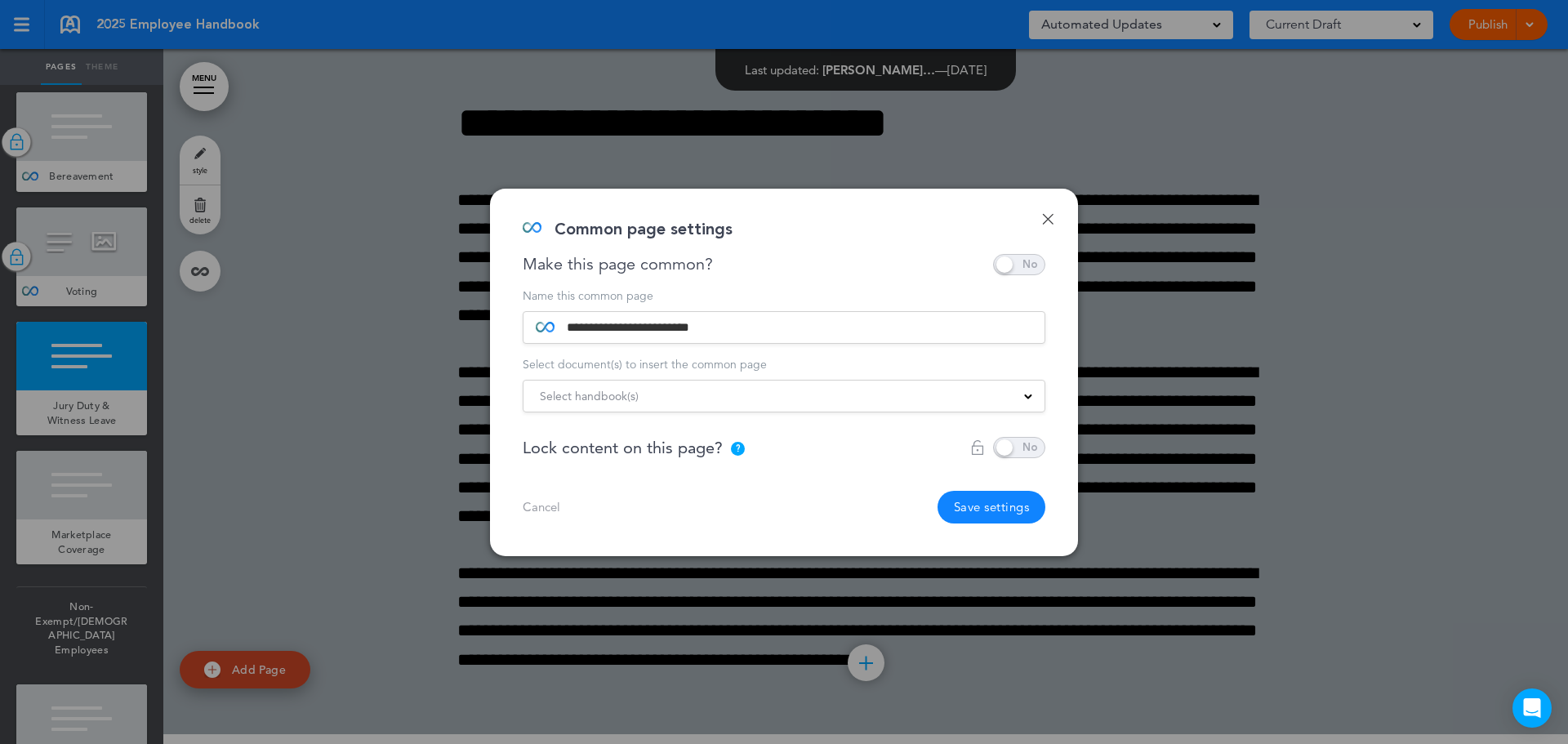
click at [1018, 448] on span at bounding box center [1019, 447] width 52 height 21
click at [1007, 501] on button "Save settings" at bounding box center [991, 507] width 108 height 32
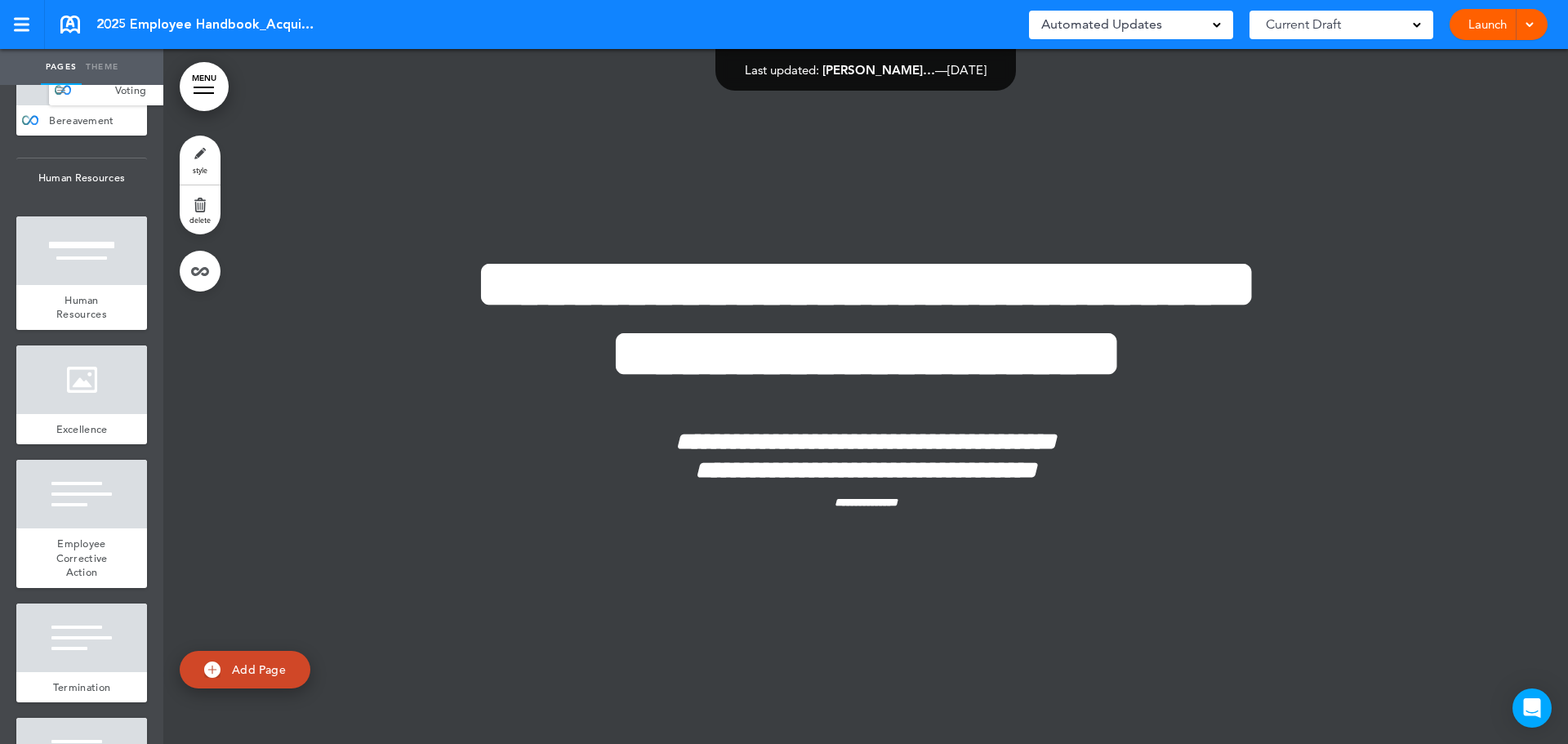
scroll to position [3949, 0]
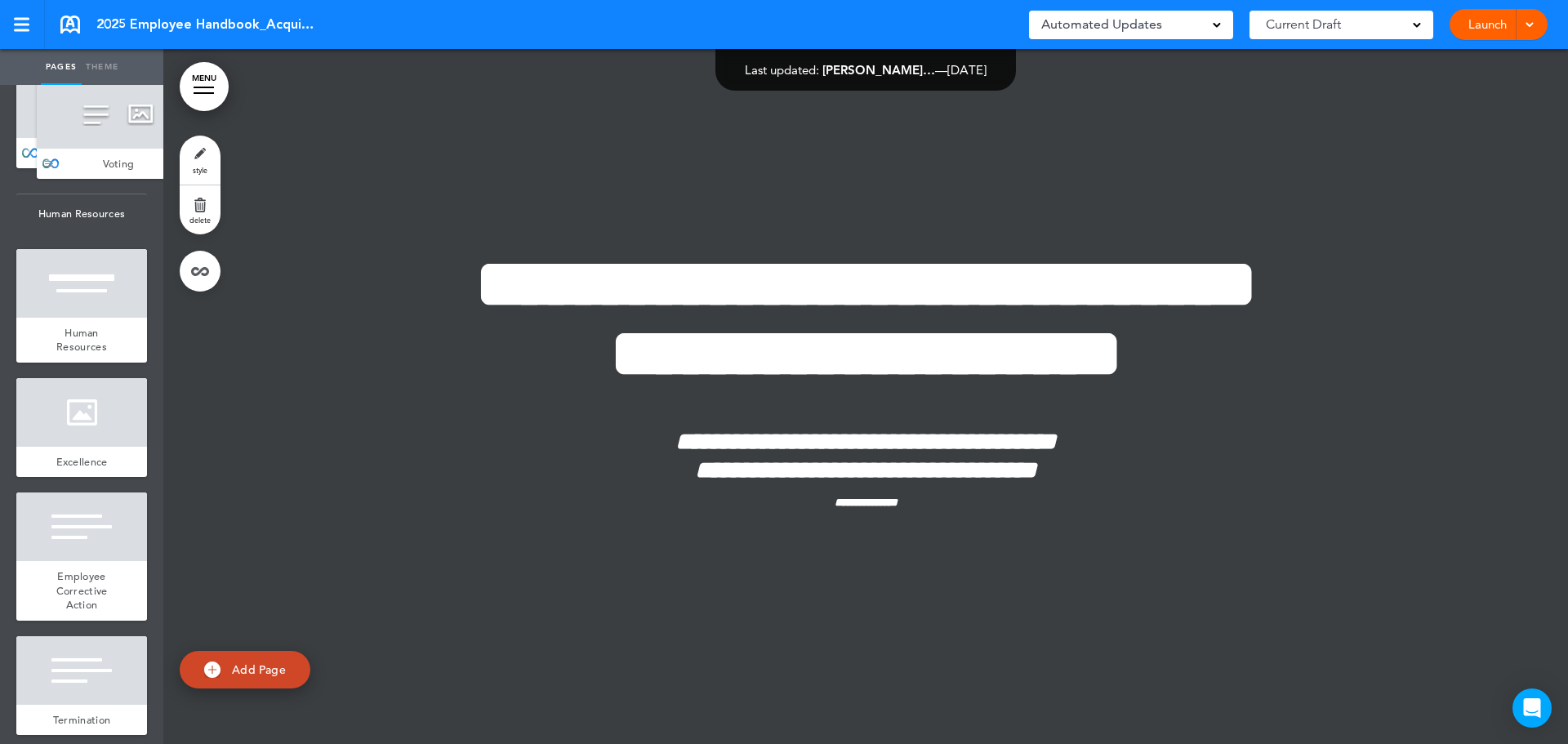
drag, startPoint x: 31, startPoint y: 571, endPoint x: 48, endPoint y: 167, distance: 404.4
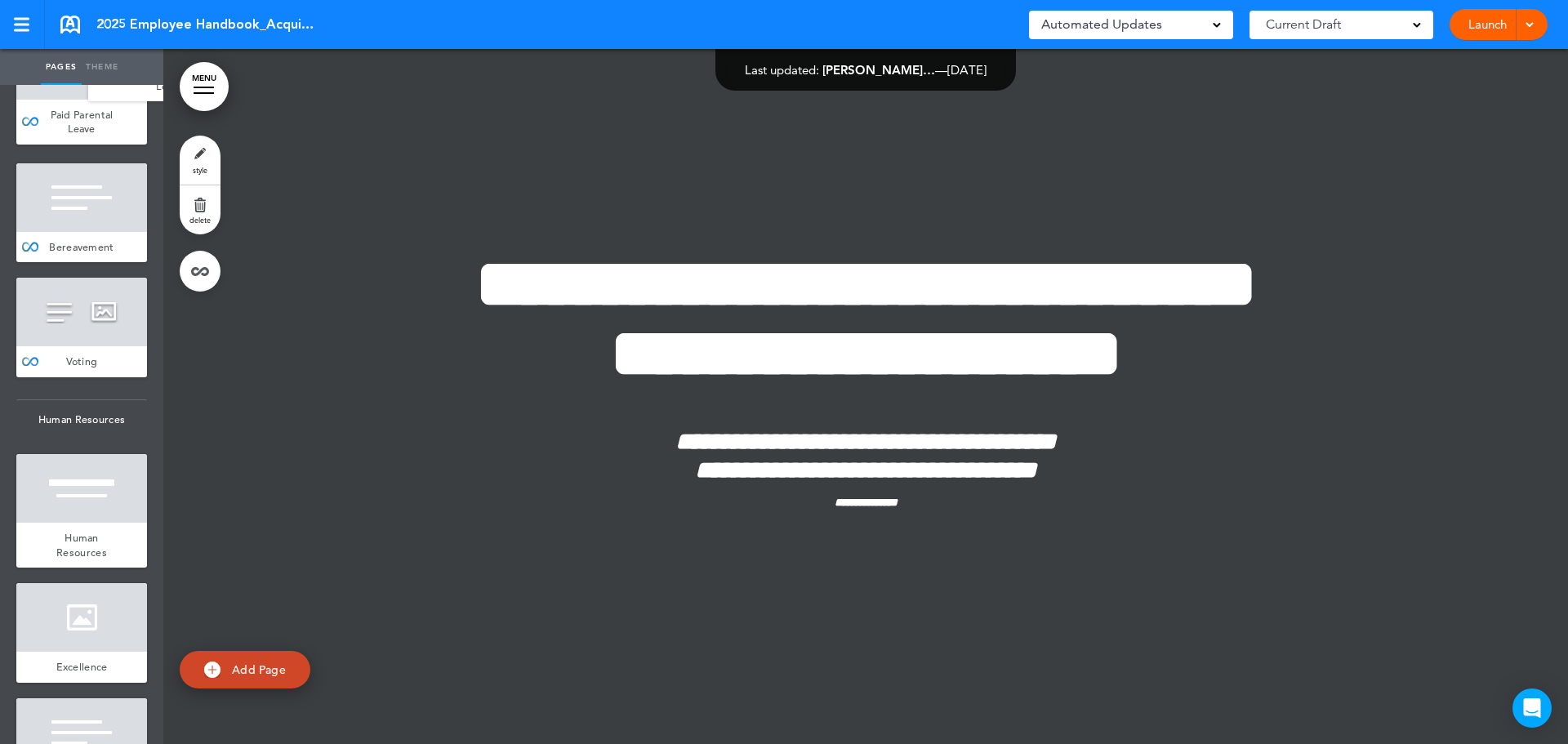
scroll to position [3793, 0]
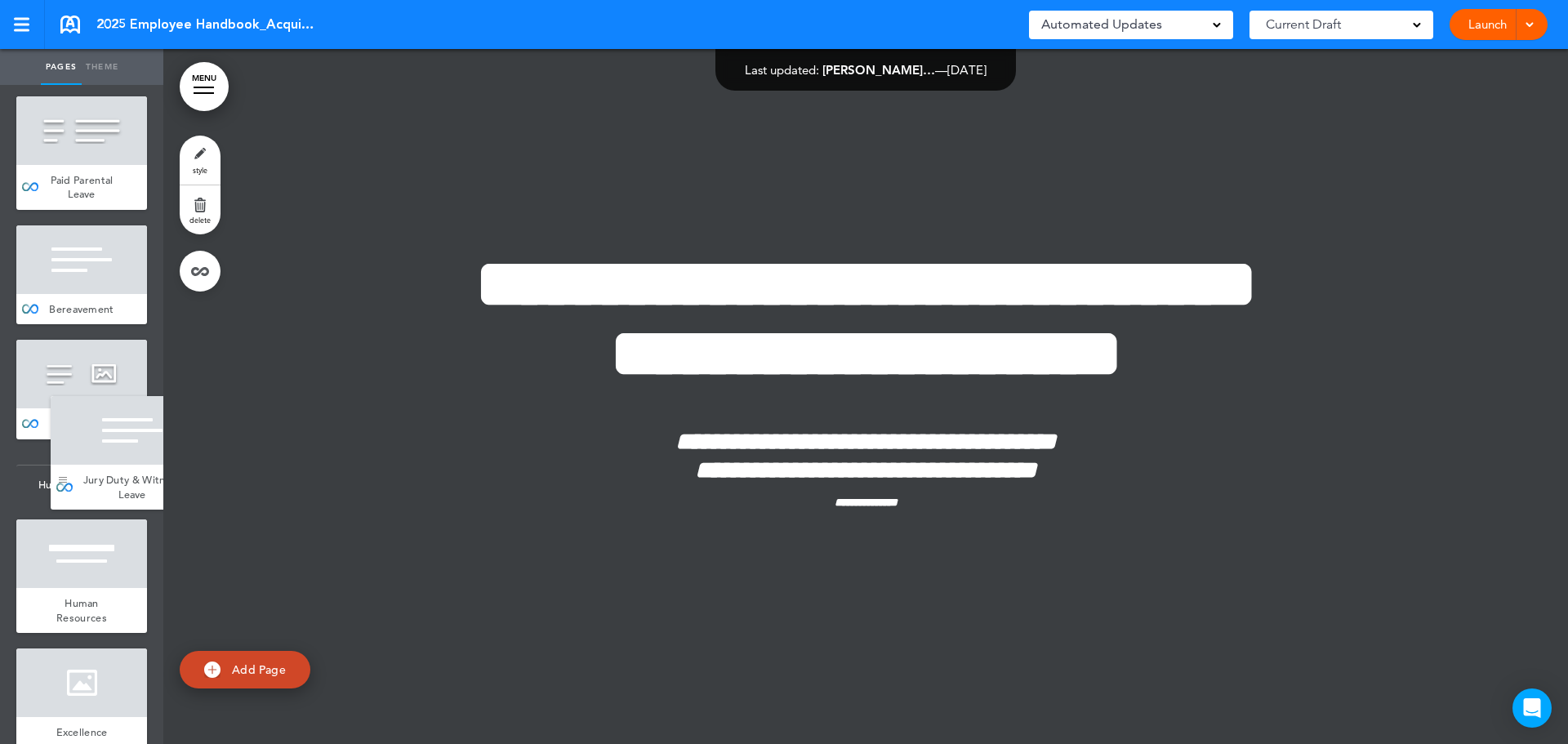
drag, startPoint x: 28, startPoint y: 689, endPoint x: 62, endPoint y: 487, distance: 204.8
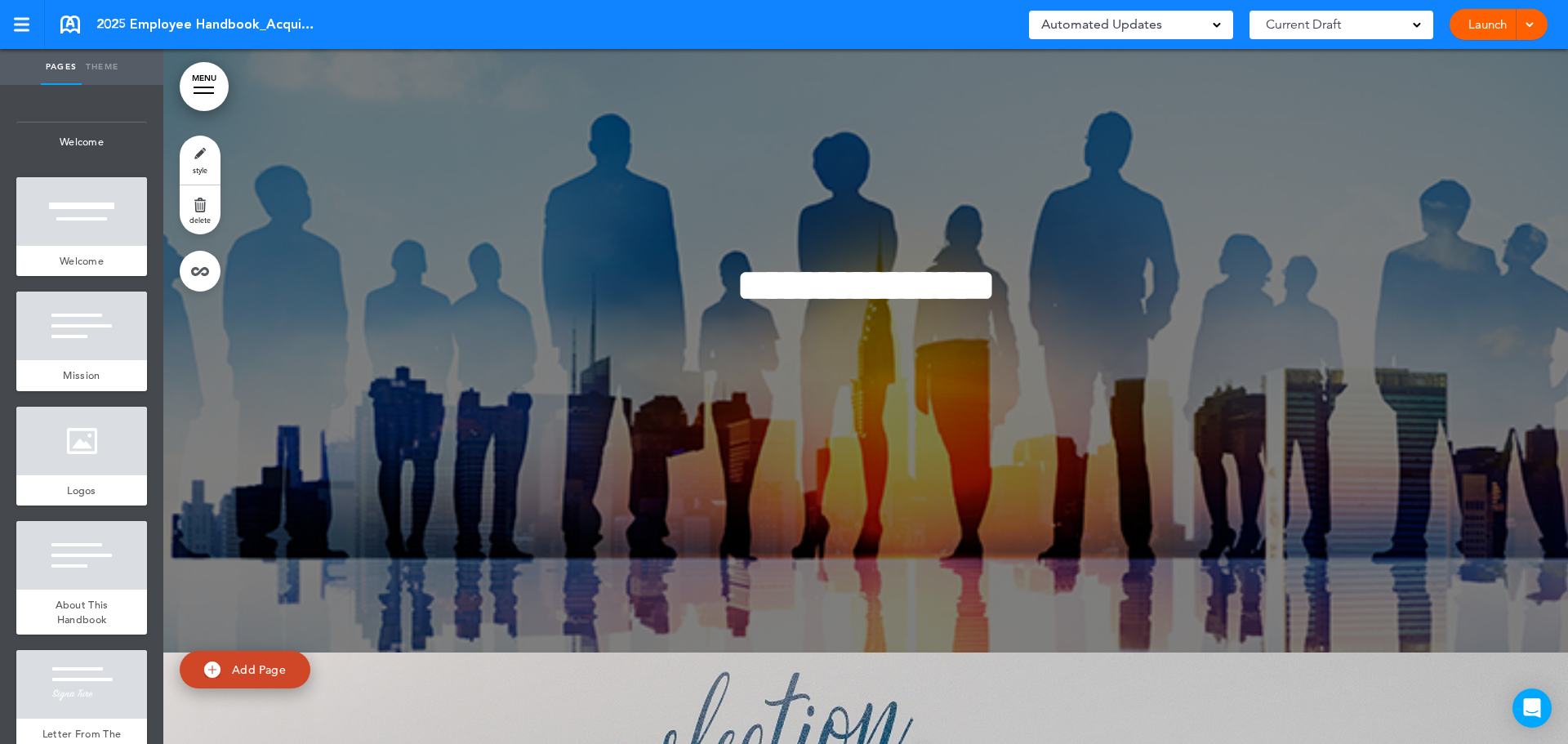
scroll to position [28826, 0]
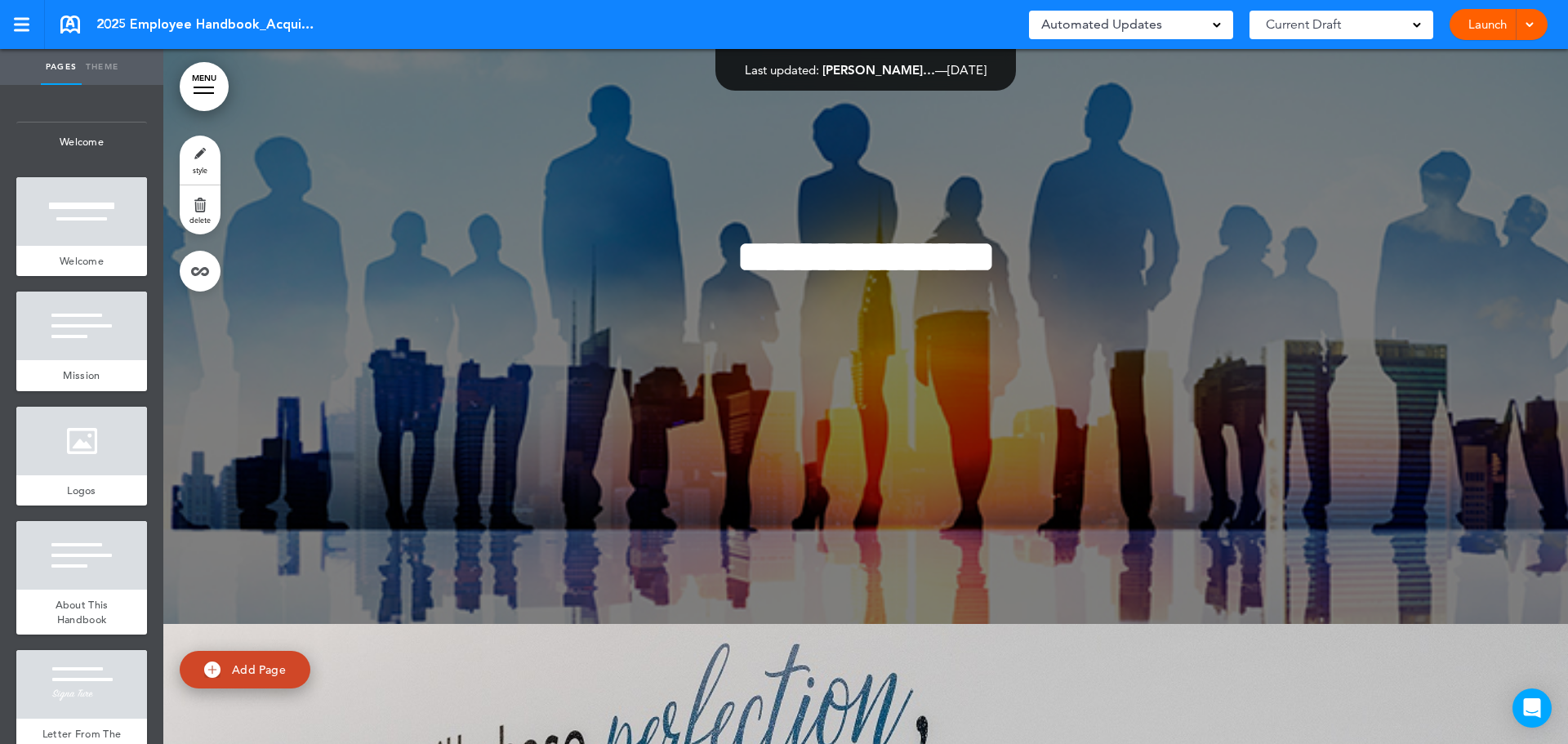
click at [1536, 33] on div "Launch Launch Preview Draft" at bounding box center [1498, 24] width 98 height 31
click at [1529, 28] on span at bounding box center [1529, 23] width 10 height 10
click at [1482, 56] on li "Launch" at bounding box center [1474, 61] width 146 height 37
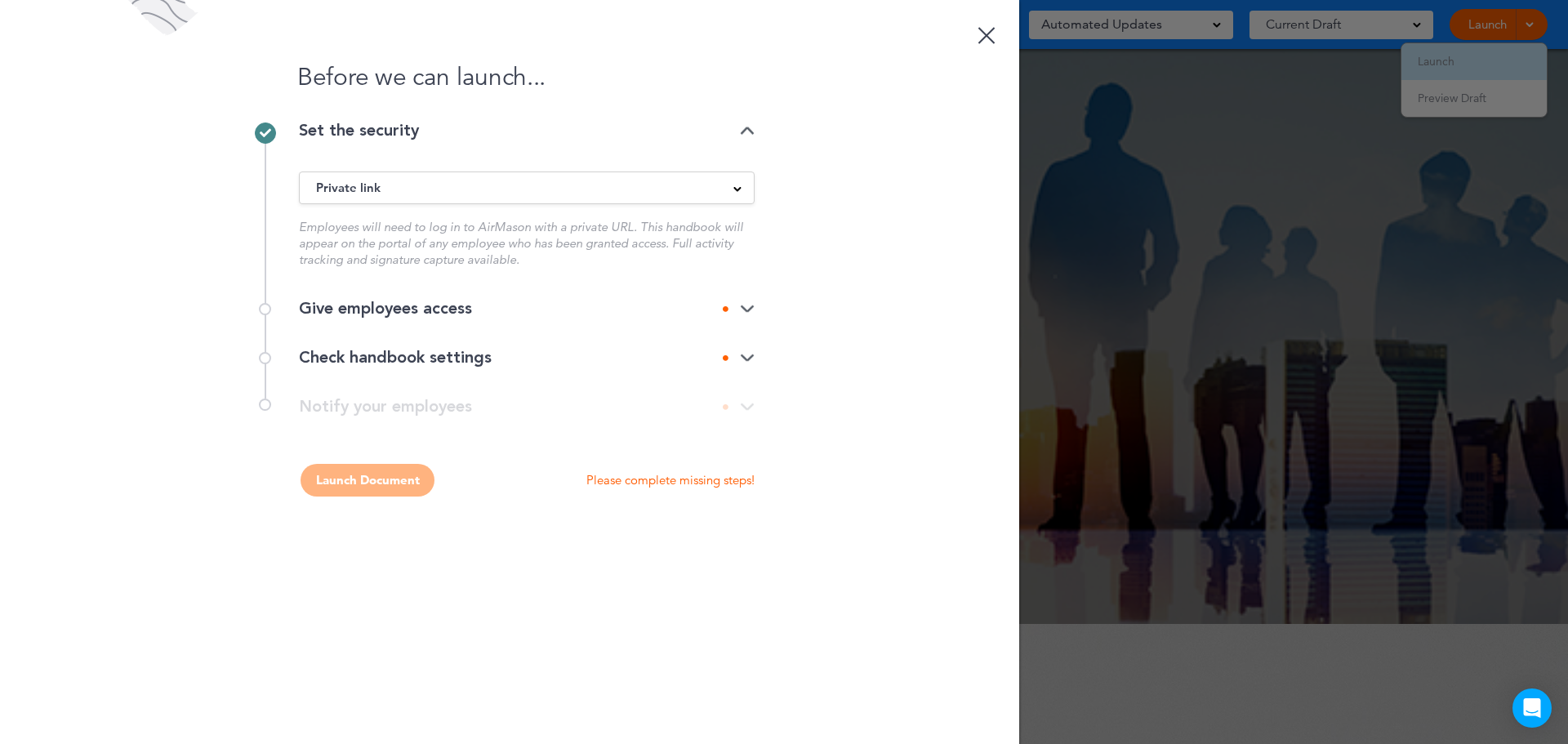
scroll to position [0, 0]
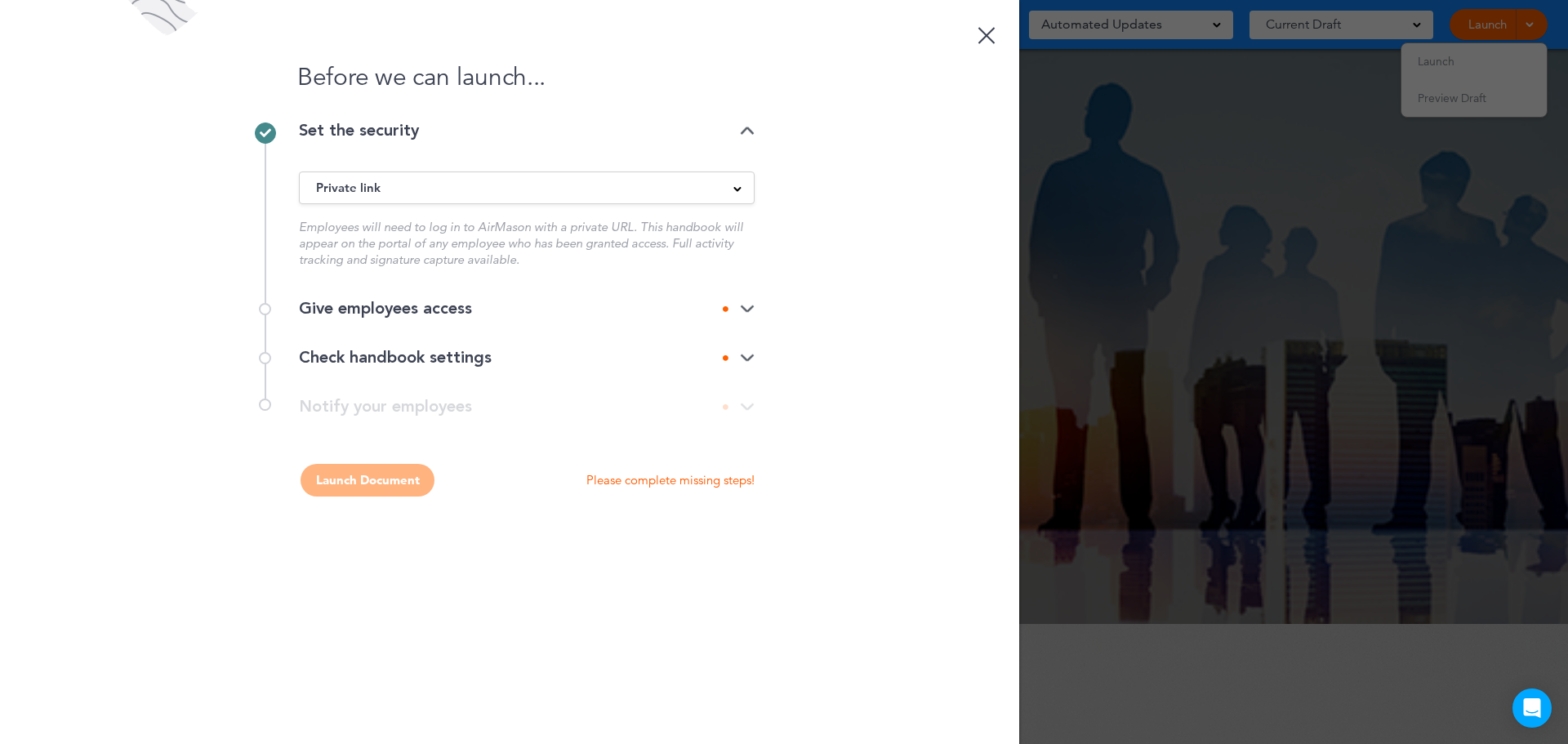
click at [739, 191] on span at bounding box center [737, 187] width 9 height 9
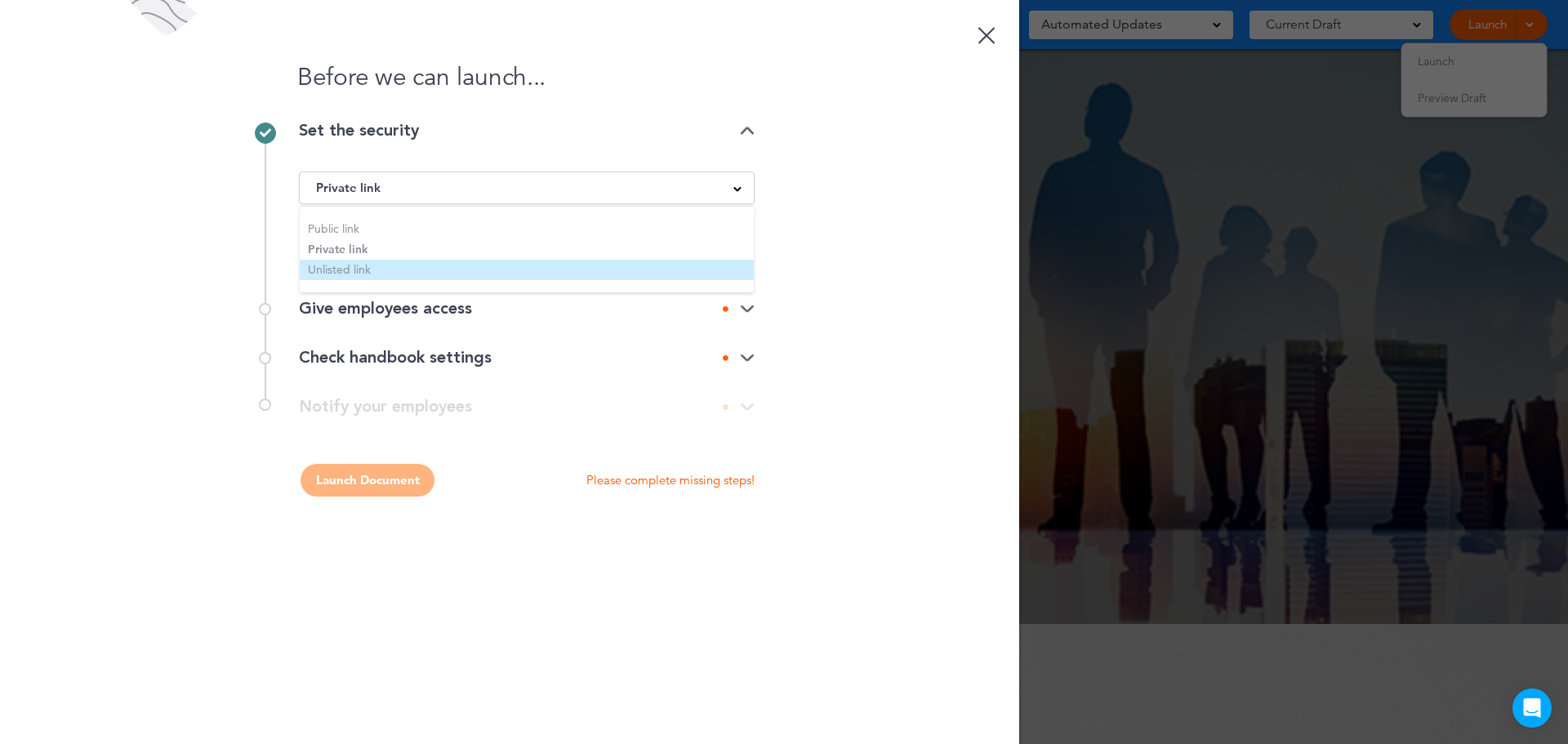
click at [649, 272] on li "Unlisted link" at bounding box center [526, 269] width 454 height 20
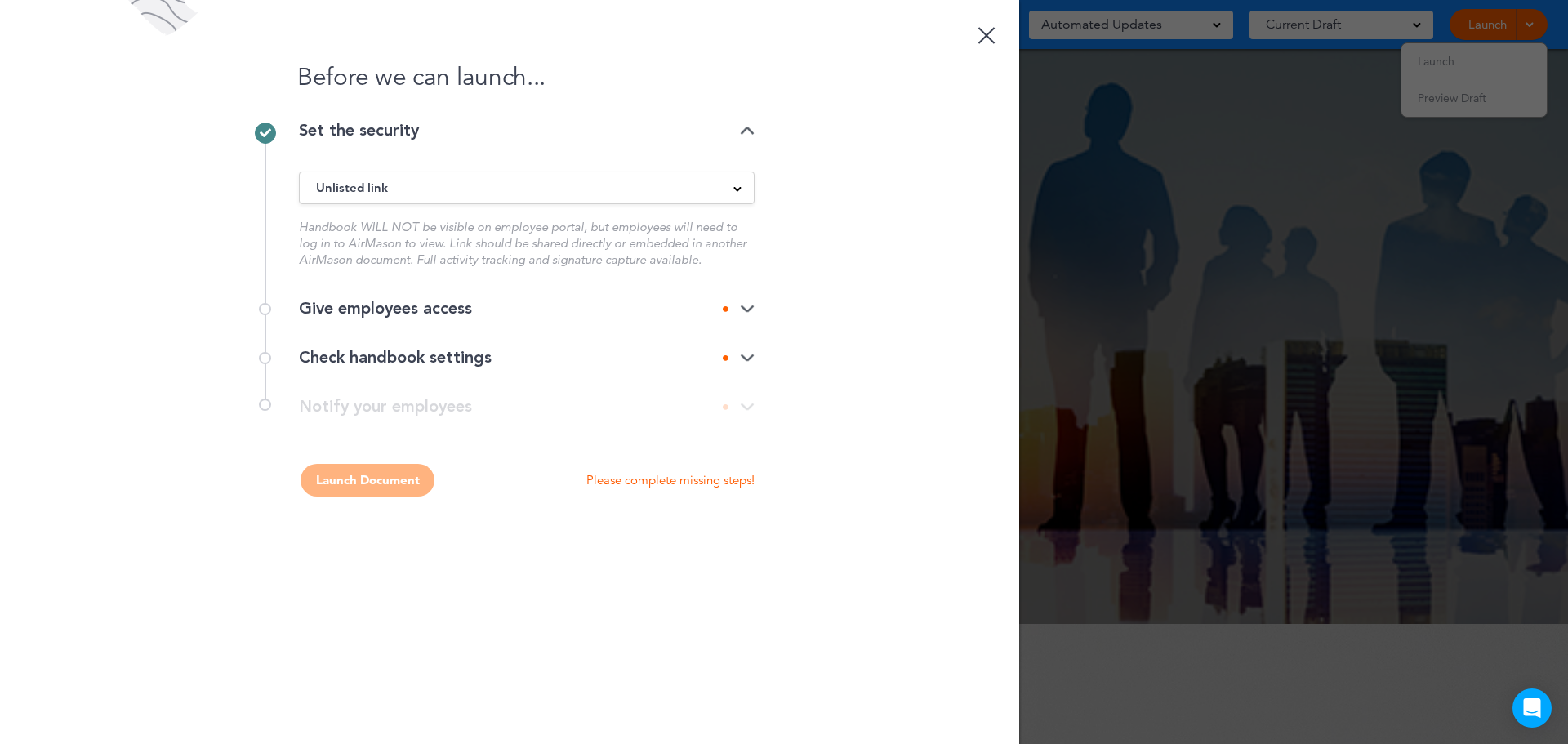
click at [735, 193] on div "Unlisted link" at bounding box center [526, 187] width 454 height 18
click at [363, 250] on li "Private link" at bounding box center [526, 248] width 454 height 20
click at [744, 307] on img at bounding box center [747, 308] width 14 height 10
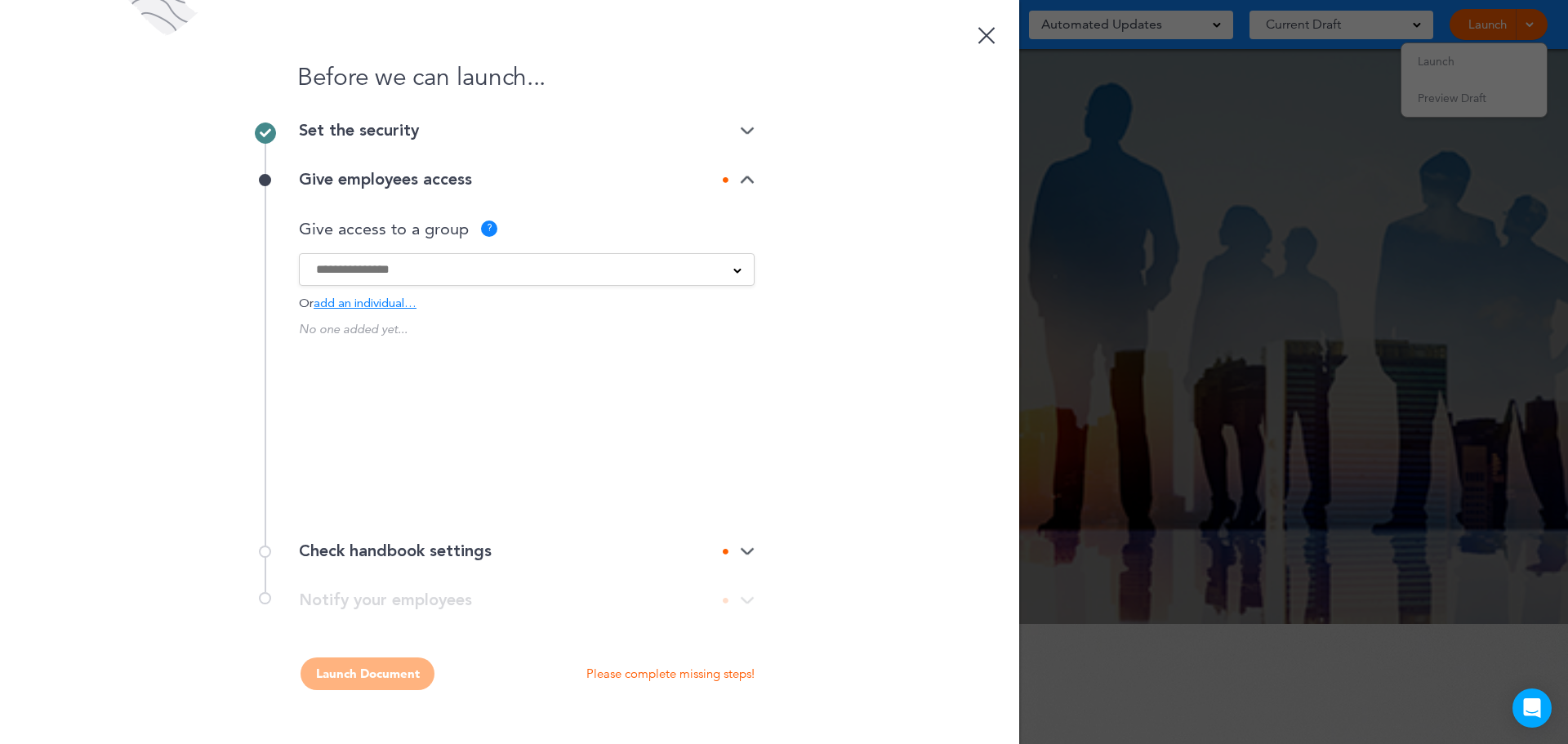
click at [740, 276] on div at bounding box center [526, 269] width 454 height 18
click at [845, 272] on div "Before we can launch... Set the security Private link Public link Private link …" at bounding box center [509, 372] width 1019 height 744
click at [634, 277] on input at bounding box center [516, 269] width 401 height 18
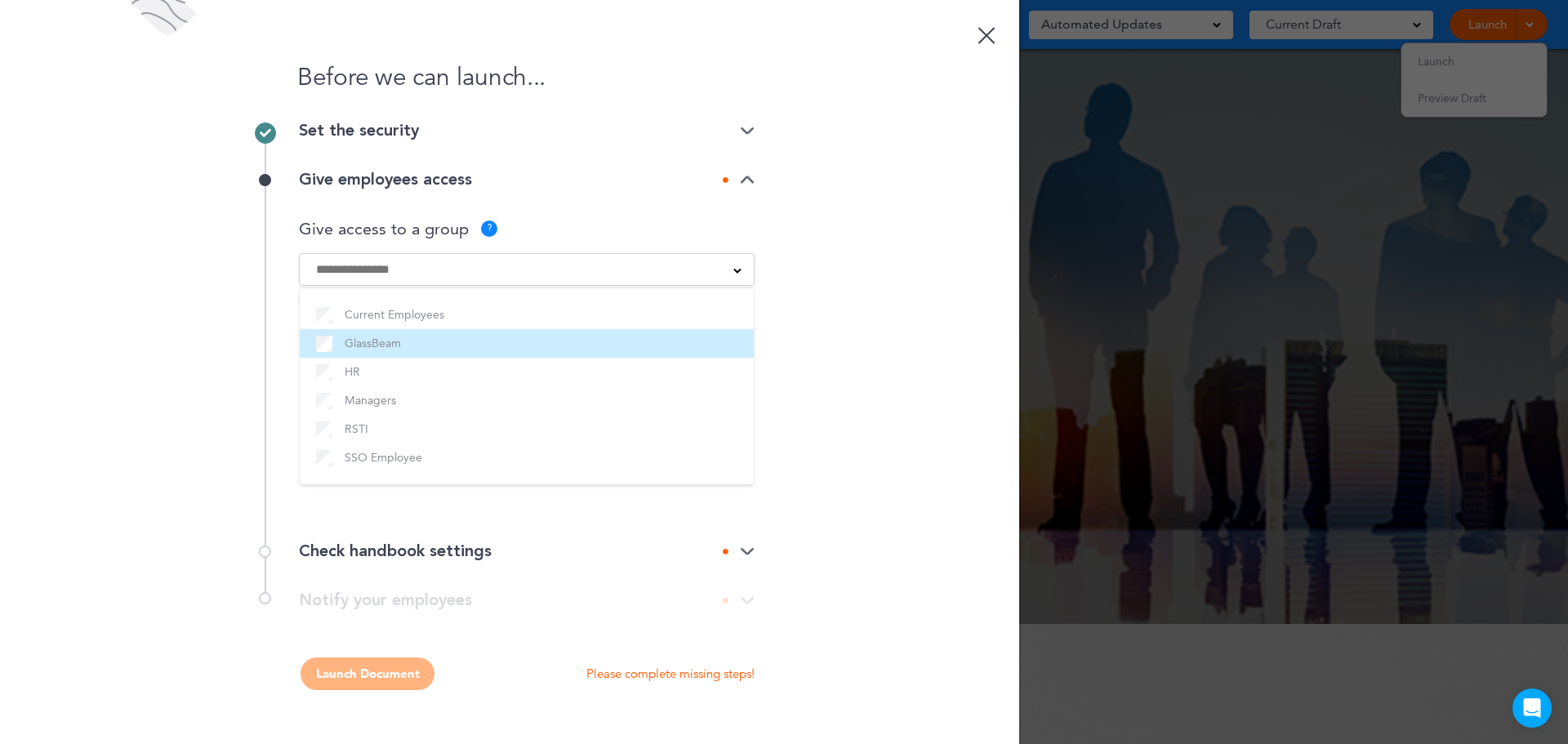
click at [391, 348] on label "GlassBeam" at bounding box center [526, 343] width 421 height 20
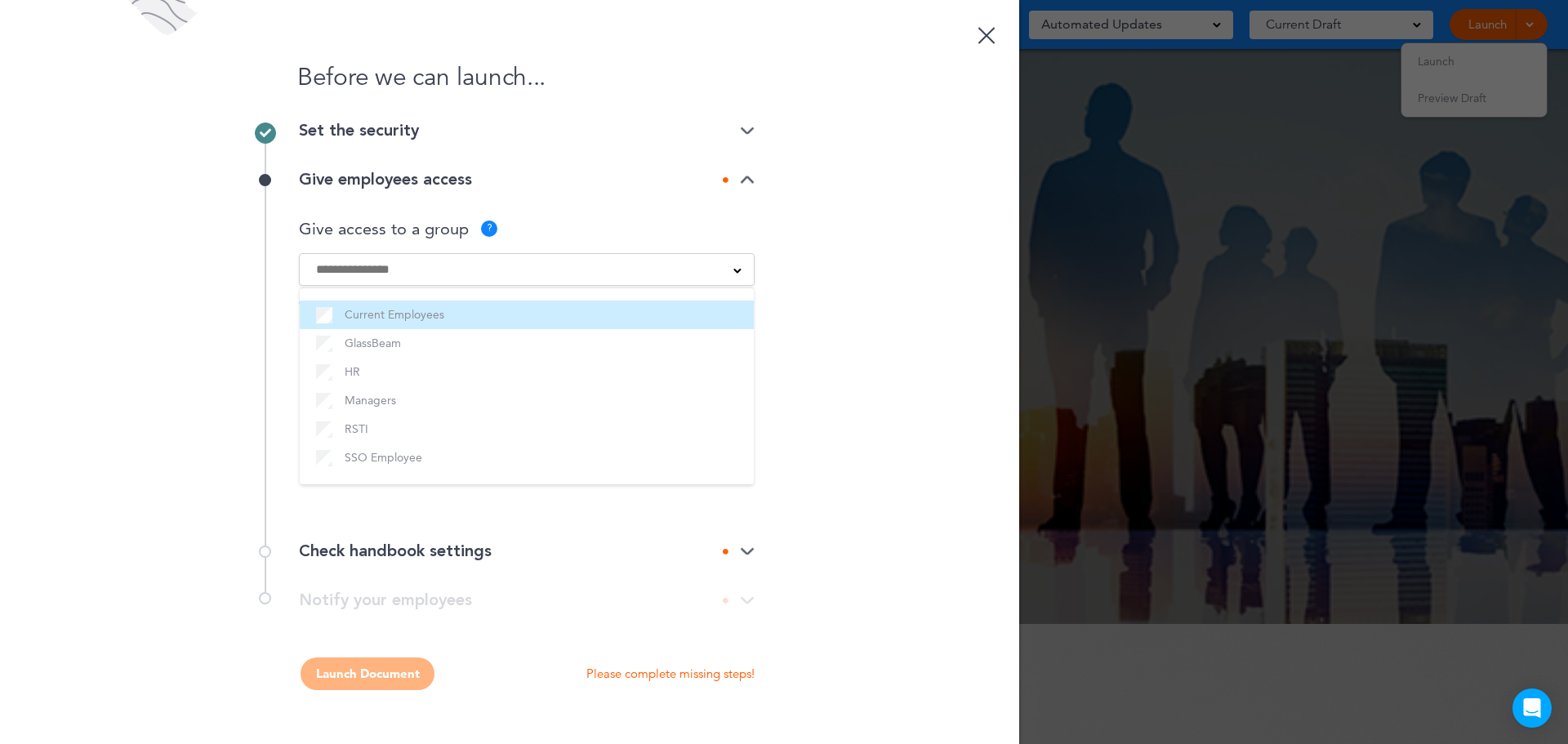
click at [435, 317] on label "Current Employees" at bounding box center [526, 314] width 421 height 20
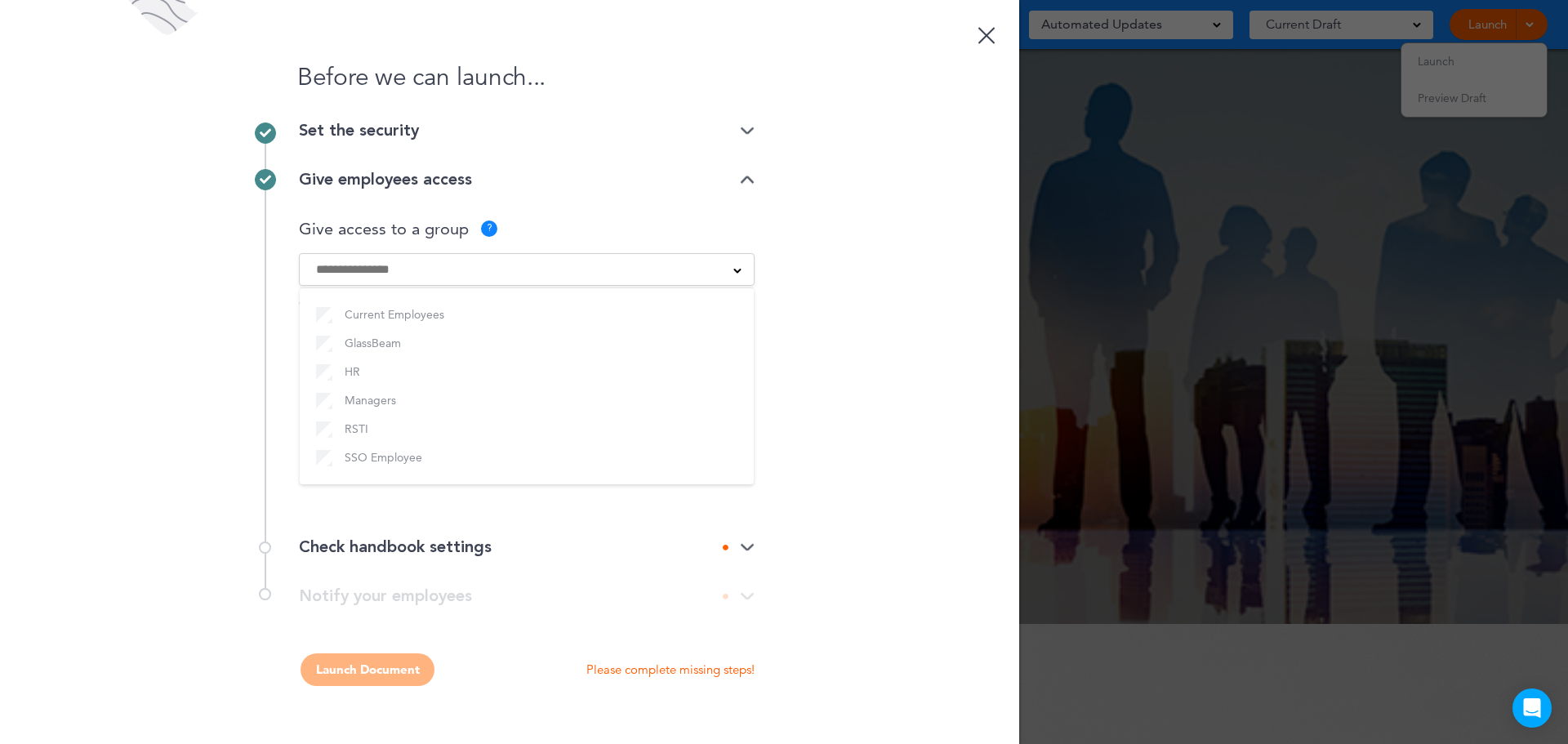
click at [434, 317] on label "Current Employees" at bounding box center [526, 314] width 421 height 20
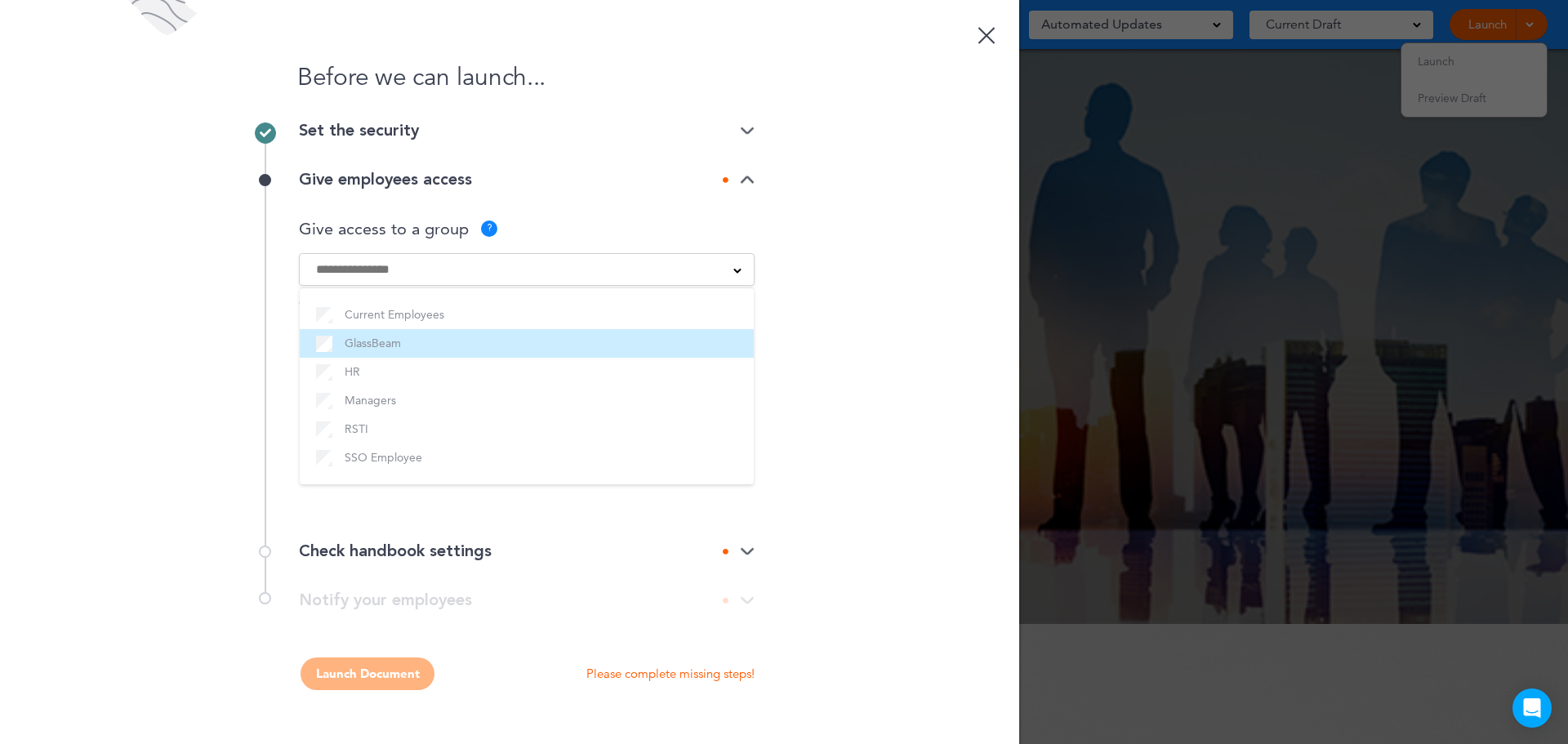
click at [401, 340] on label "GlassBeam" at bounding box center [526, 343] width 421 height 20
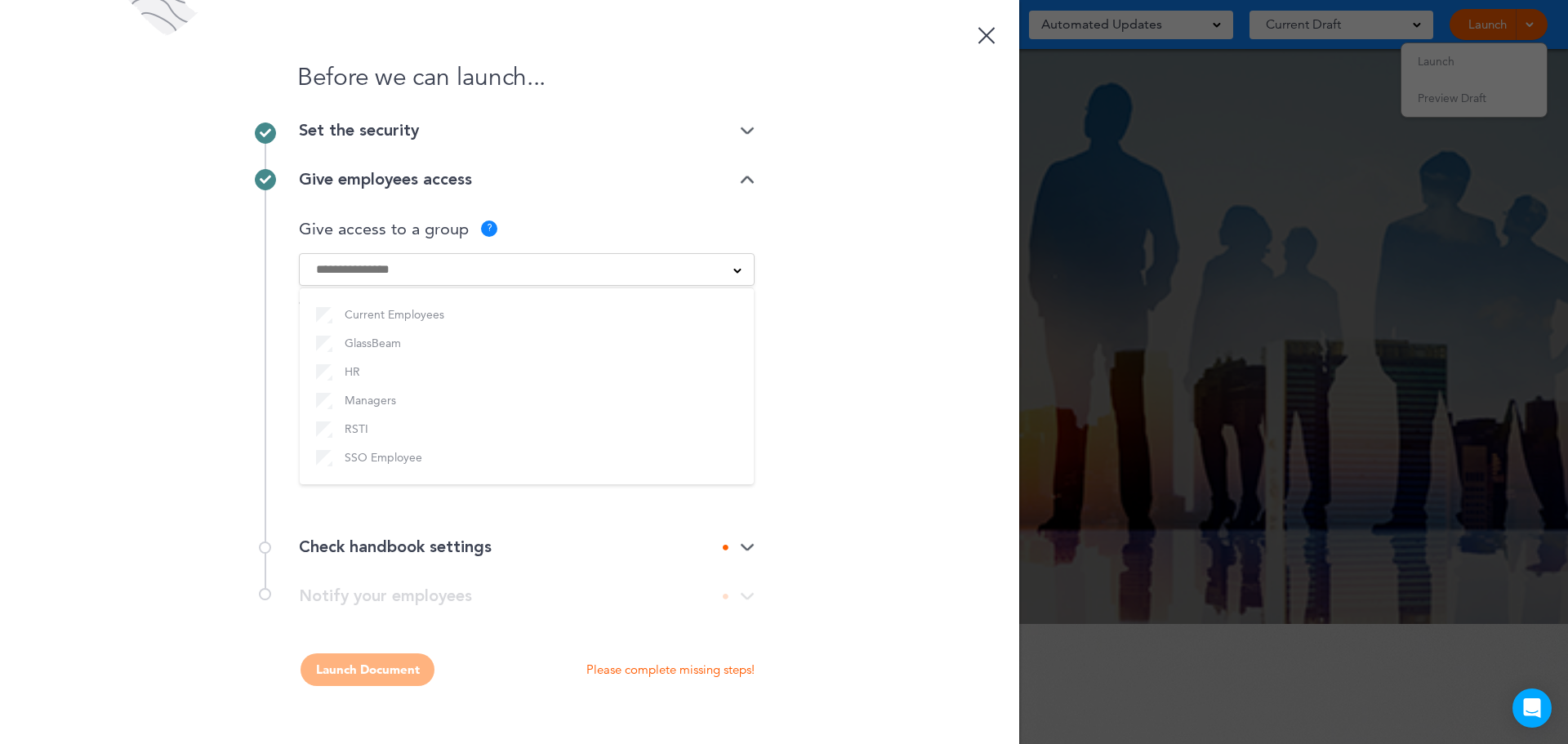
click at [751, 546] on img at bounding box center [747, 547] width 14 height 10
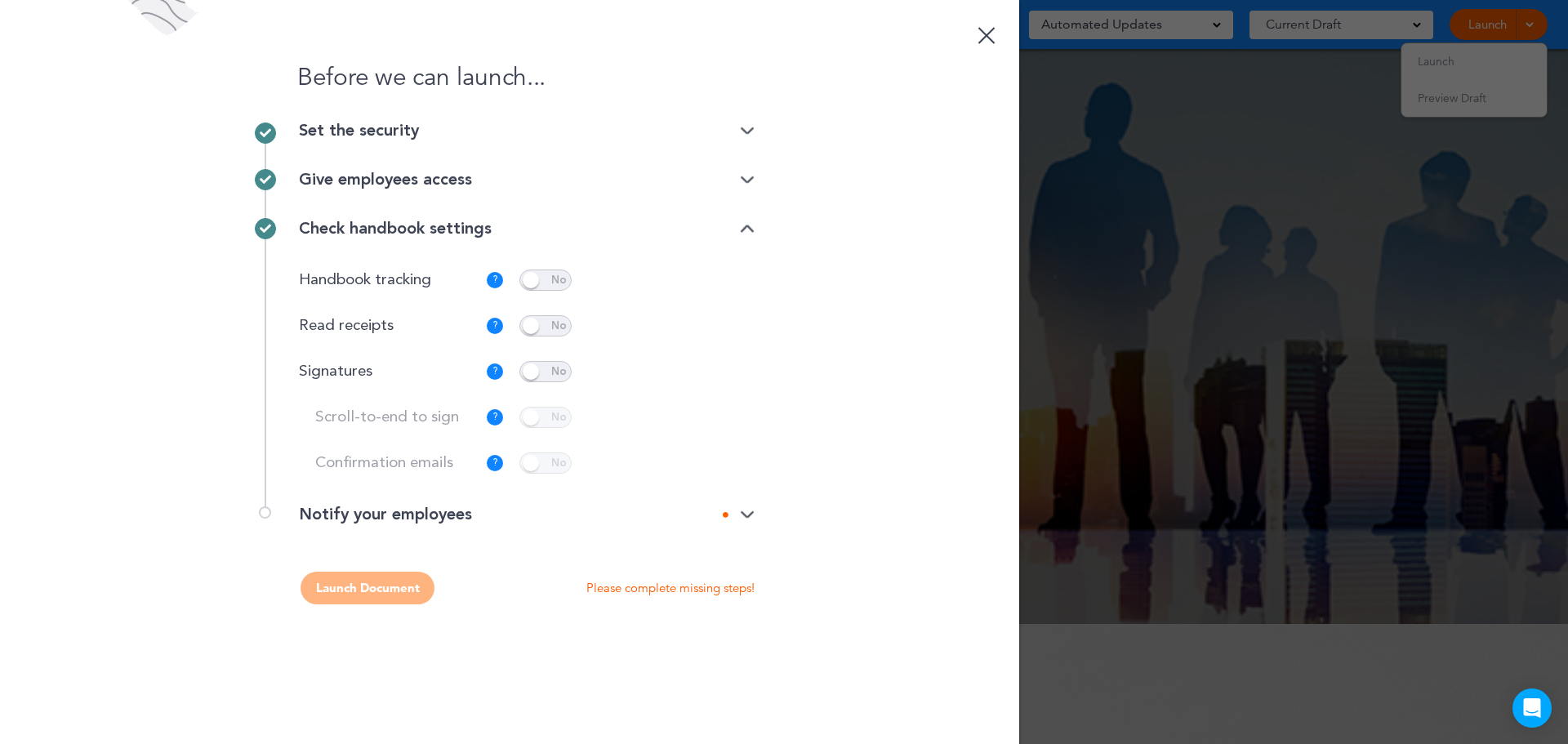
click at [553, 285] on span at bounding box center [545, 280] width 52 height 21
click at [746, 510] on img at bounding box center [747, 515] width 14 height 10
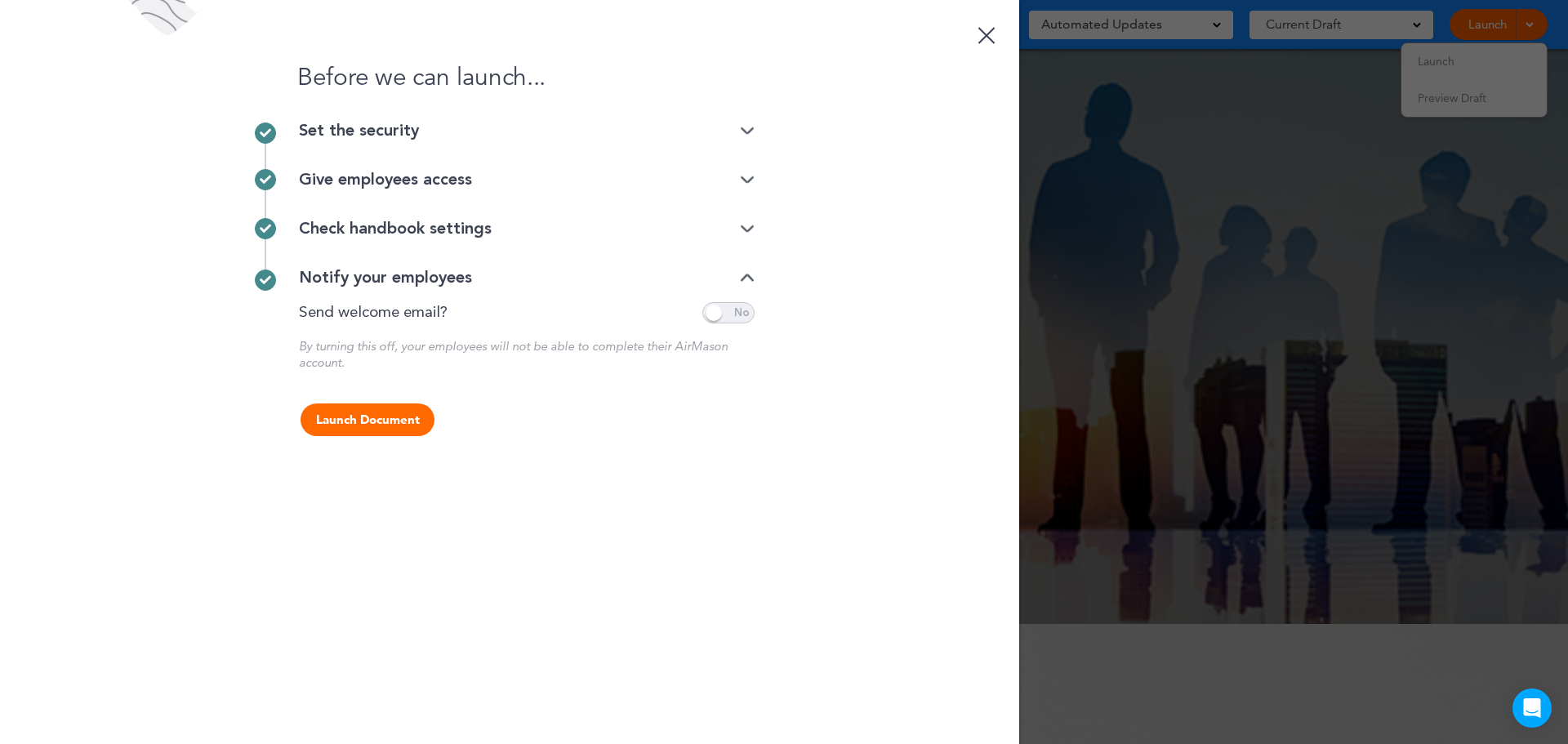
click at [748, 176] on img at bounding box center [747, 180] width 14 height 10
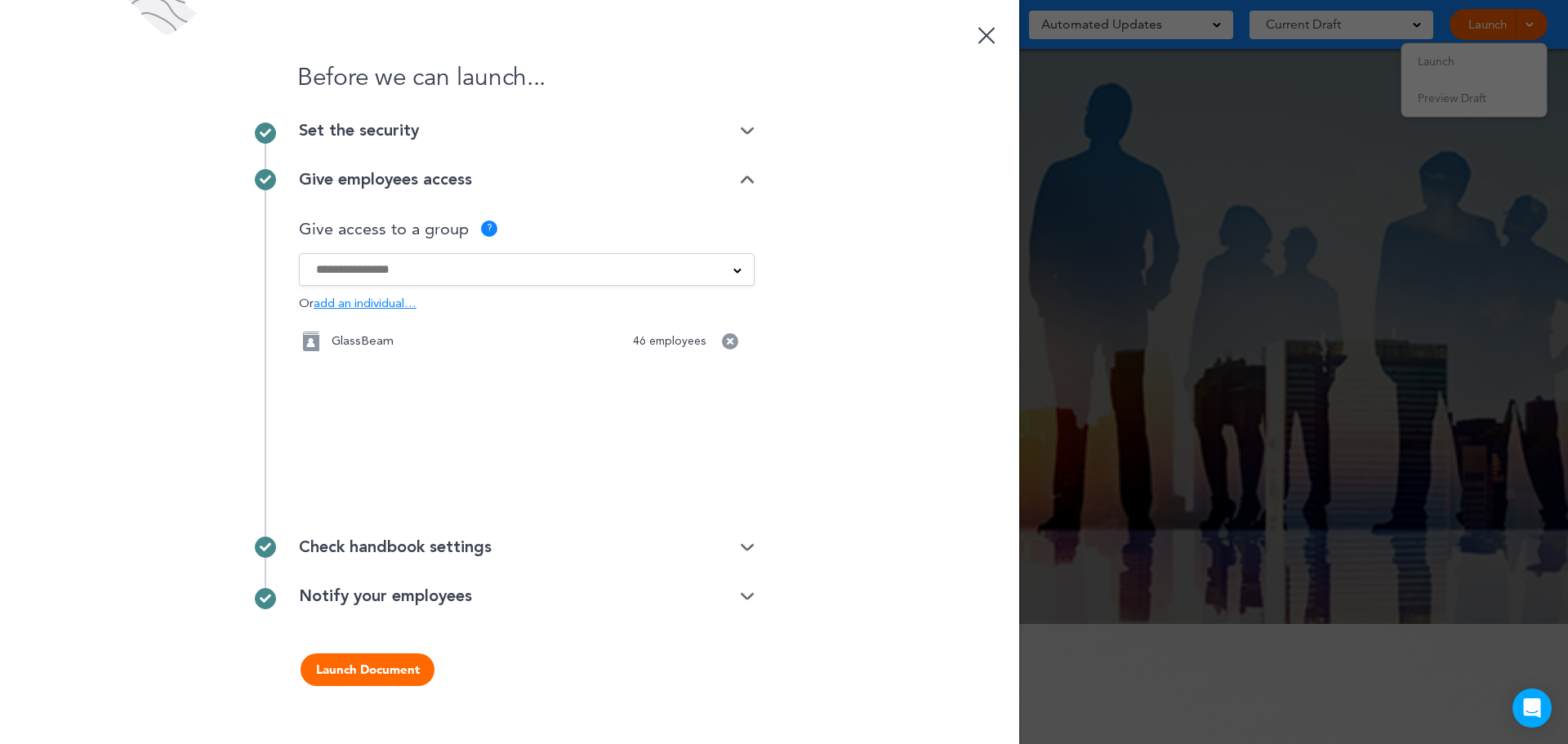
click at [738, 277] on div at bounding box center [526, 269] width 454 height 18
click at [738, 271] on span at bounding box center [737, 269] width 9 height 9
click at [742, 549] on img at bounding box center [747, 547] width 14 height 10
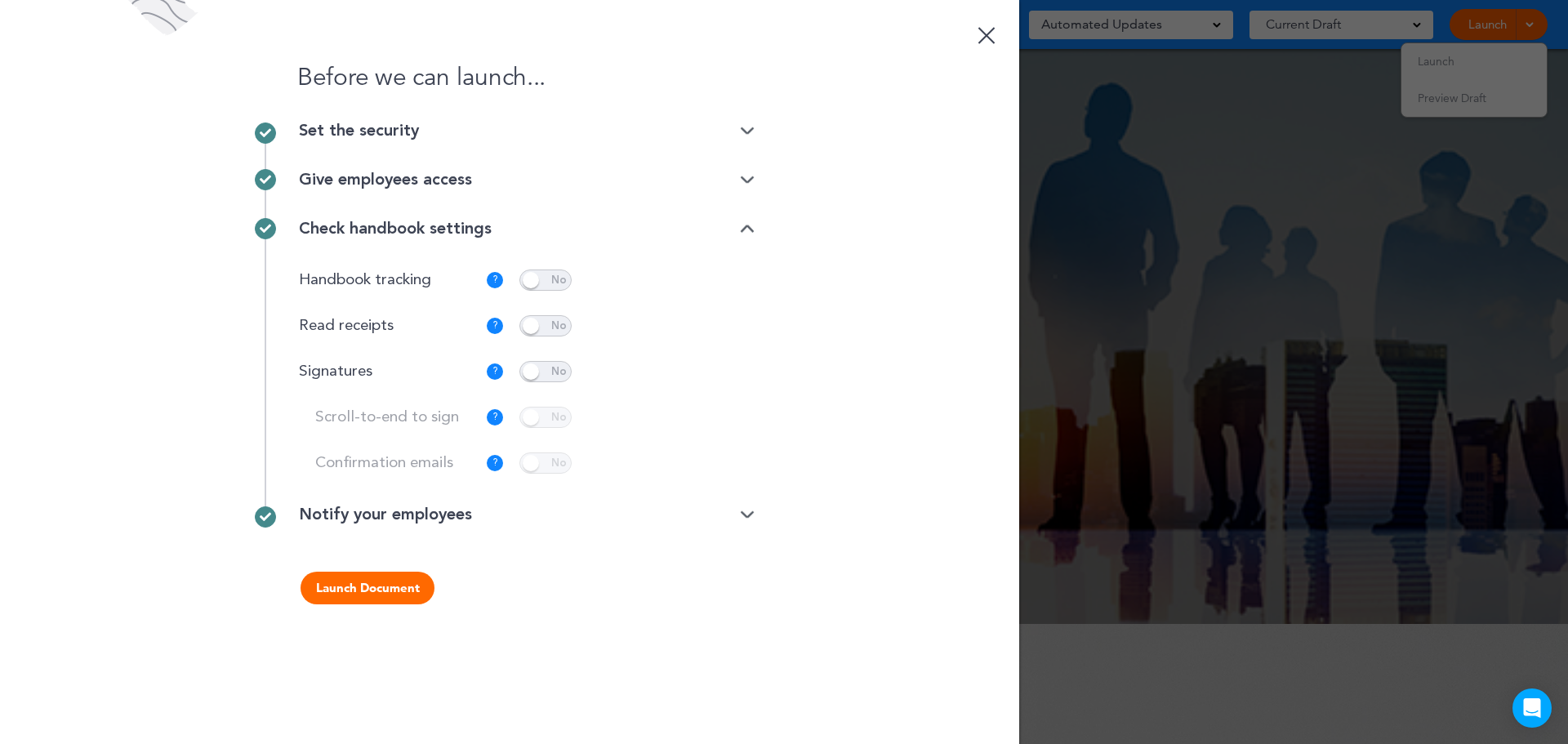
click at [555, 279] on span at bounding box center [545, 280] width 52 height 21
click at [743, 515] on img at bounding box center [747, 515] width 14 height 10
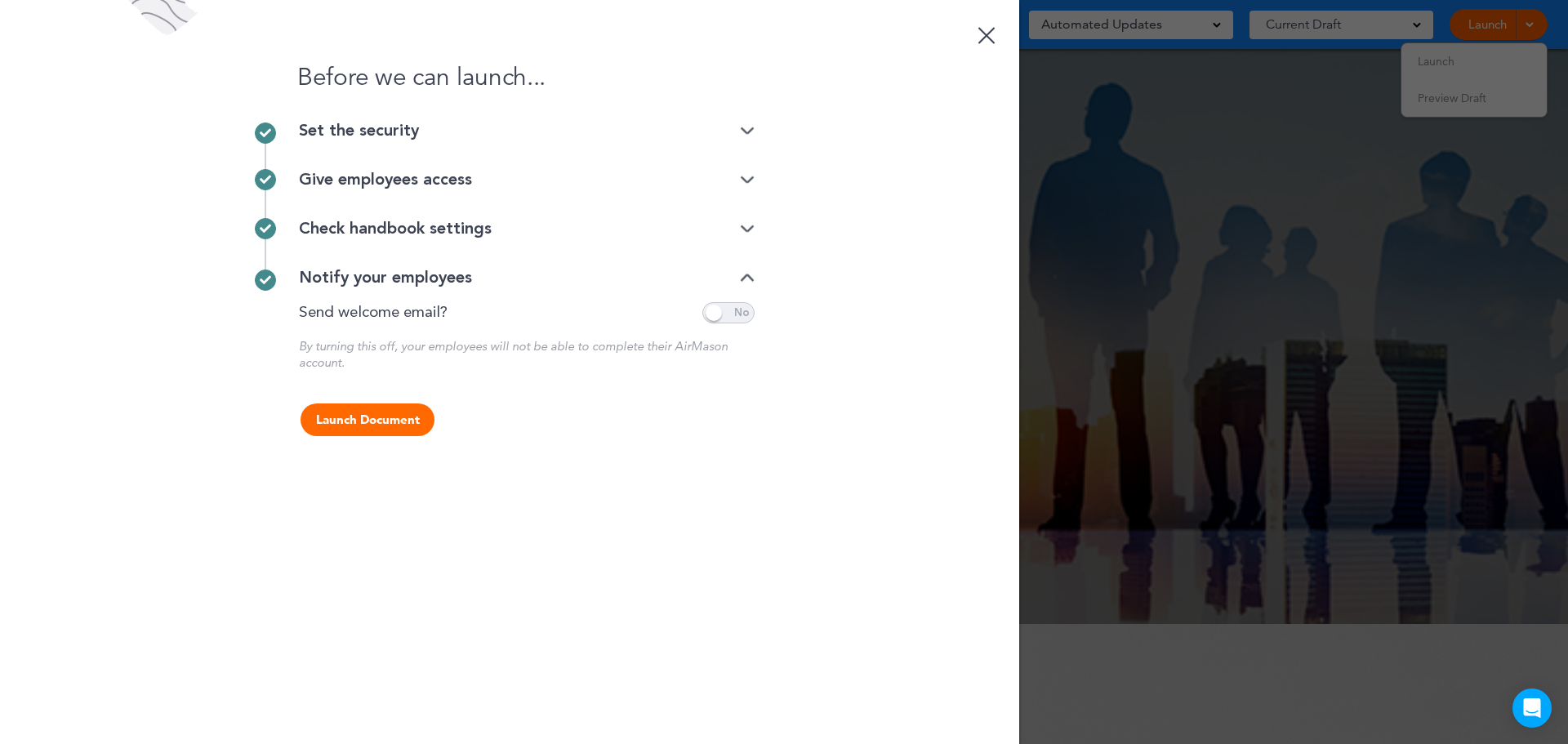
click at [382, 418] on button "Launch Document" at bounding box center [367, 420] width 134 height 32
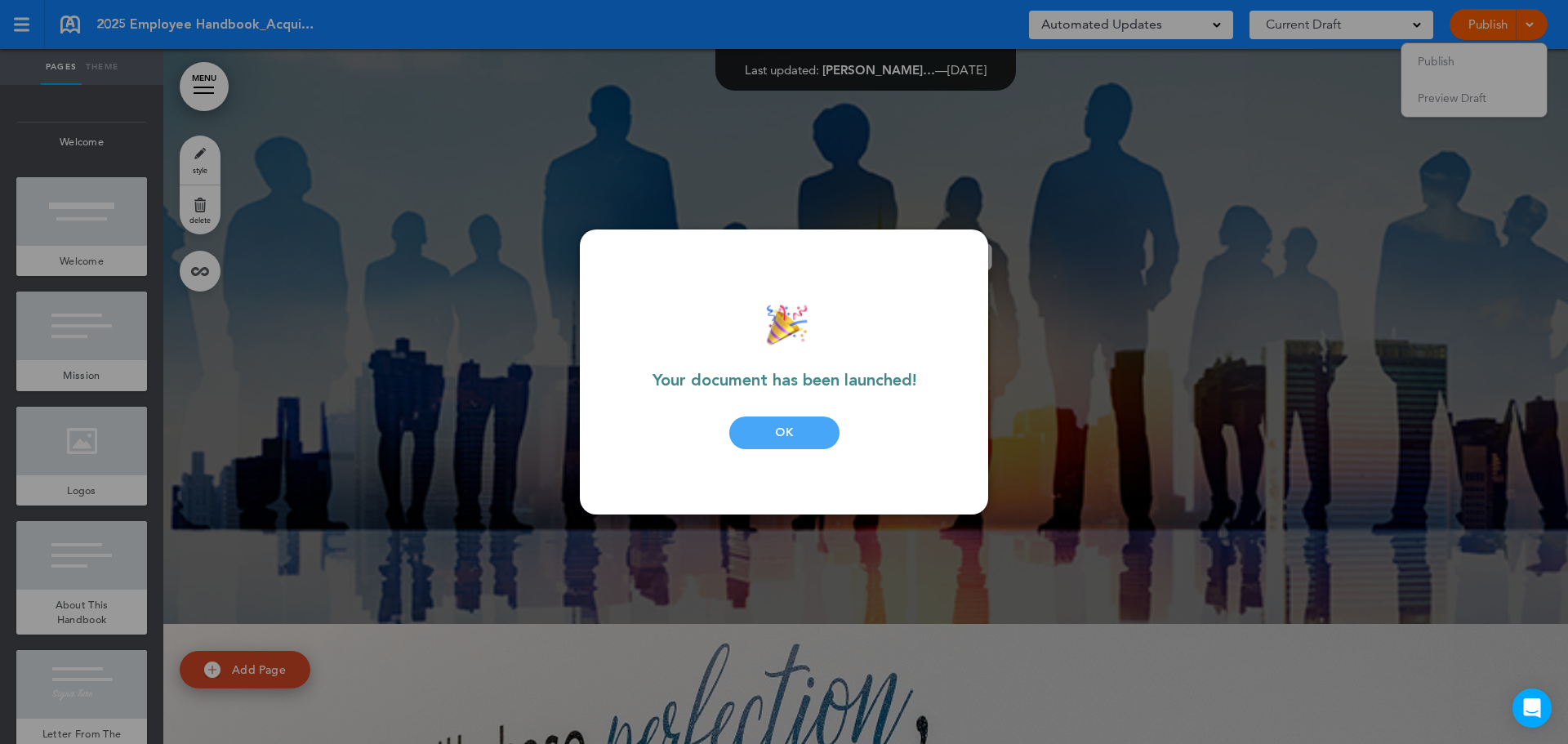
click at [799, 432] on div "OK" at bounding box center [784, 433] width 110 height 32
